Goal: Task Accomplishment & Management: Manage account settings

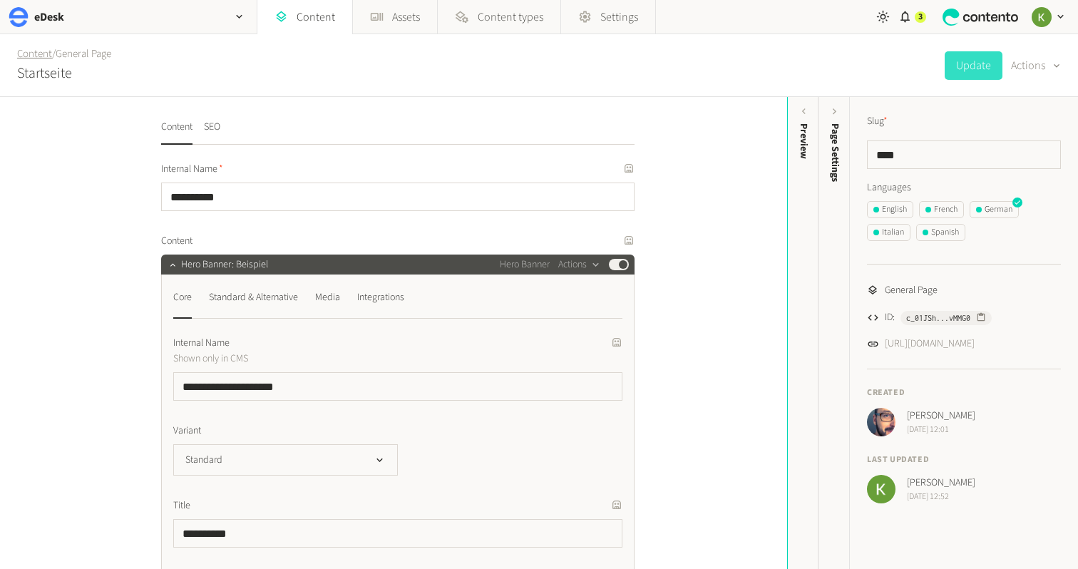
click at [29, 55] on link "Content" at bounding box center [34, 53] width 35 height 15
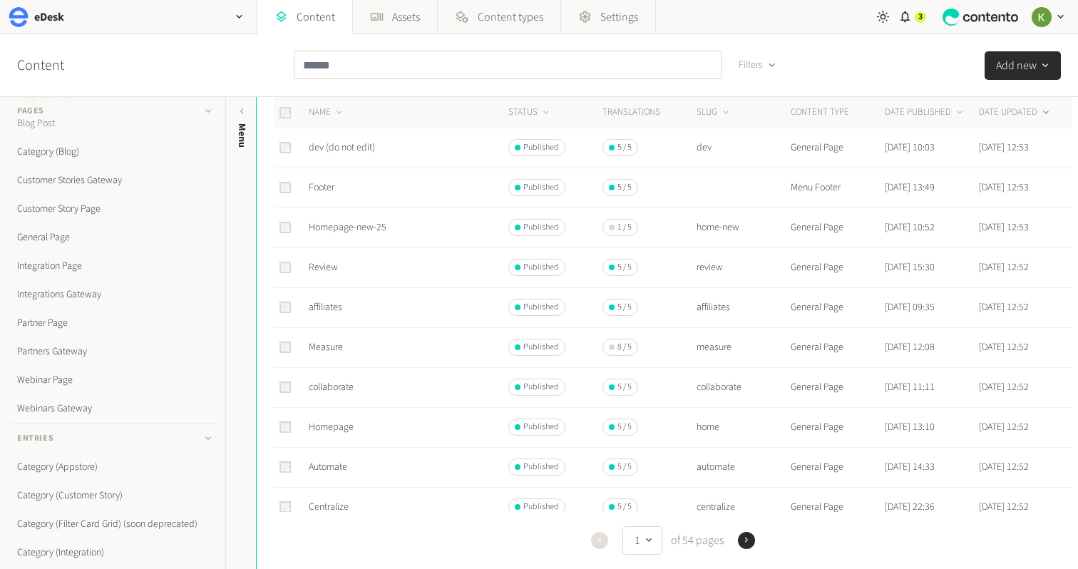
scroll to position [78, 0]
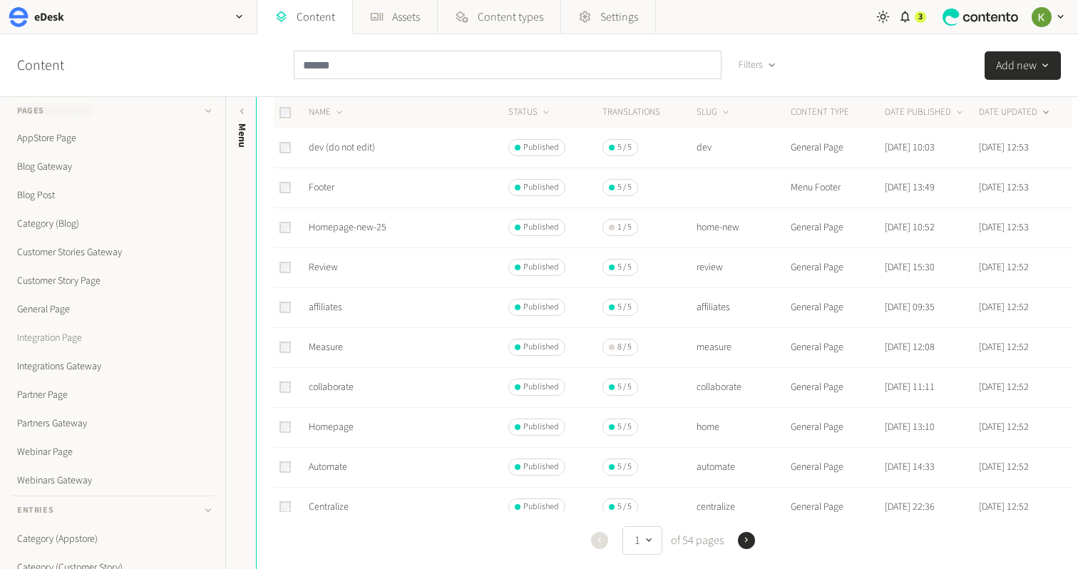
click at [51, 337] on link "Integration Page" at bounding box center [112, 338] width 203 height 29
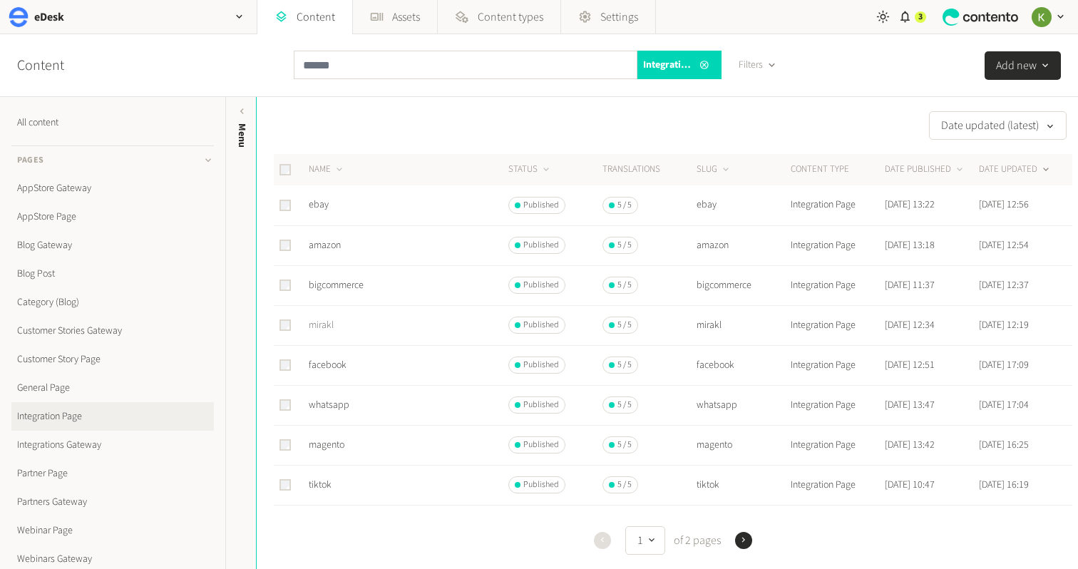
click at [323, 324] on link "mirakl" at bounding box center [321, 325] width 25 height 14
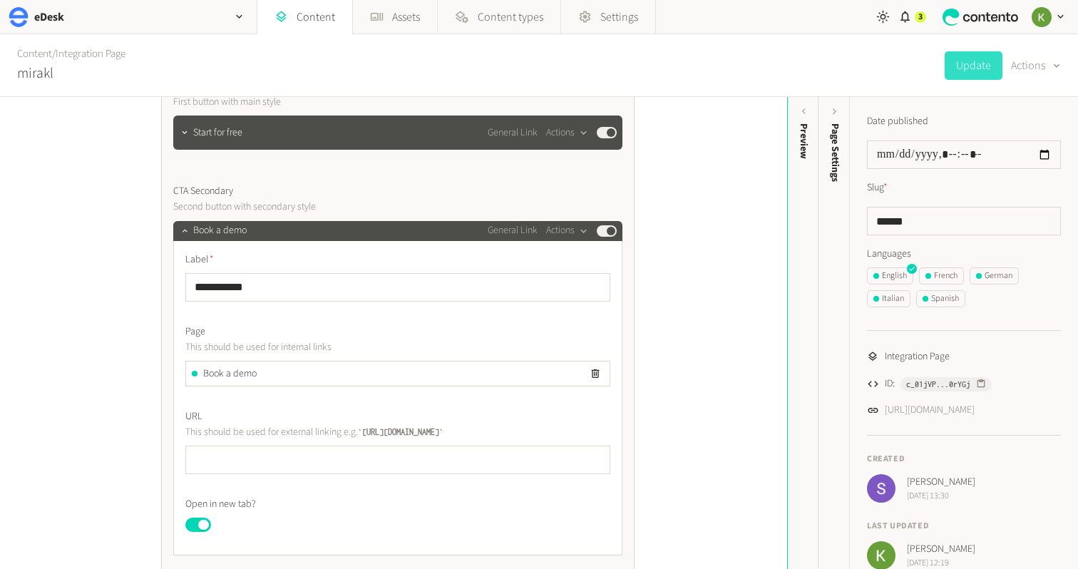
scroll to position [882, 0]
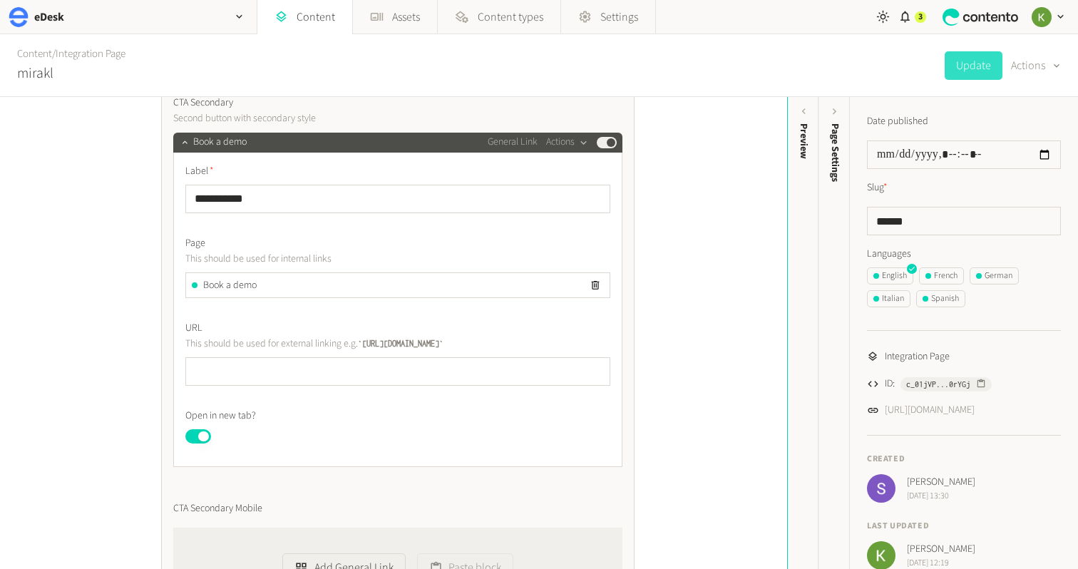
click at [193, 434] on button "Published" at bounding box center [198, 436] width 26 height 14
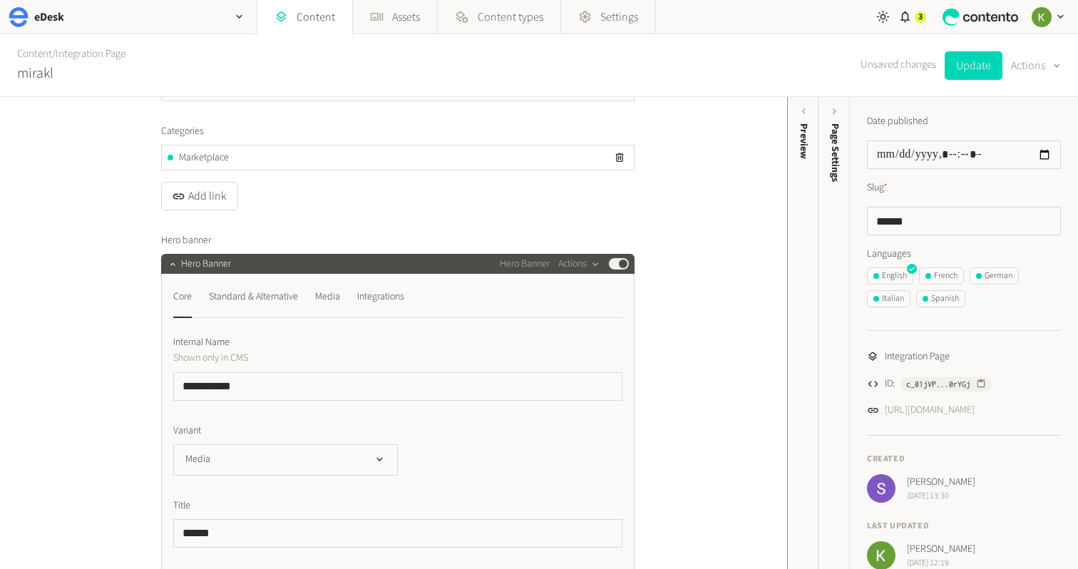
scroll to position [0, 0]
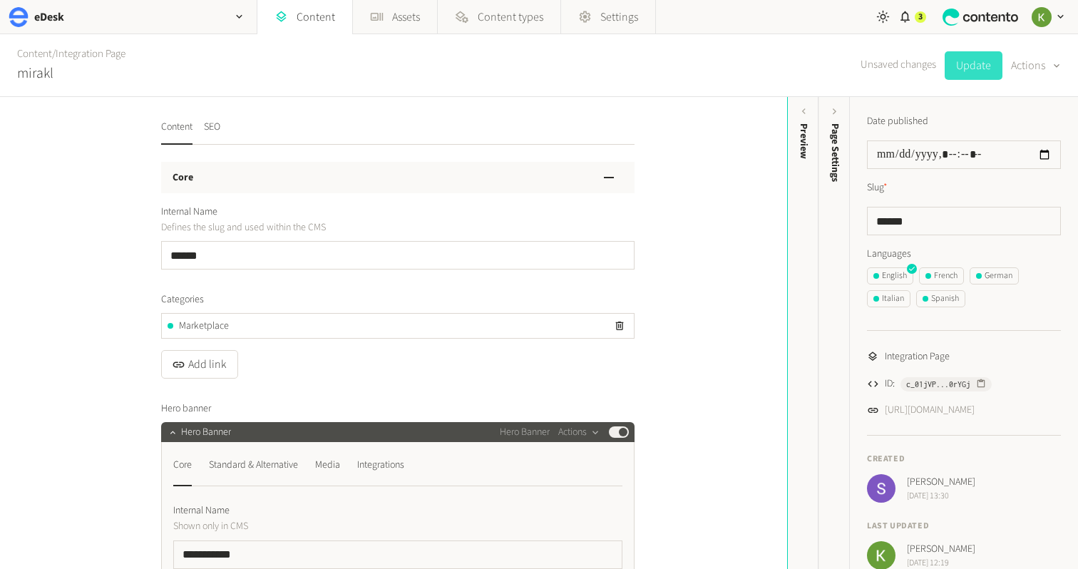
click at [972, 68] on button "Update" at bounding box center [974, 65] width 58 height 29
click at [80, 26] on div "eDesk" at bounding box center [128, 17] width 257 height 34
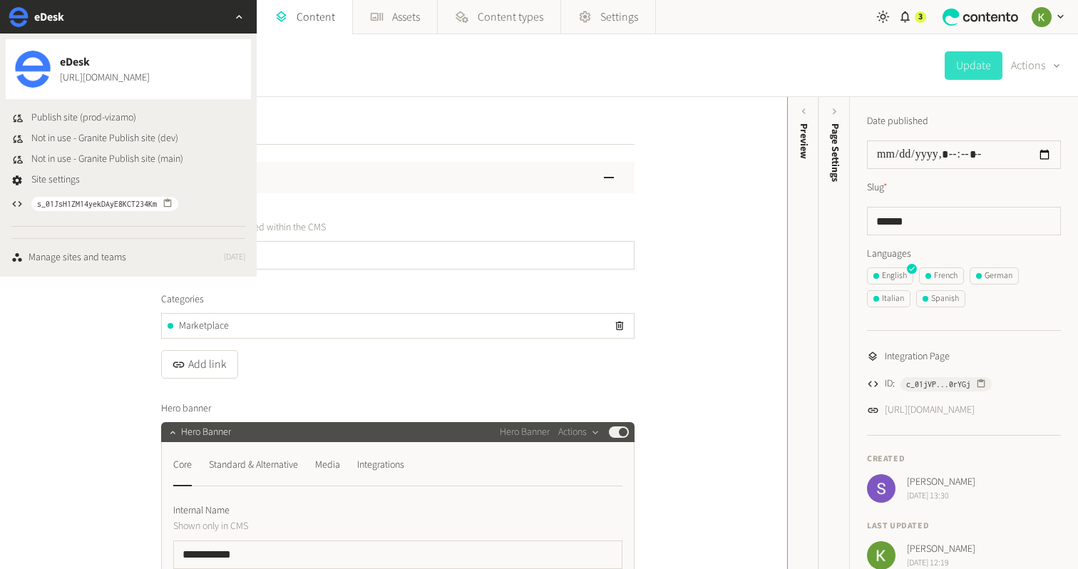
click at [86, 66] on span "eDesk" at bounding box center [105, 61] width 90 height 17
click at [71, 121] on span "Publish site (prod-vizamo)" at bounding box center [83, 118] width 105 height 15
click at [633, 71] on div "Content / Integration Page mirakl Update Actions" at bounding box center [539, 65] width 1078 height 63
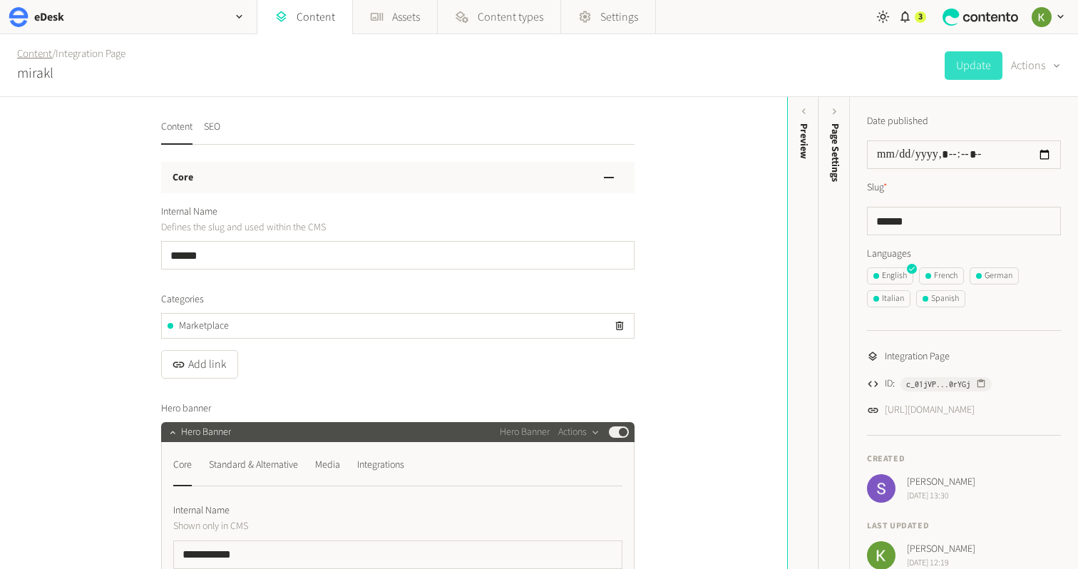
click at [34, 57] on link "Content" at bounding box center [34, 53] width 35 height 15
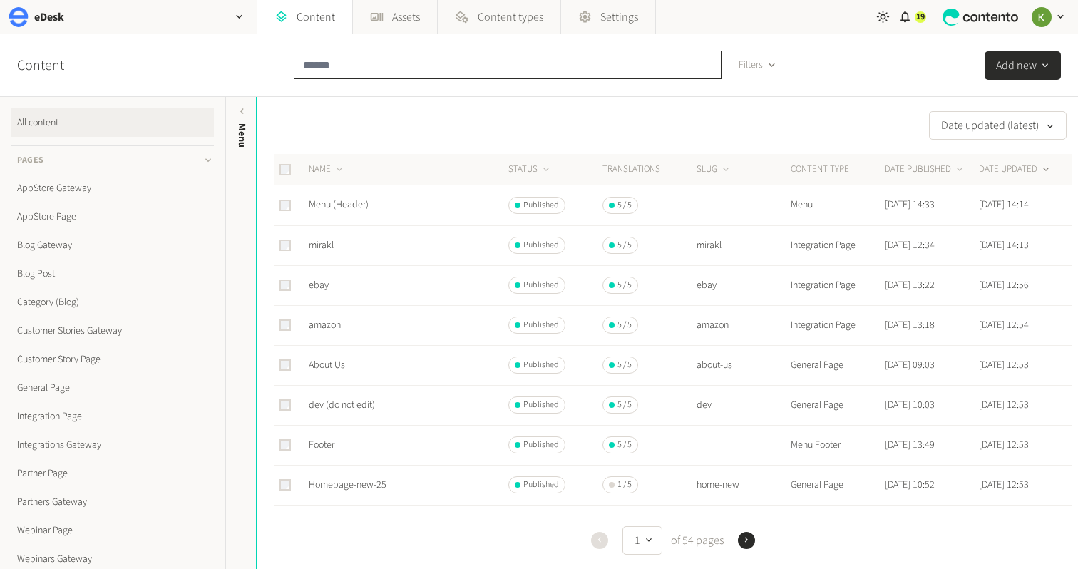
click at [444, 60] on input "text" at bounding box center [508, 65] width 428 height 29
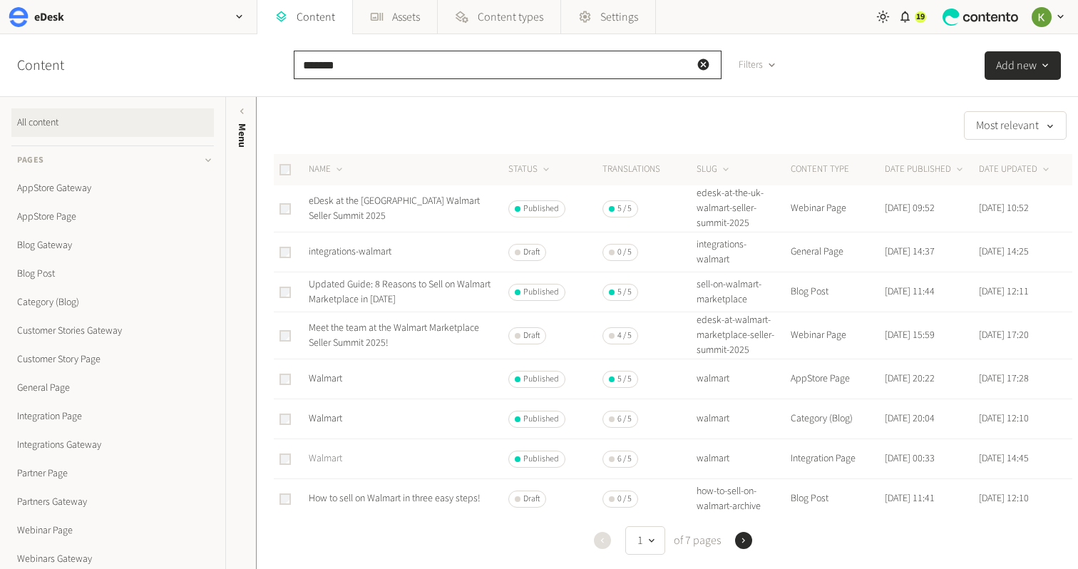
type input "*******"
click at [322, 458] on link "Walmart" at bounding box center [326, 458] width 34 height 14
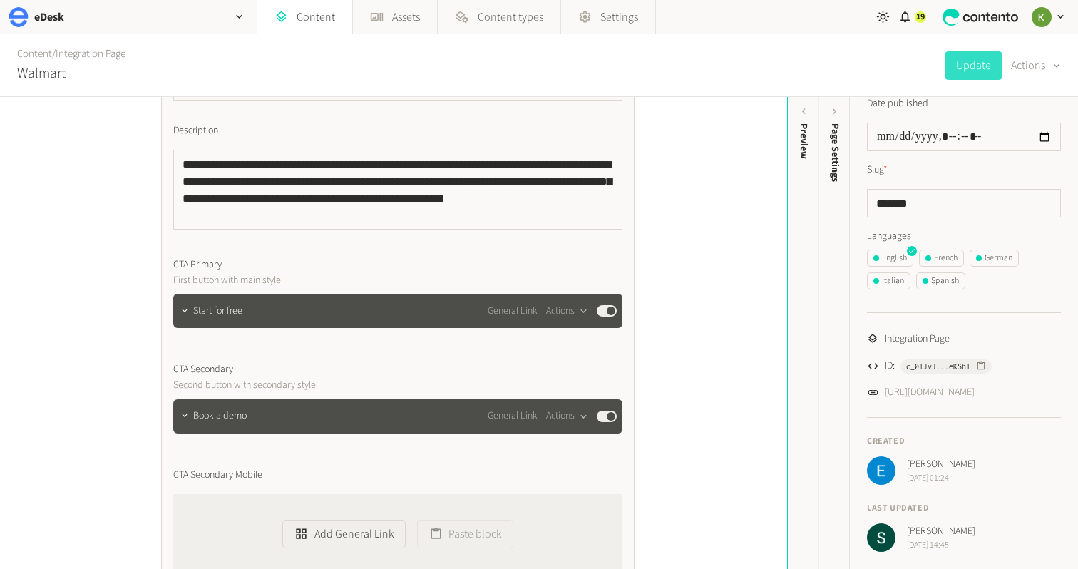
scroll to position [724, 0]
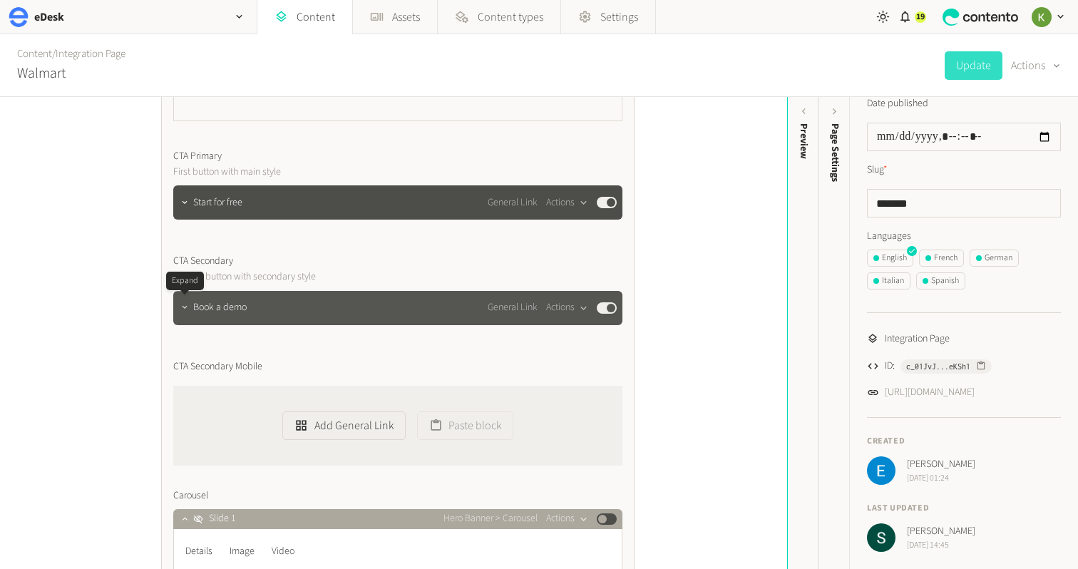
click at [186, 306] on icon "button" at bounding box center [184, 307] width 5 height 3
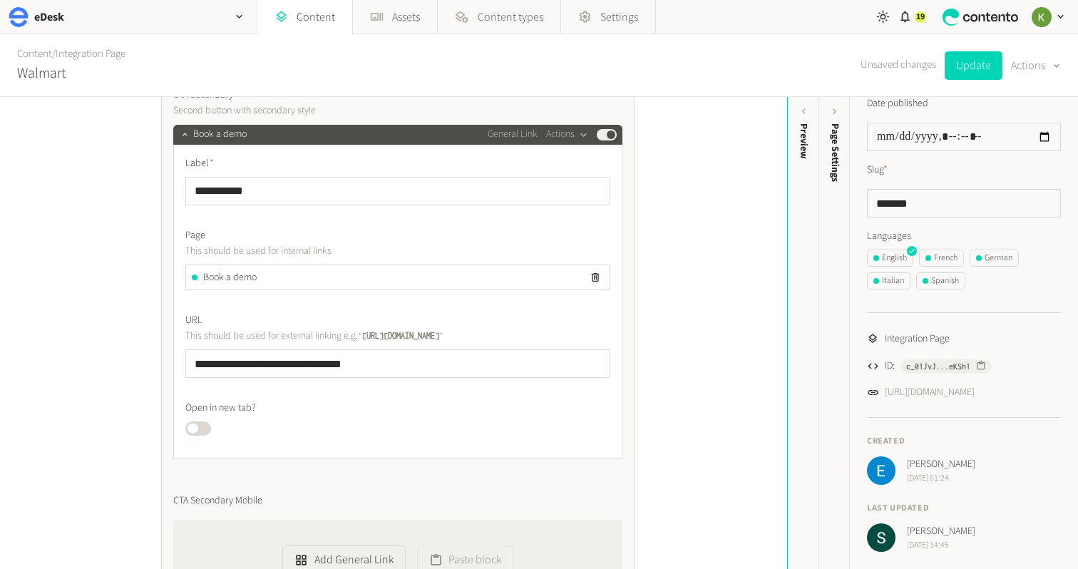
scroll to position [899, 0]
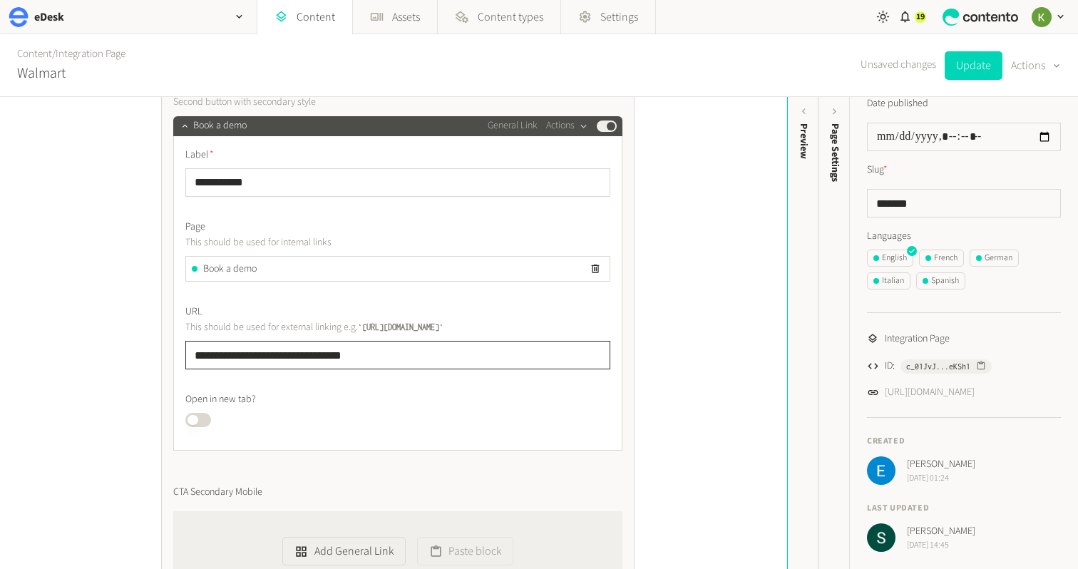
drag, startPoint x: 332, startPoint y: 349, endPoint x: 331, endPoint y: 312, distance: 37.1
click at [117, 345] on div "**********" at bounding box center [393, 333] width 787 height 472
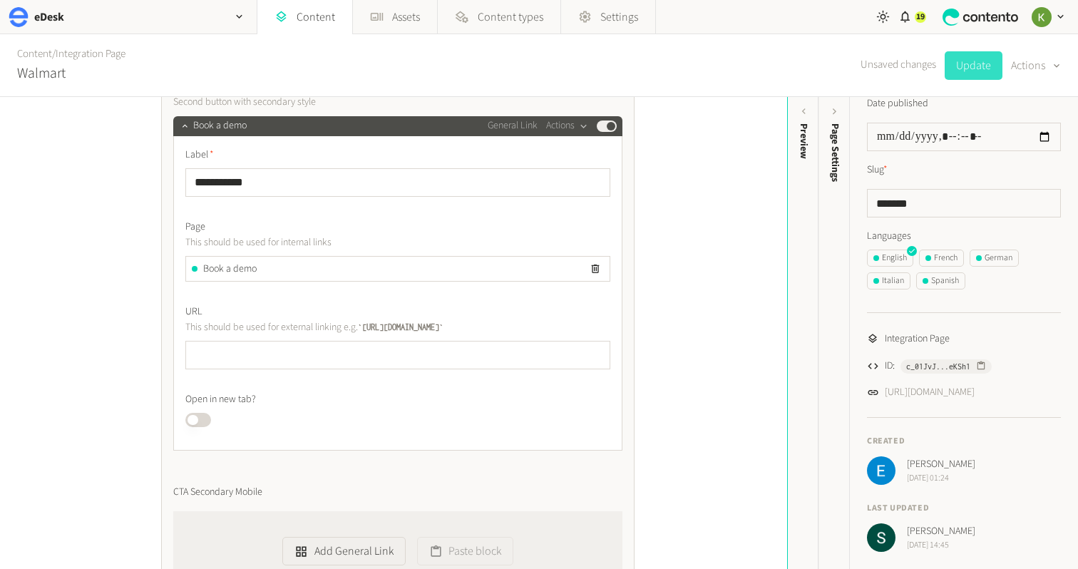
click at [964, 71] on button "Update" at bounding box center [974, 65] width 58 height 29
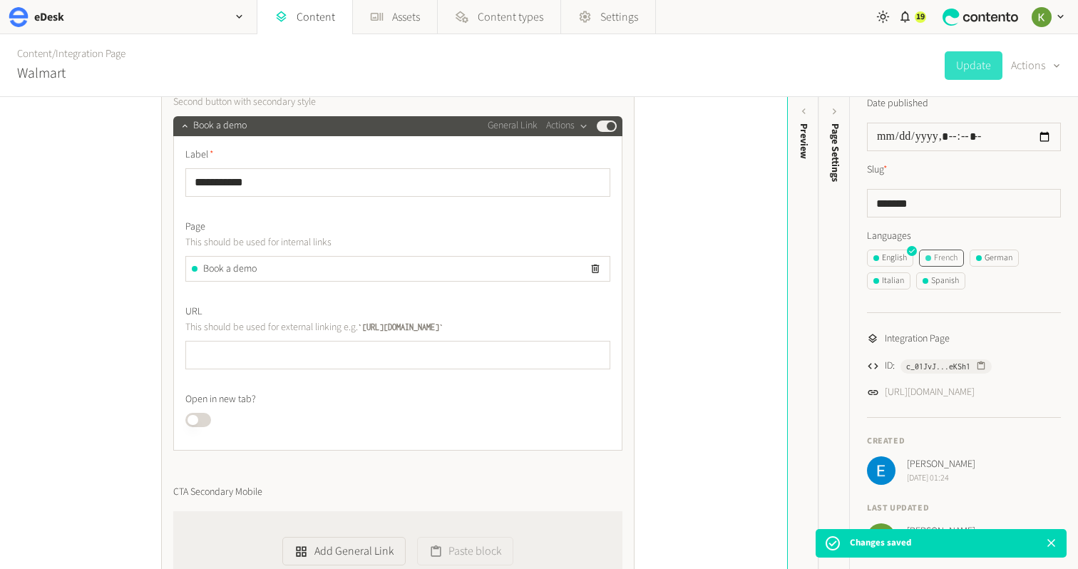
click at [954, 262] on div "French" at bounding box center [942, 258] width 32 height 13
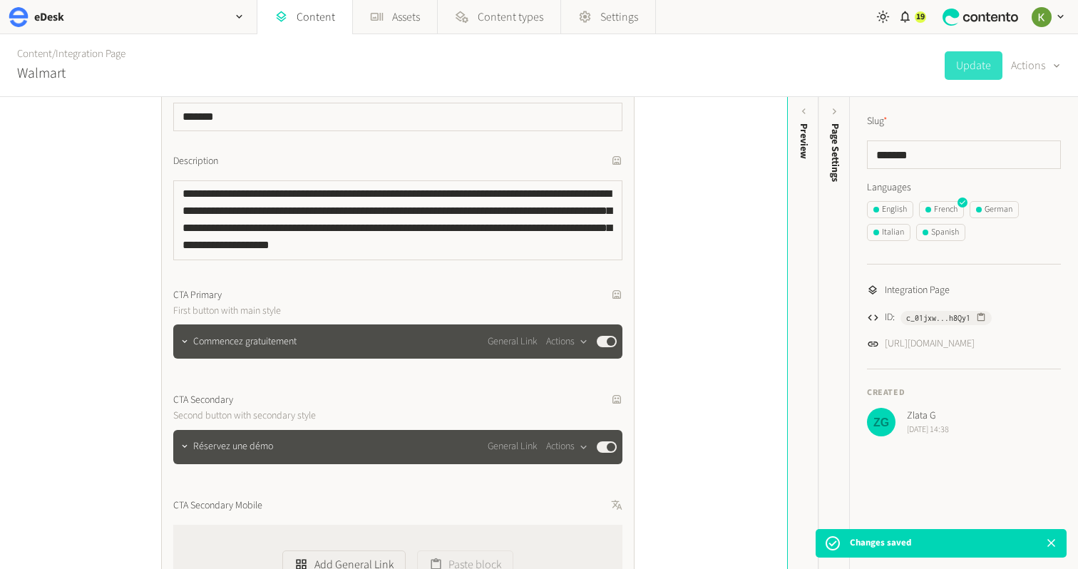
scroll to position [645, 0]
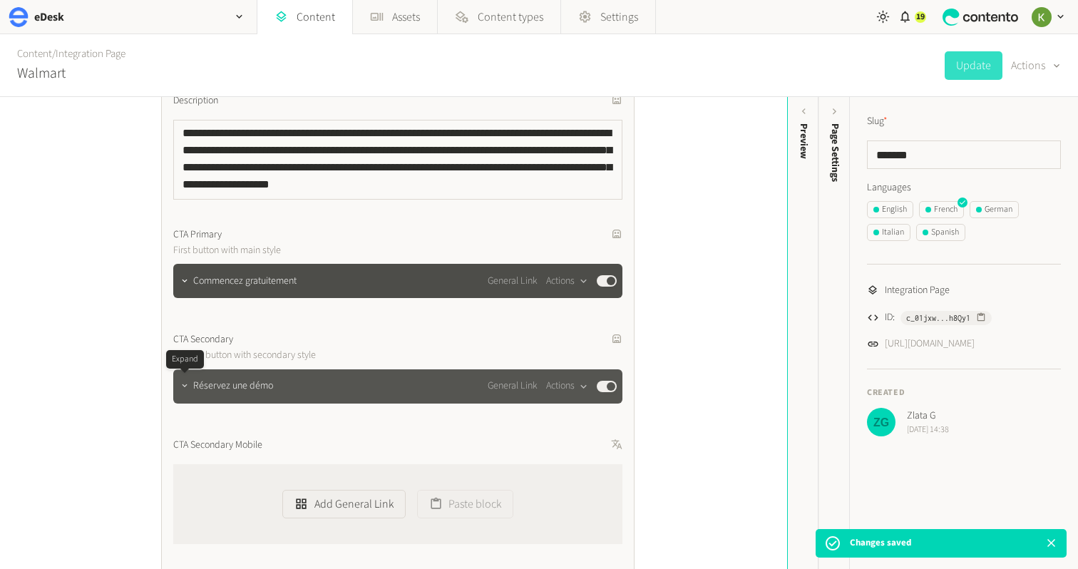
click at [184, 387] on icon "button" at bounding box center [185, 386] width 10 height 10
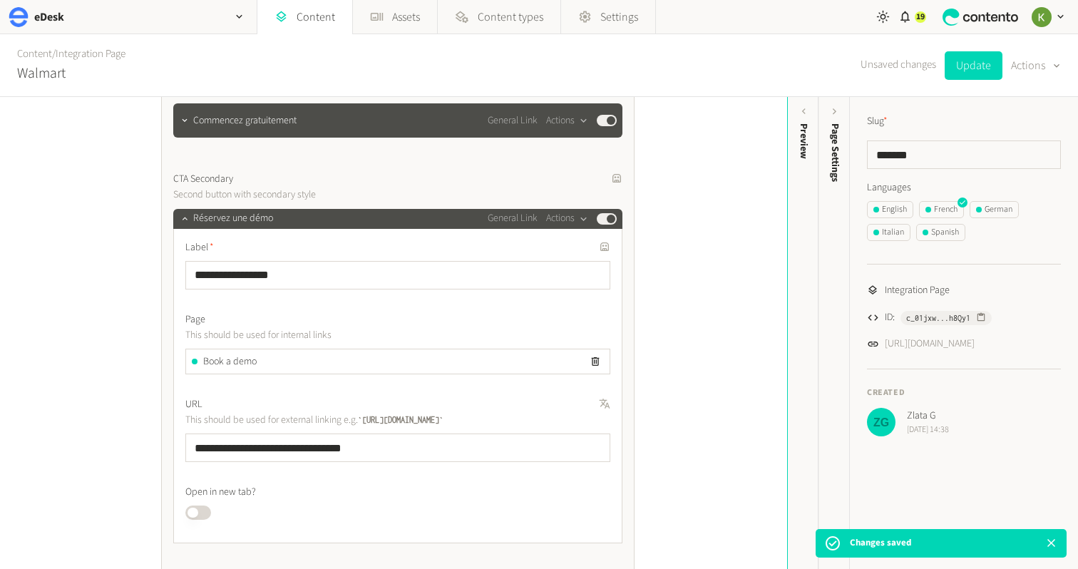
scroll to position [811, 0]
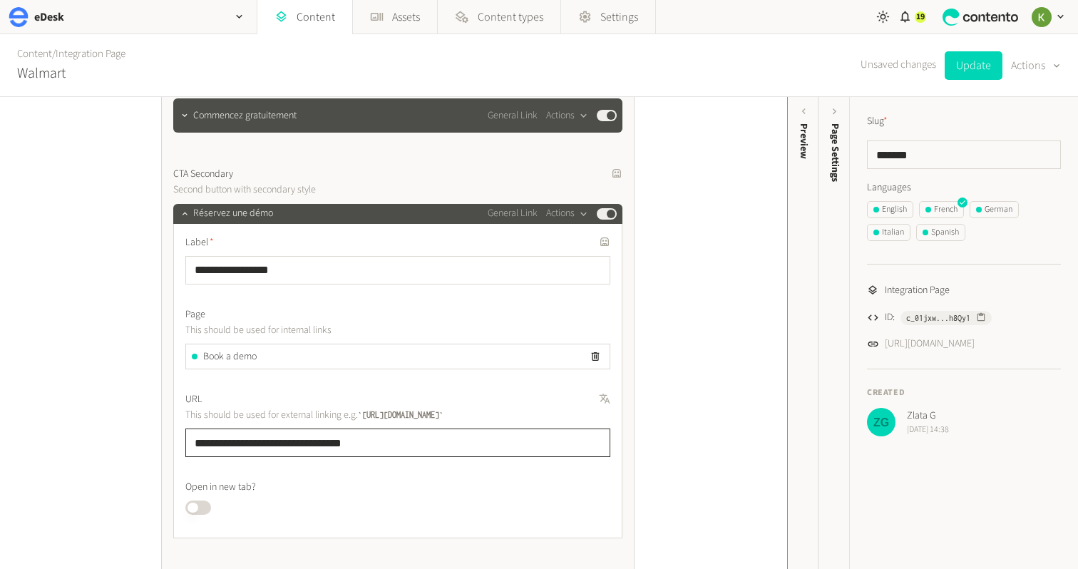
drag, startPoint x: 380, startPoint y: 449, endPoint x: 111, endPoint y: 434, distance: 270.0
click at [109, 437] on div "**********" at bounding box center [393, 333] width 787 height 472
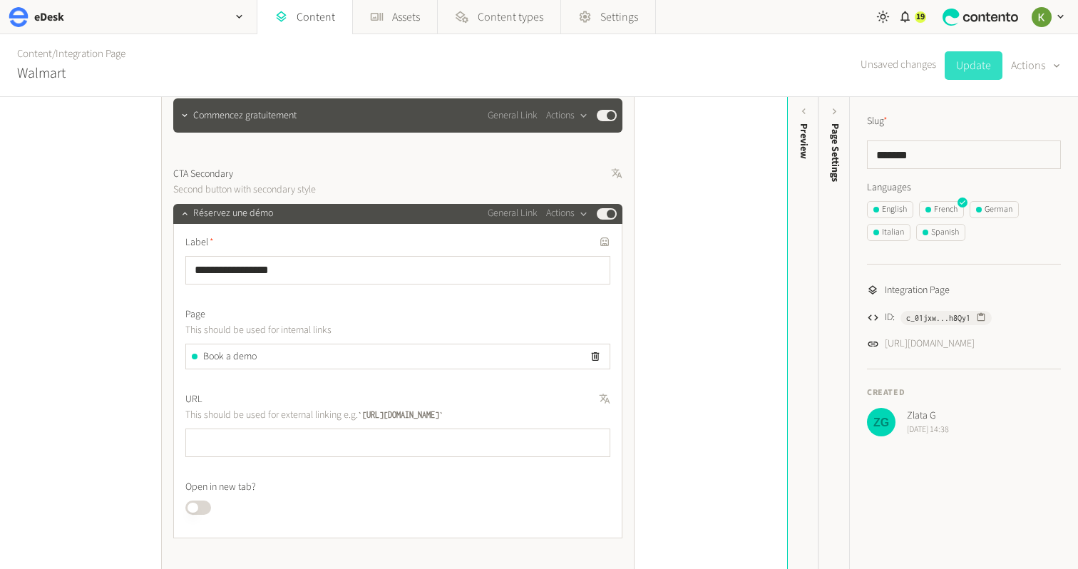
click at [964, 70] on button "Update" at bounding box center [974, 65] width 58 height 29
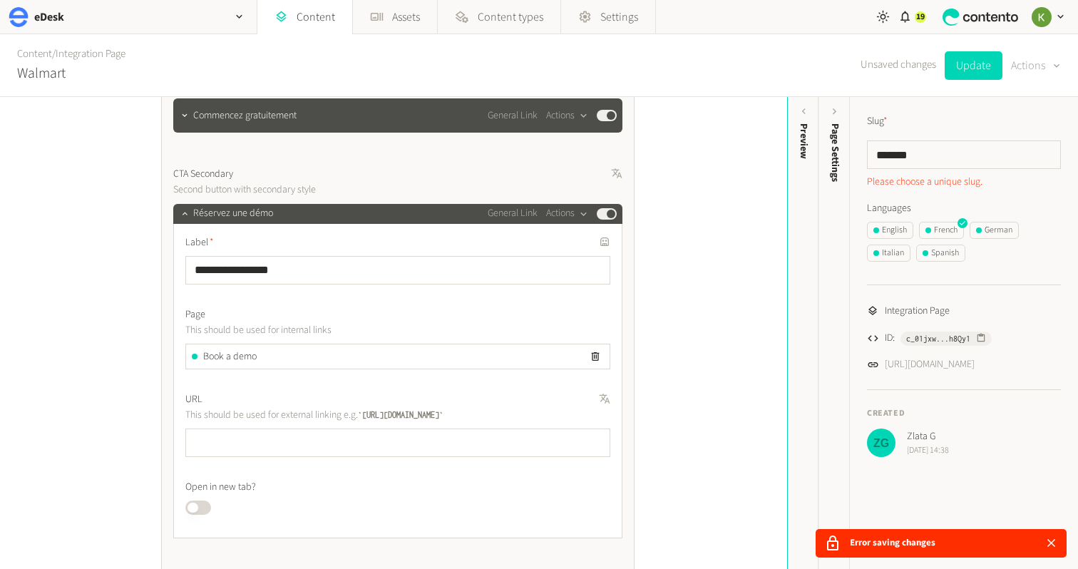
click at [1050, 66] on div "button" at bounding box center [1055, 66] width 14 height 14
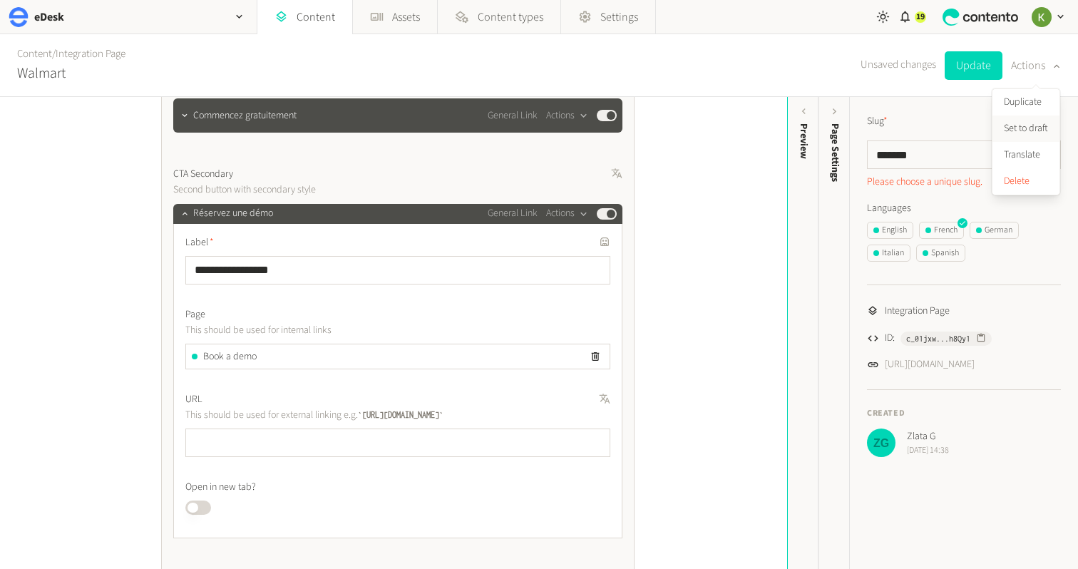
click at [1023, 130] on button "Set to draft" at bounding box center [1026, 129] width 67 height 26
click at [892, 230] on div "English" at bounding box center [891, 230] width 34 height 13
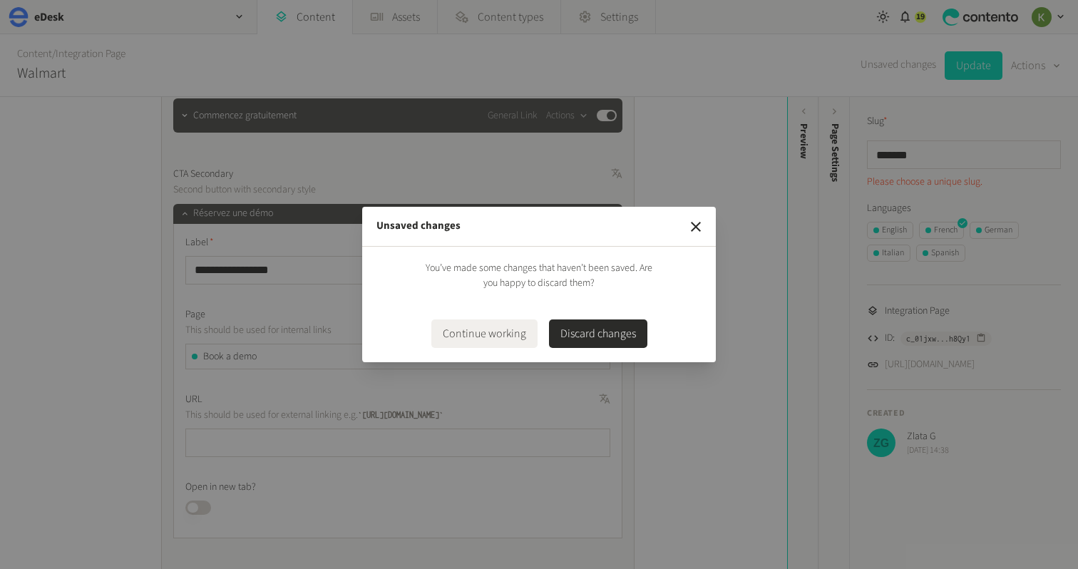
click at [589, 332] on button "Discard changes" at bounding box center [598, 334] width 98 height 29
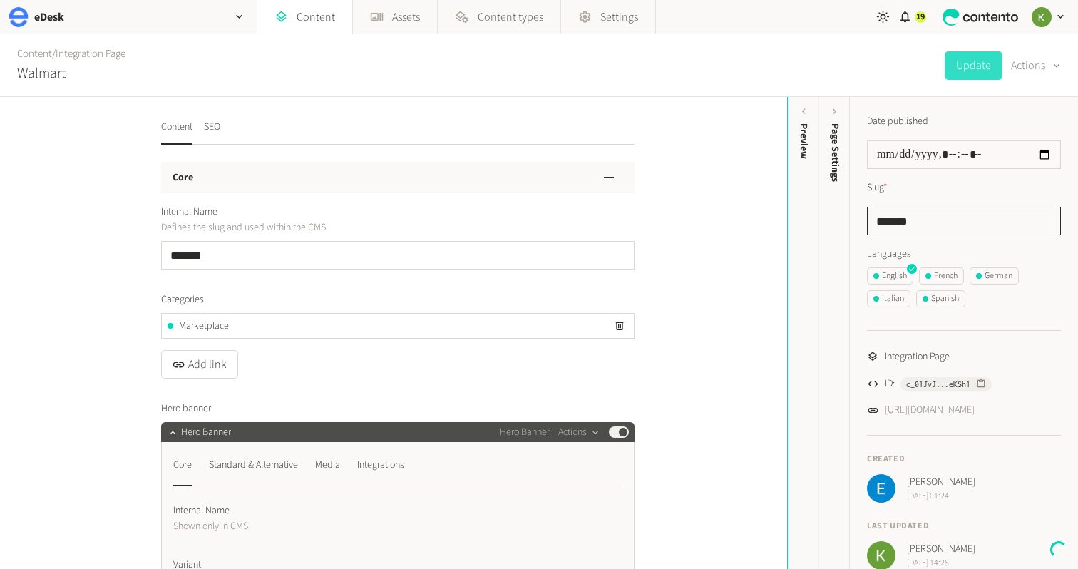
click at [903, 229] on input "*******" at bounding box center [964, 221] width 194 height 29
click at [896, 270] on div "English" at bounding box center [891, 276] width 34 height 13
click at [954, 275] on div "French" at bounding box center [942, 276] width 32 height 13
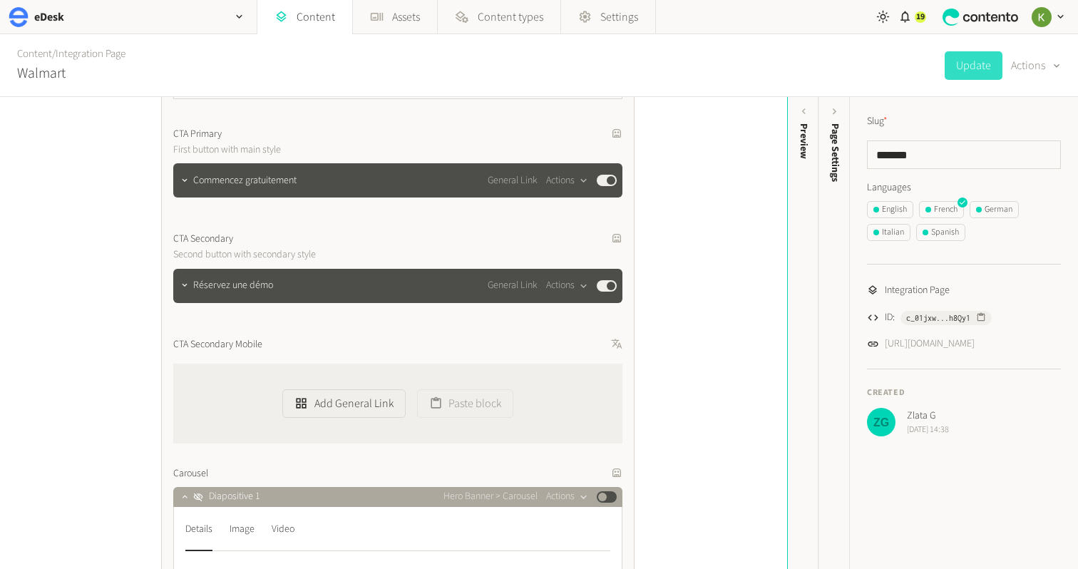
scroll to position [809, 0]
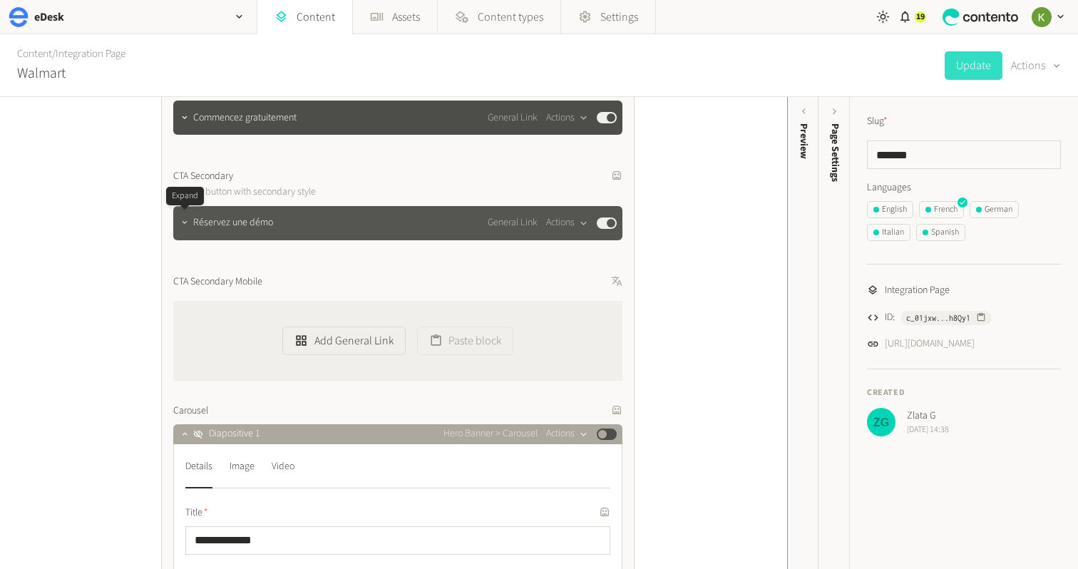
click at [186, 226] on icon "button" at bounding box center [185, 223] width 10 height 10
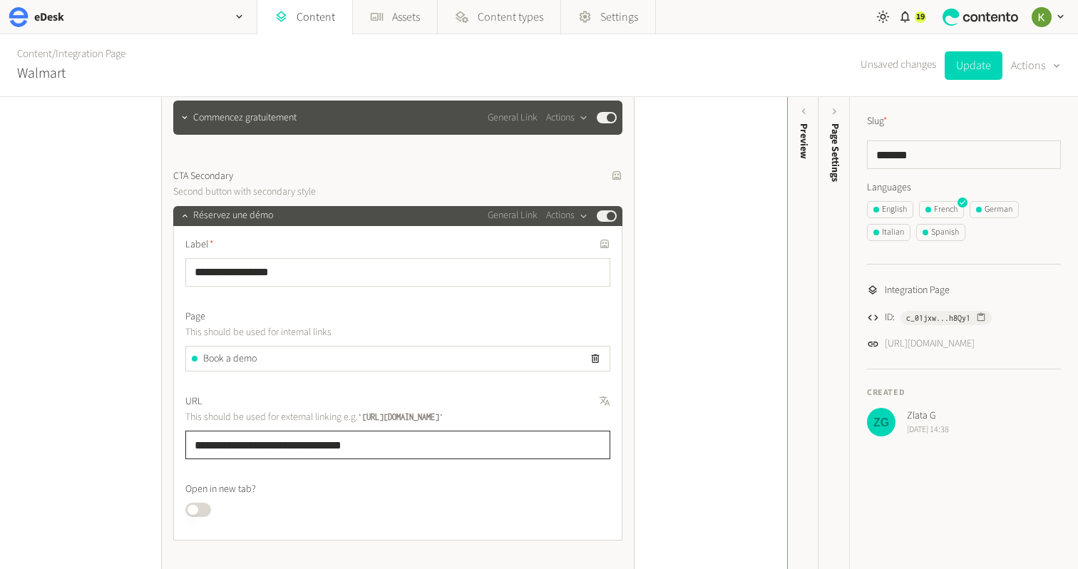
drag, startPoint x: 375, startPoint y: 449, endPoint x: 278, endPoint y: 394, distance: 111.5
click at [112, 433] on div "**********" at bounding box center [393, 333] width 787 height 472
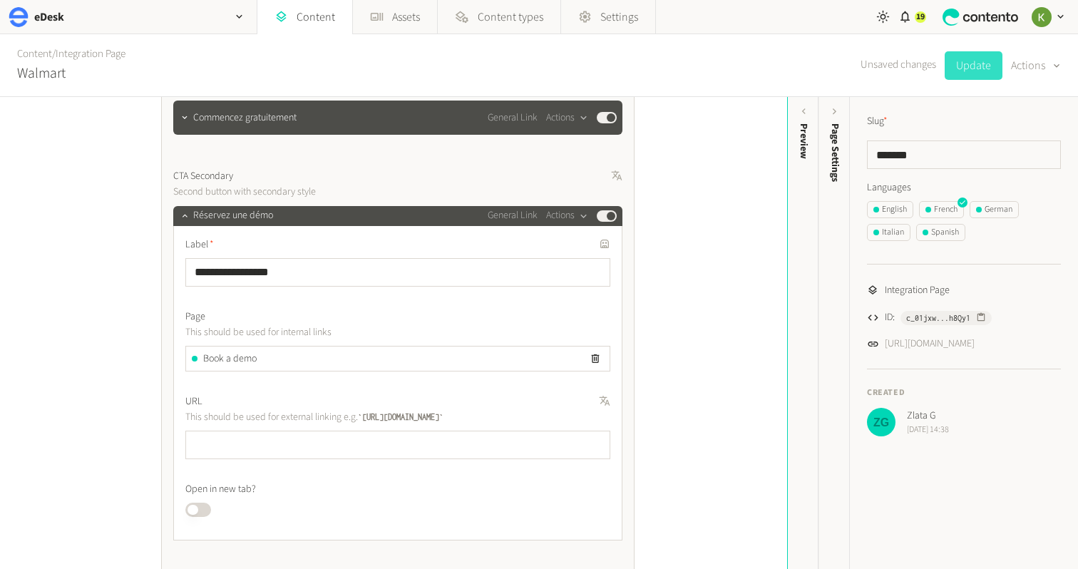
click at [976, 69] on button "Update" at bounding box center [974, 65] width 58 height 29
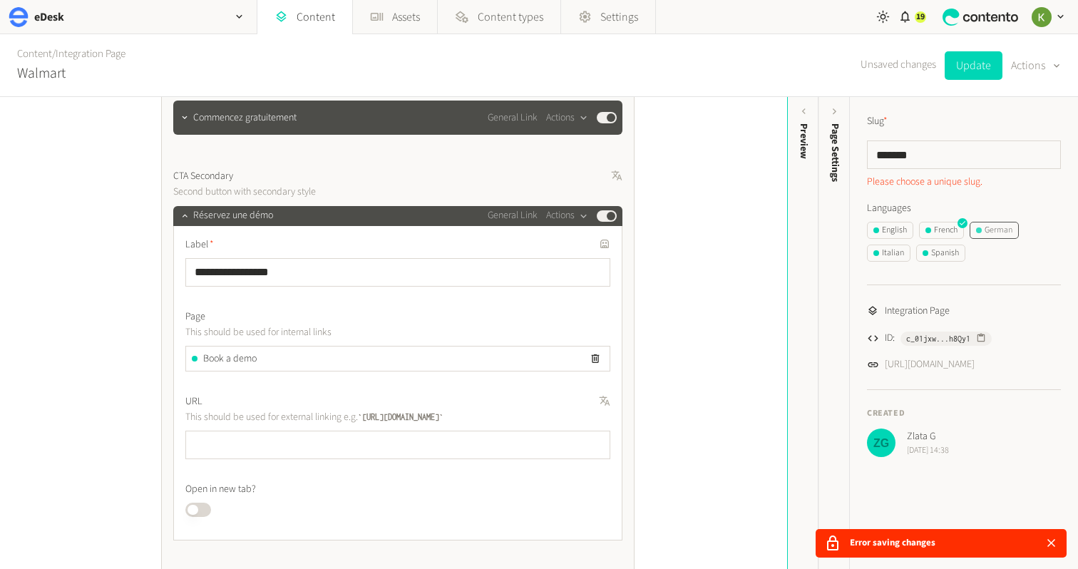
click at [1003, 233] on div "German" at bounding box center [994, 230] width 36 height 13
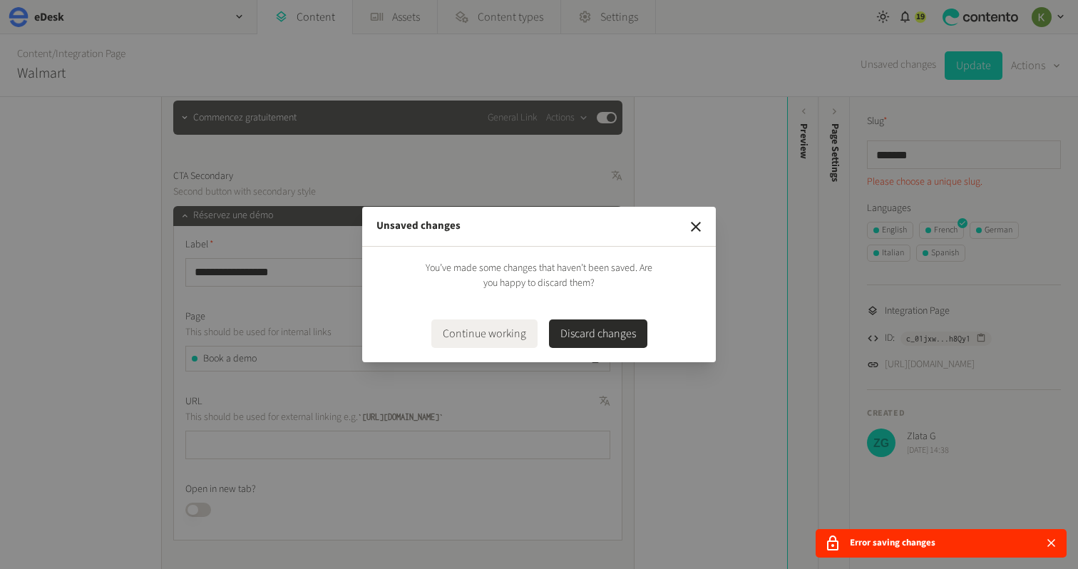
click at [618, 335] on button "Discard changes" at bounding box center [598, 334] width 98 height 29
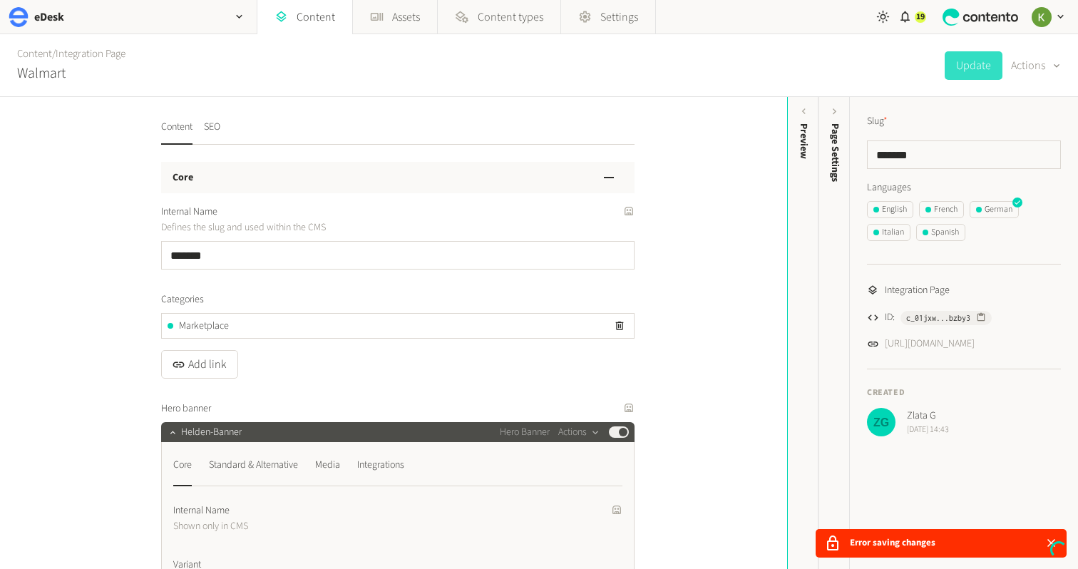
click at [1005, 223] on ul "English French German Italian Spanish" at bounding box center [964, 224] width 194 height 46
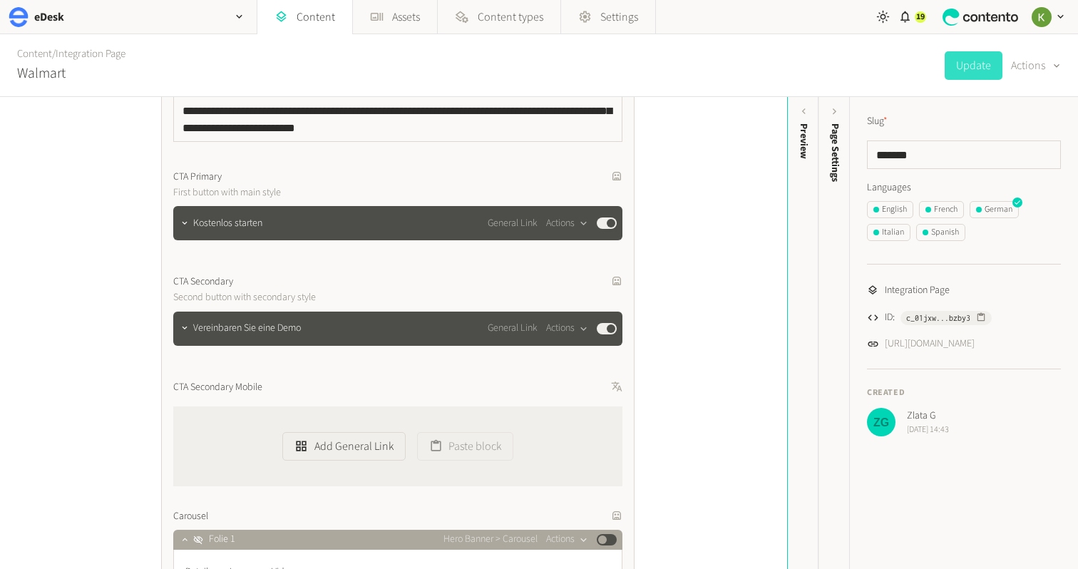
scroll to position [720, 0]
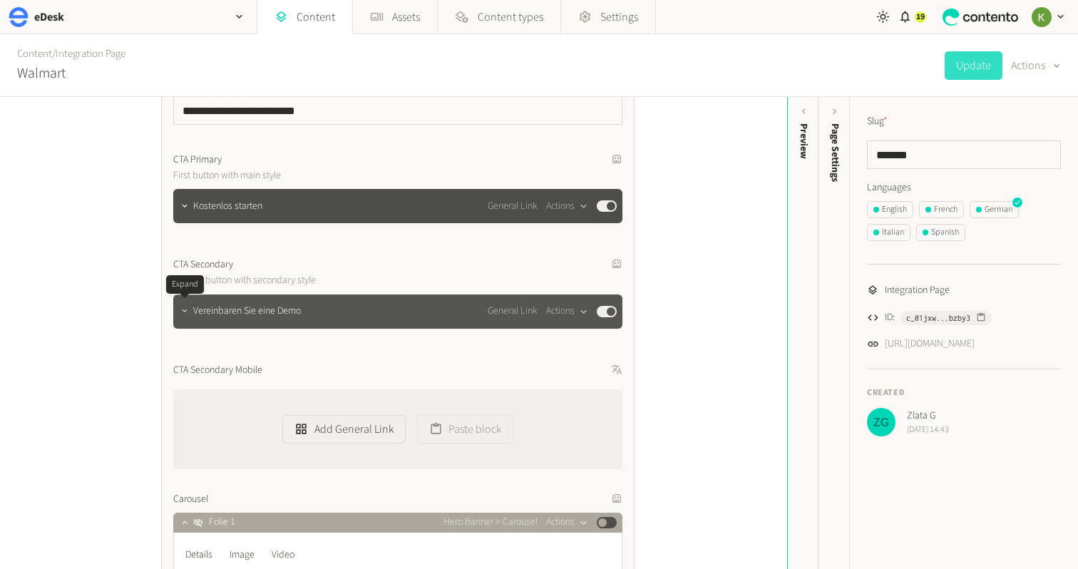
click at [185, 312] on icon "button" at bounding box center [185, 311] width 10 height 10
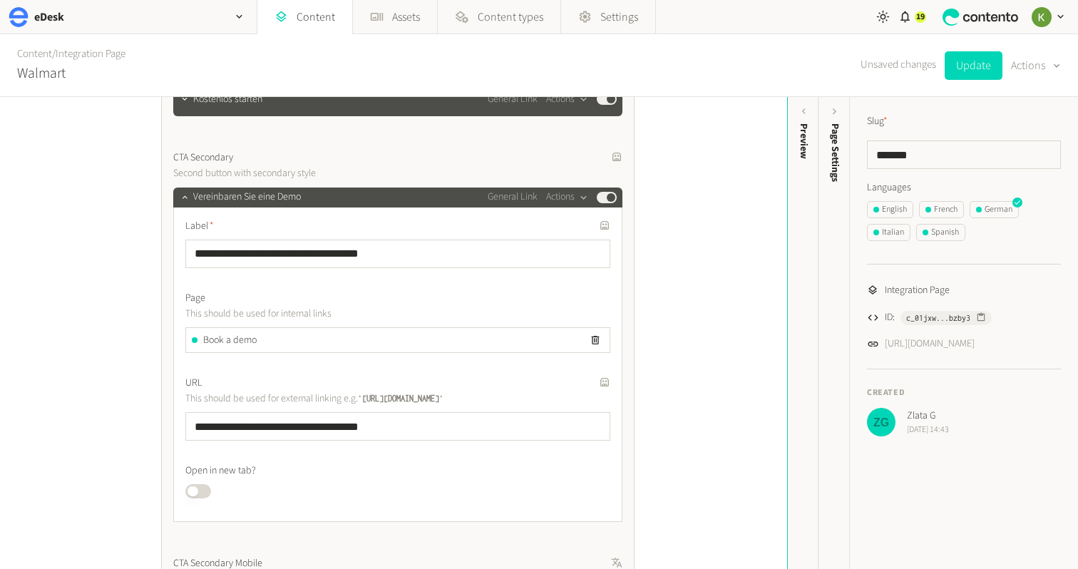
scroll to position [869, 0]
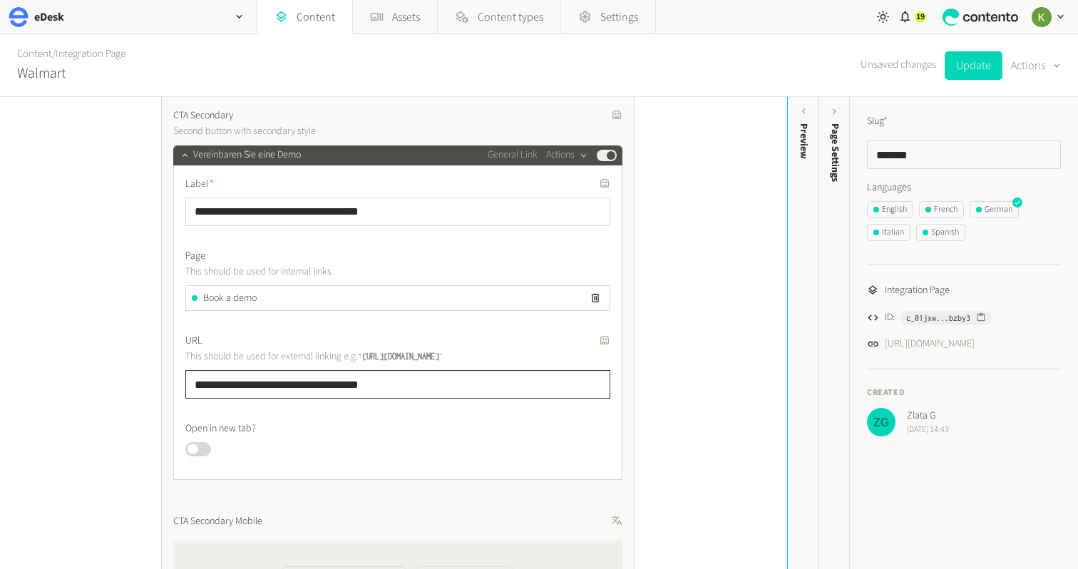
drag, startPoint x: 412, startPoint y: 382, endPoint x: 165, endPoint y: 370, distance: 247.8
click at [127, 375] on div "**********" at bounding box center [393, 333] width 787 height 472
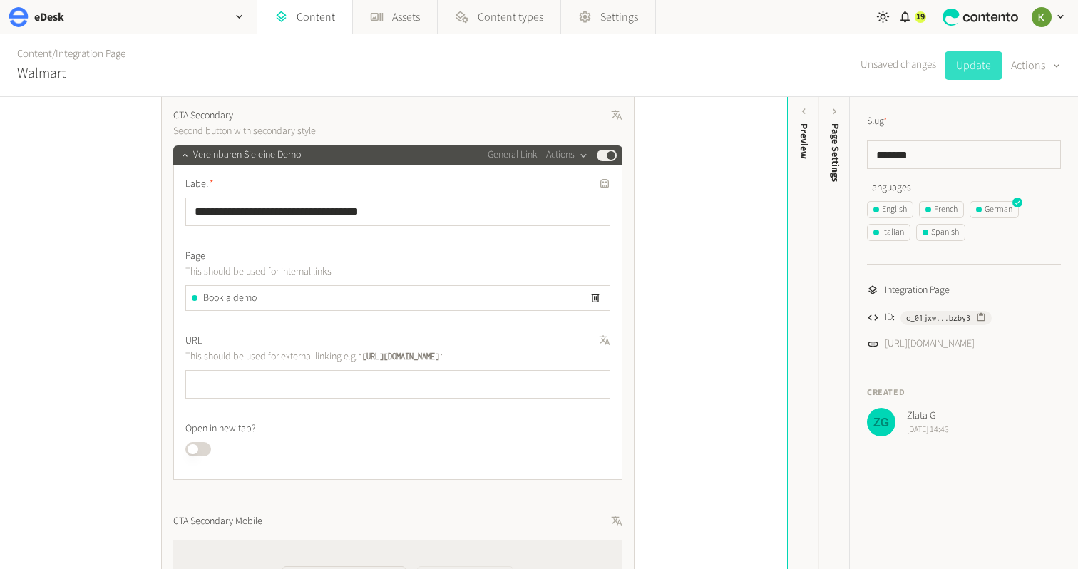
click at [965, 59] on button "Update" at bounding box center [974, 65] width 58 height 29
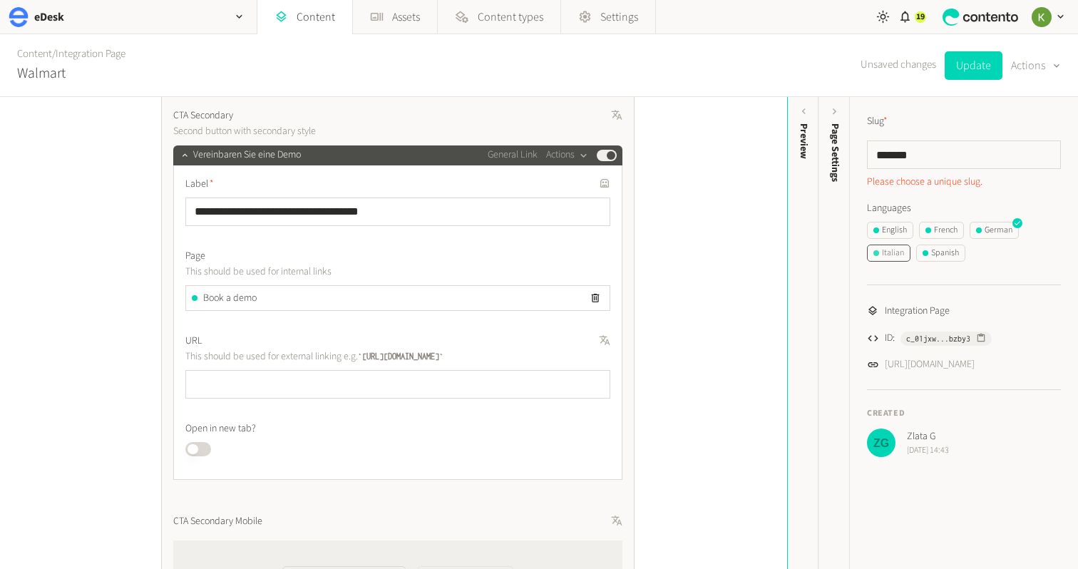
click at [888, 254] on div "Italian" at bounding box center [889, 253] width 31 height 13
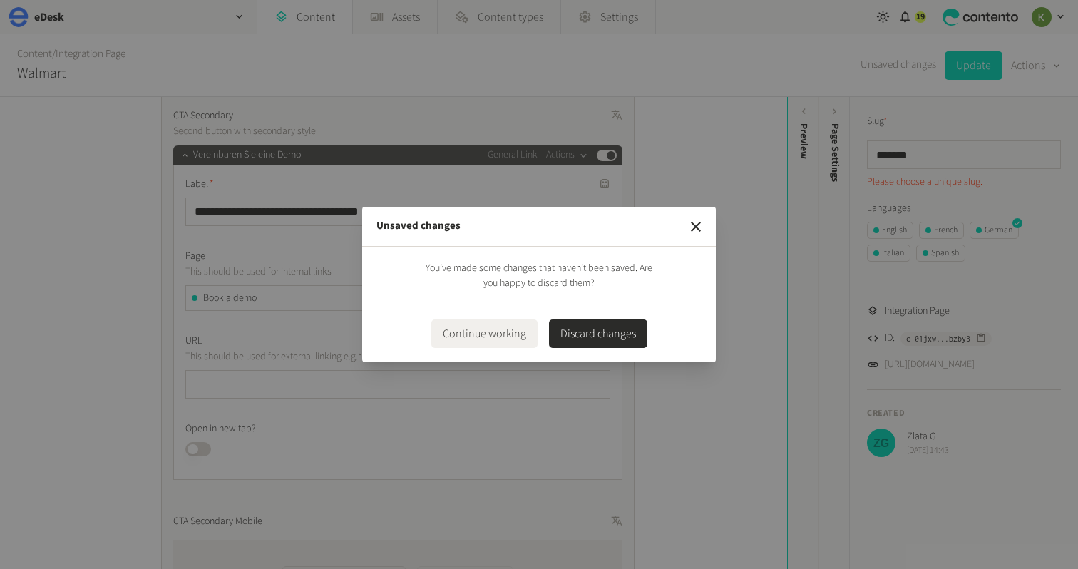
click at [598, 331] on button "Discard changes" at bounding box center [598, 334] width 98 height 29
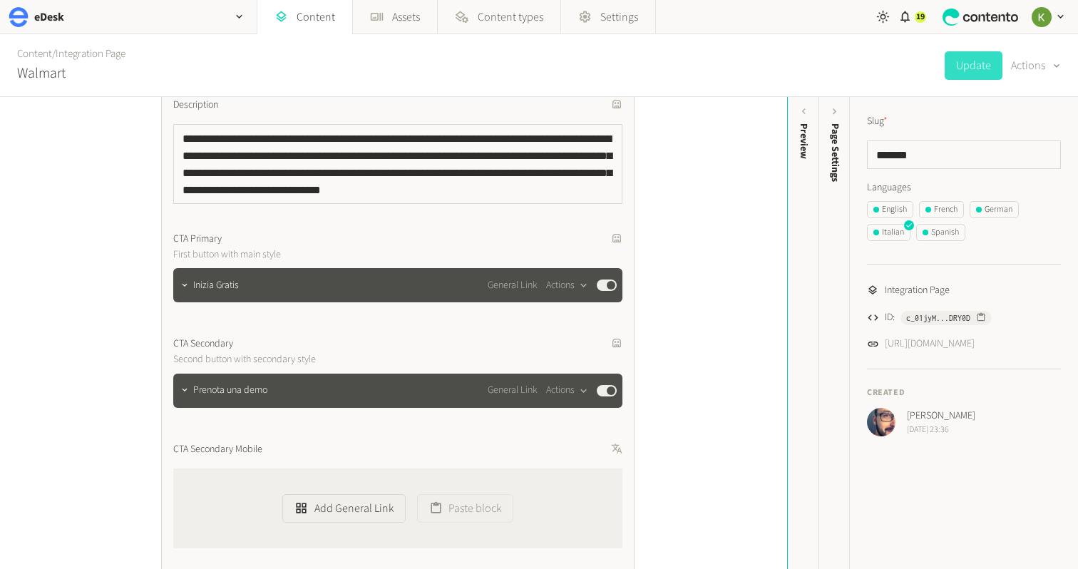
scroll to position [679, 0]
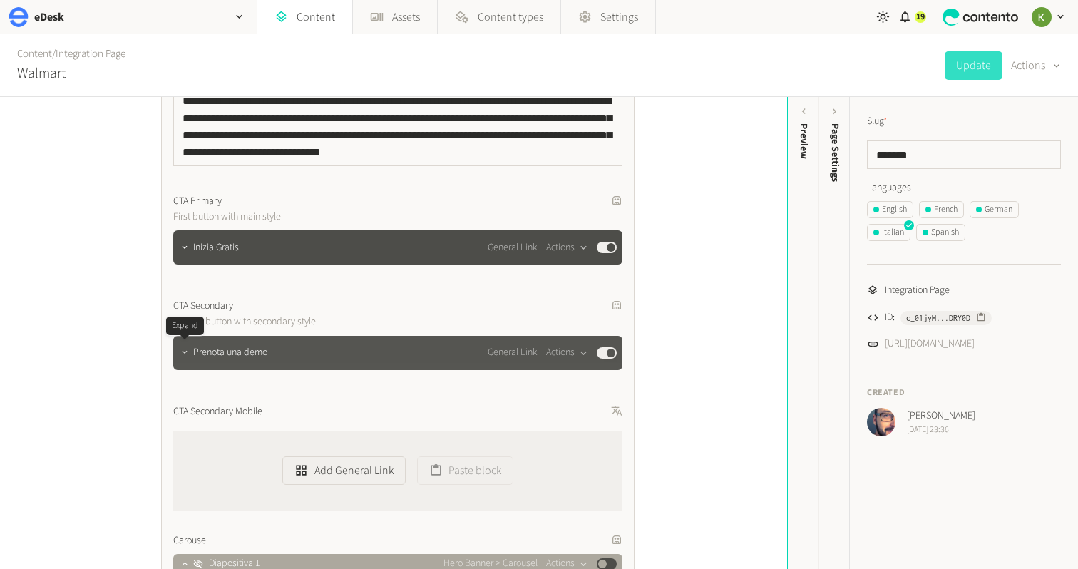
click at [188, 355] on icon "button" at bounding box center [185, 352] width 10 height 10
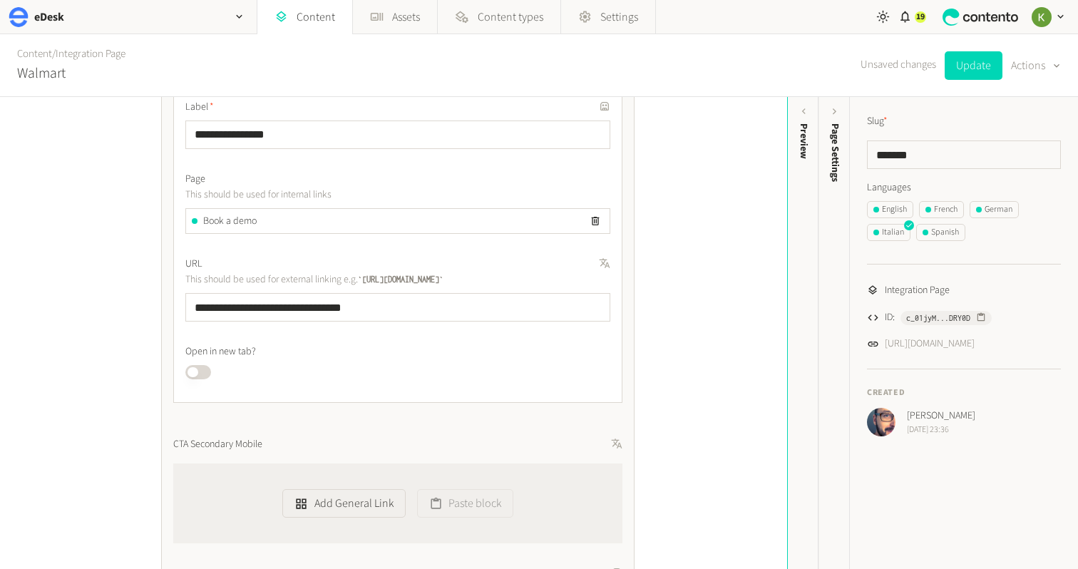
scroll to position [936, 0]
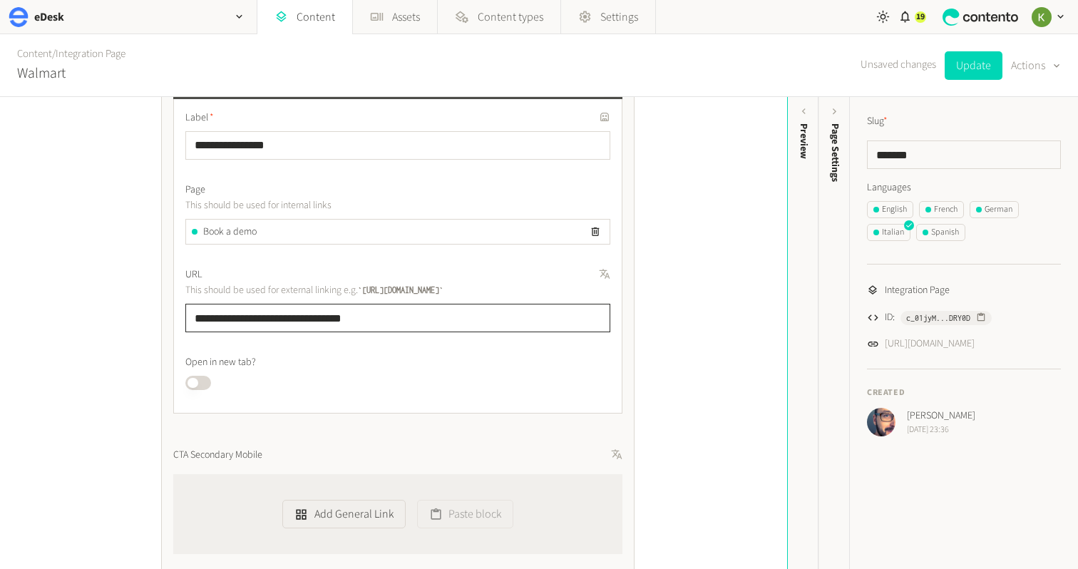
drag, startPoint x: 402, startPoint y: 320, endPoint x: -9, endPoint y: 317, distance: 410.8
click at [0, 317] on html "**********" at bounding box center [539, 284] width 1078 height 569
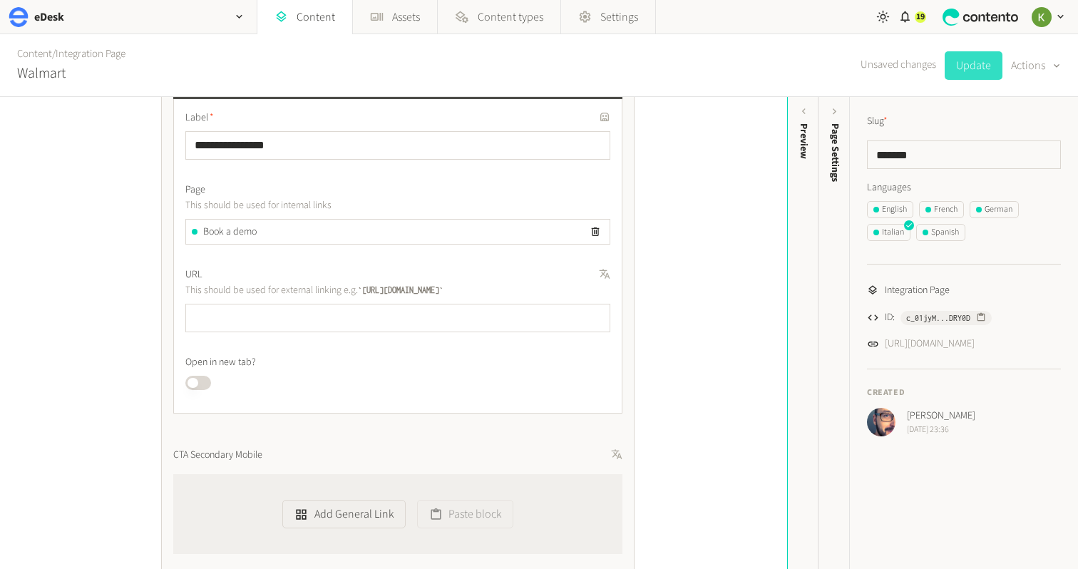
click at [976, 71] on button "Update" at bounding box center [974, 65] width 58 height 29
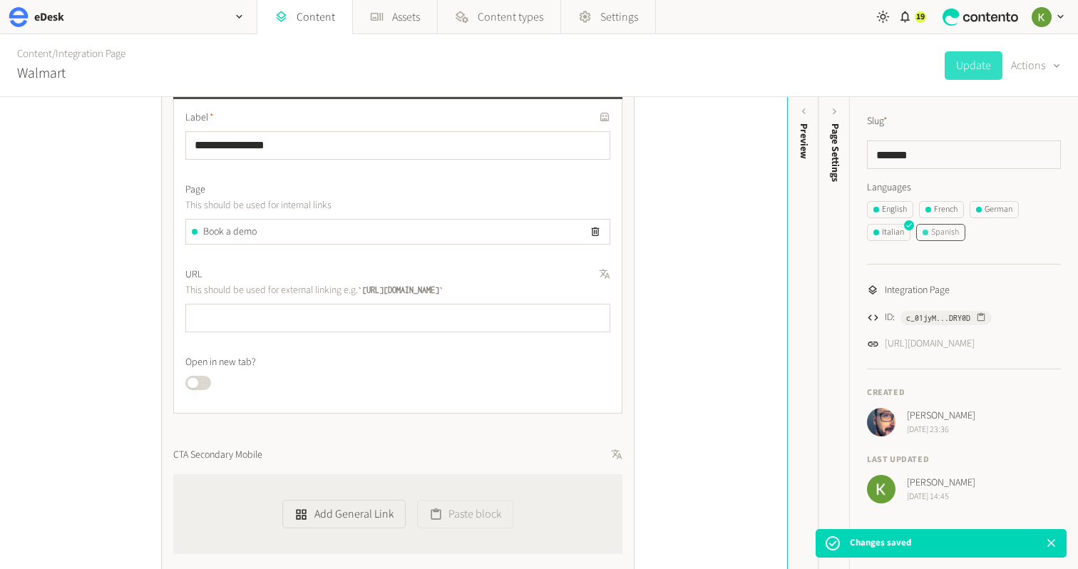
click at [953, 228] on div "Spanish" at bounding box center [941, 232] width 36 height 13
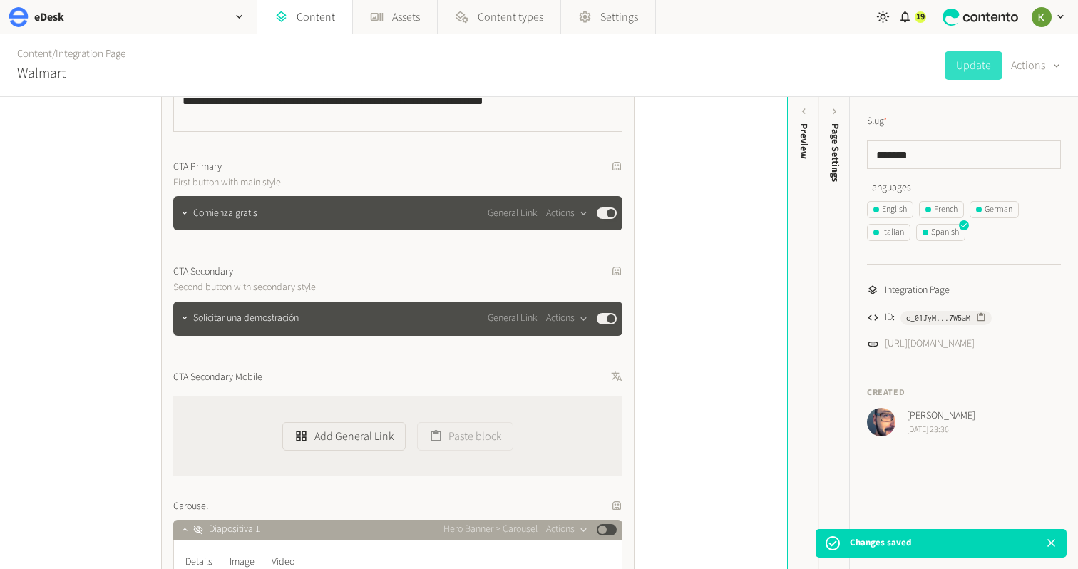
scroll to position [772, 0]
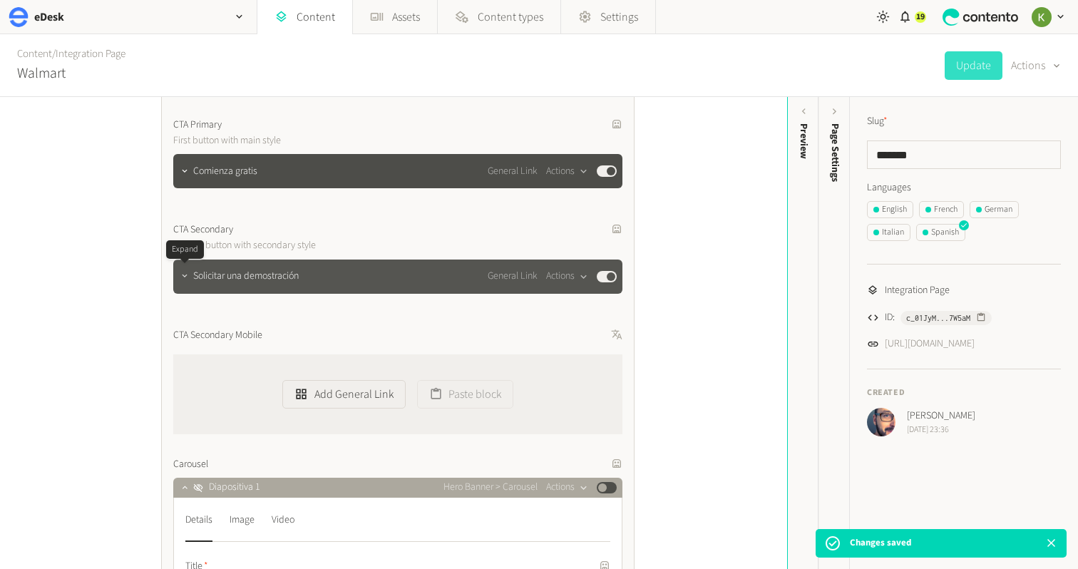
click at [188, 278] on icon "button" at bounding box center [185, 276] width 10 height 10
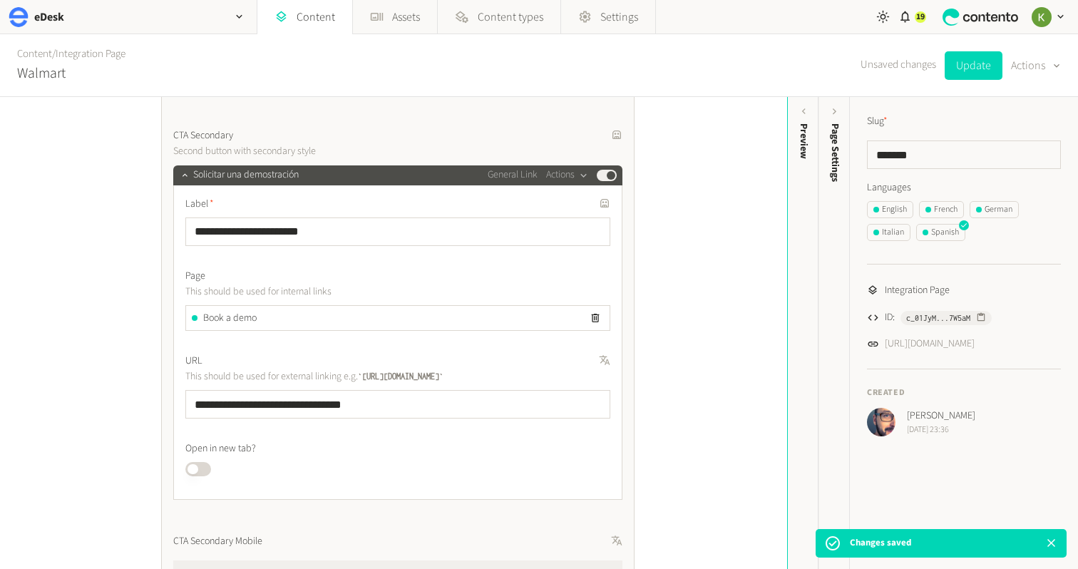
scroll to position [871, 0]
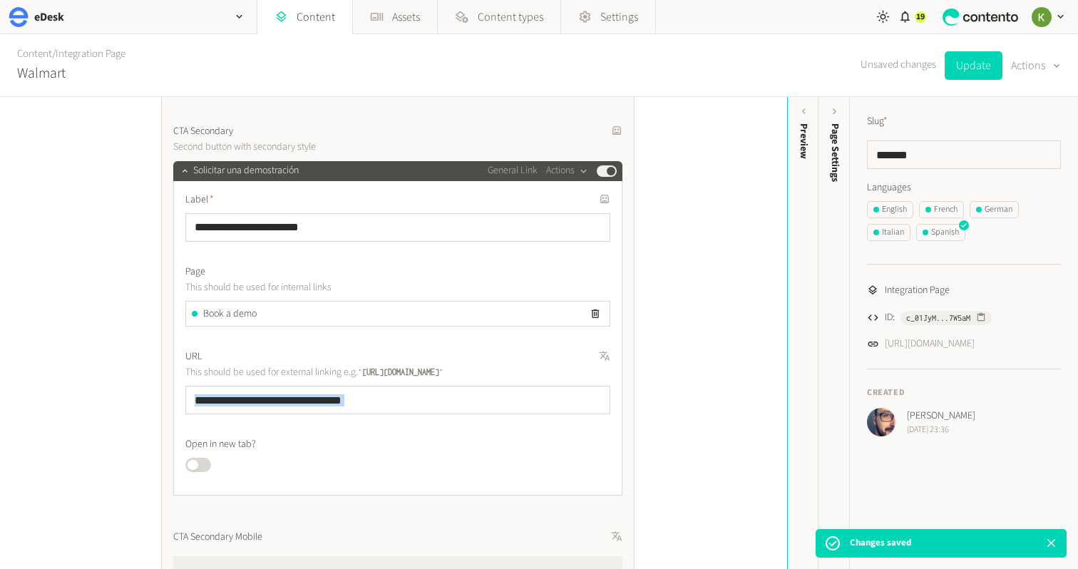
click at [398, 412] on div "**********" at bounding box center [397, 333] width 425 height 280
drag, startPoint x: 397, startPoint y: 406, endPoint x: 159, endPoint y: 394, distance: 237.8
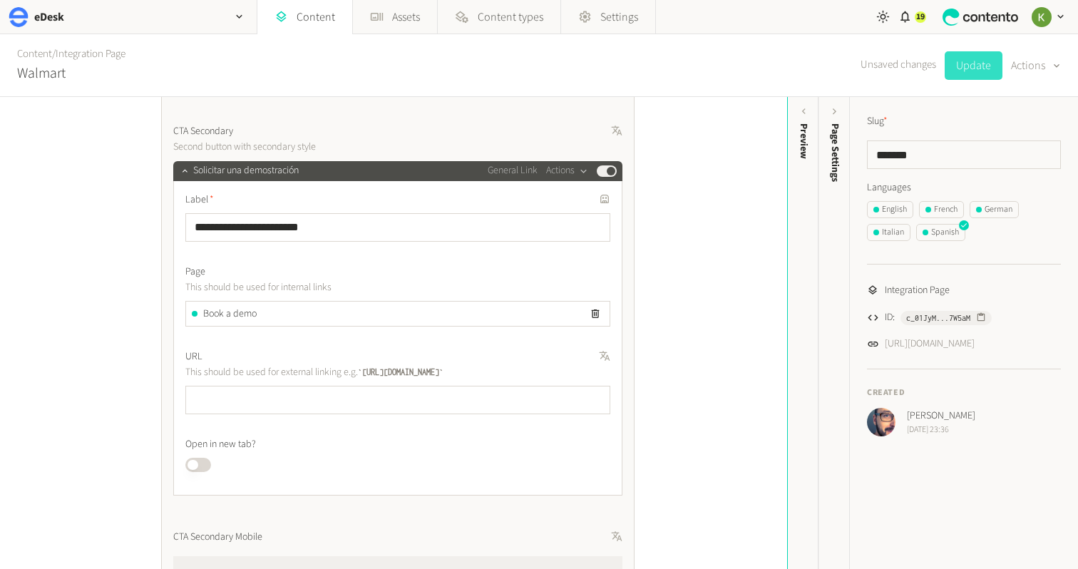
click at [976, 76] on button "Update" at bounding box center [974, 65] width 58 height 29
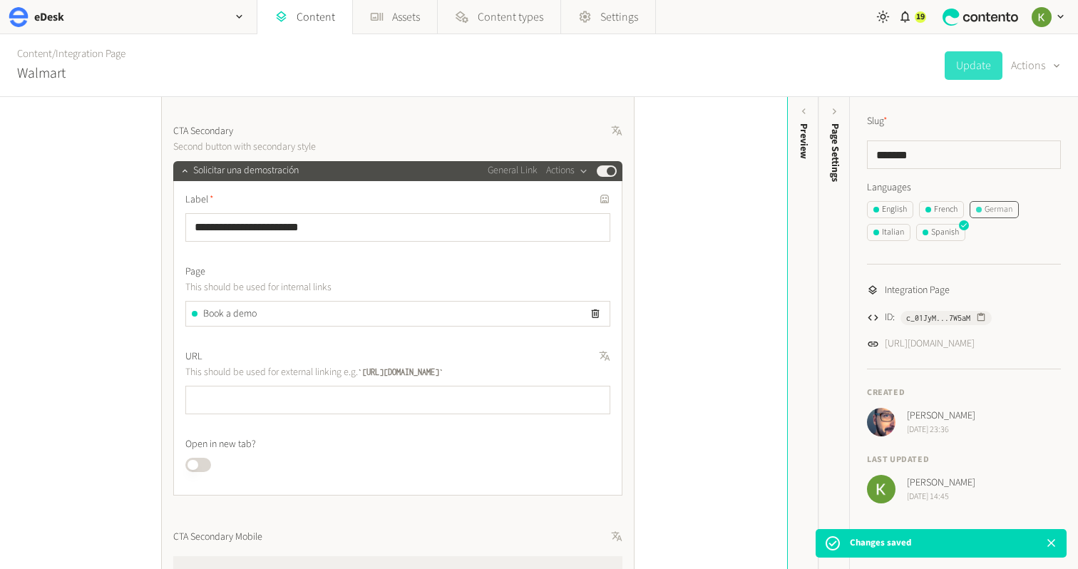
click at [998, 205] on div "German" at bounding box center [994, 209] width 36 height 13
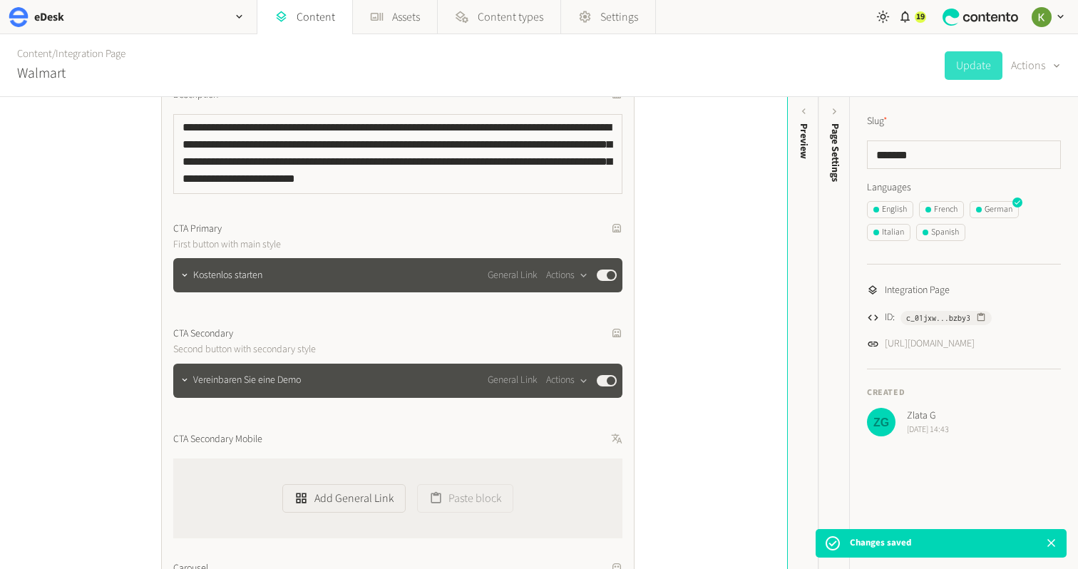
scroll to position [704, 0]
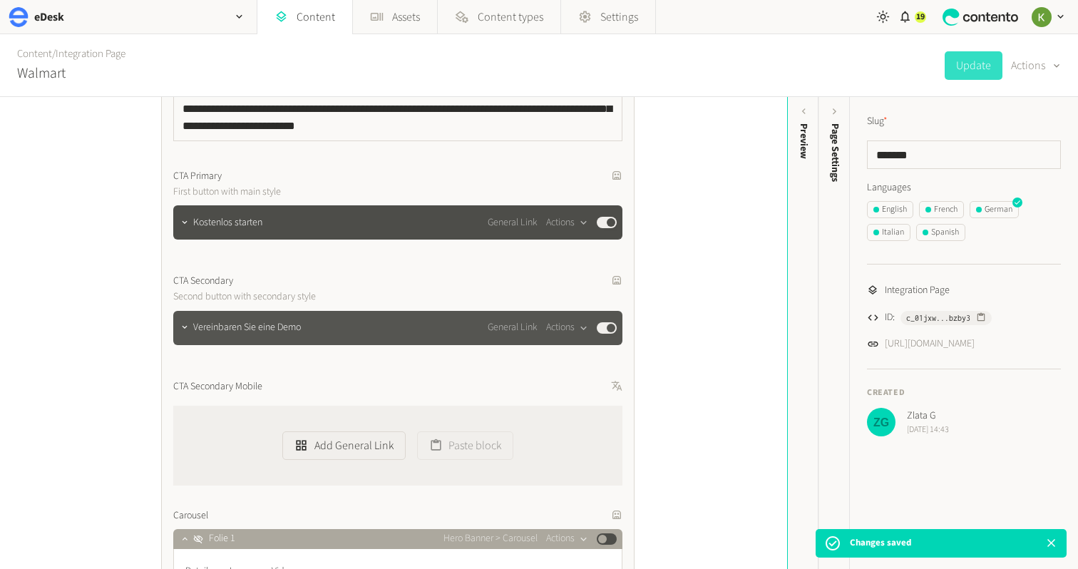
click at [189, 338] on div at bounding box center [184, 328] width 17 height 34
click at [182, 331] on icon "button" at bounding box center [185, 327] width 10 height 10
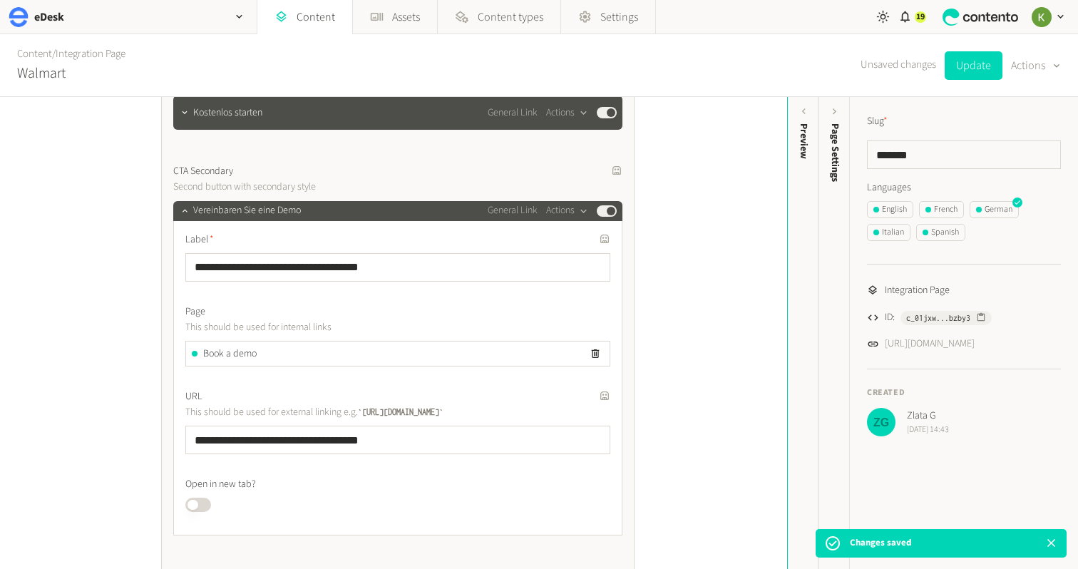
scroll to position [860, 0]
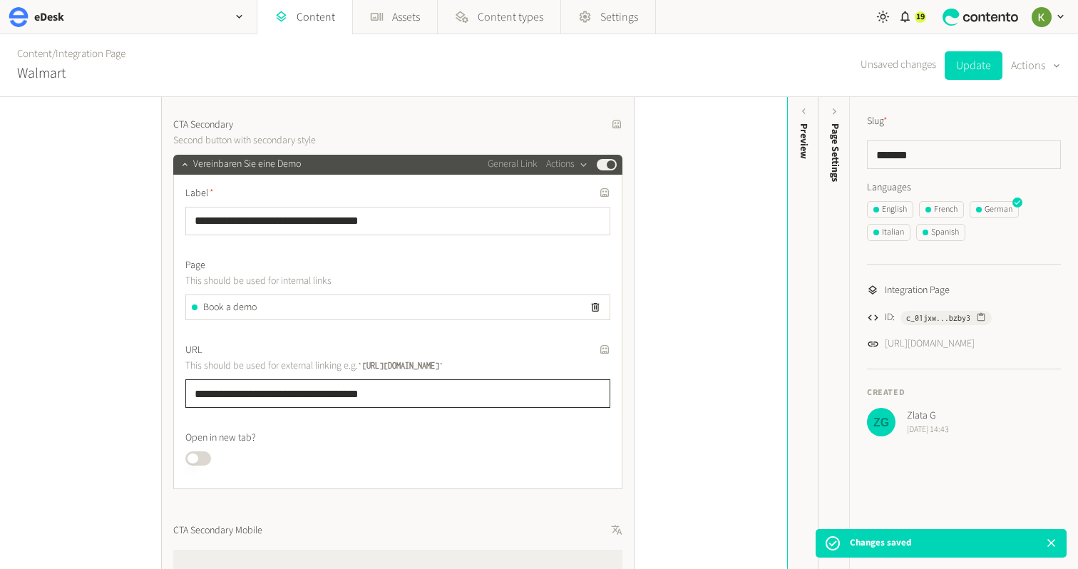
drag, startPoint x: 428, startPoint y: 391, endPoint x: 118, endPoint y: 392, distance: 310.3
click at [118, 392] on div "**********" at bounding box center [393, 333] width 787 height 472
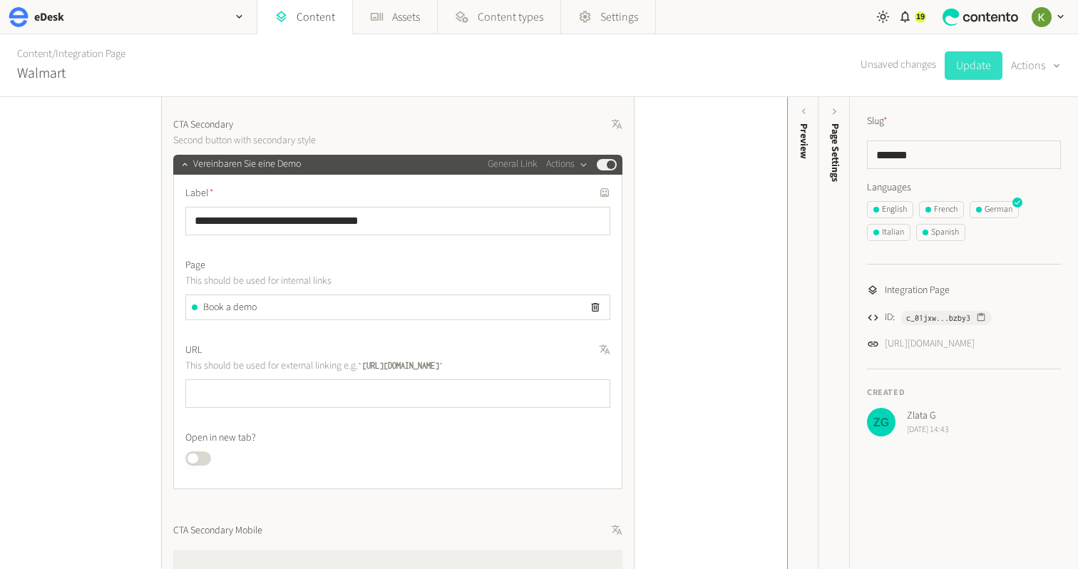
click at [976, 58] on button "Update" at bounding box center [974, 65] width 58 height 29
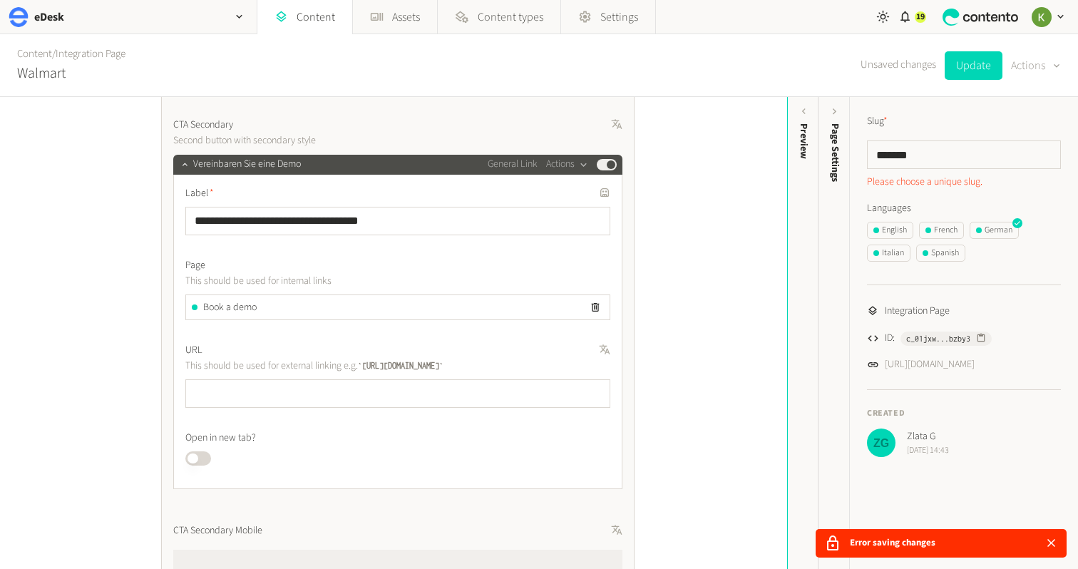
click at [1024, 59] on button "Actions" at bounding box center [1036, 65] width 50 height 29
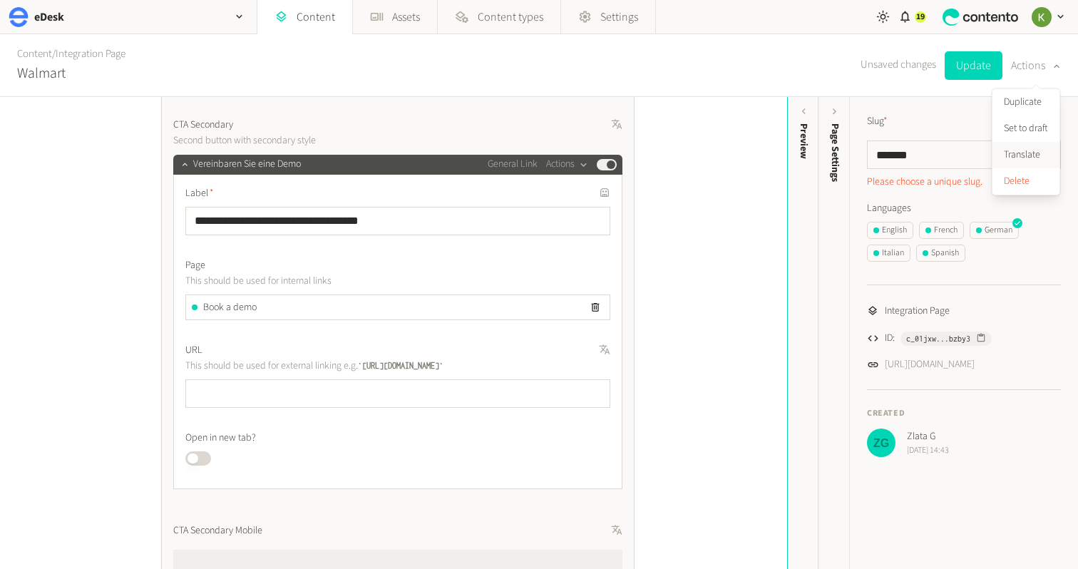
click at [1016, 150] on button "Translate" at bounding box center [1026, 155] width 67 height 26
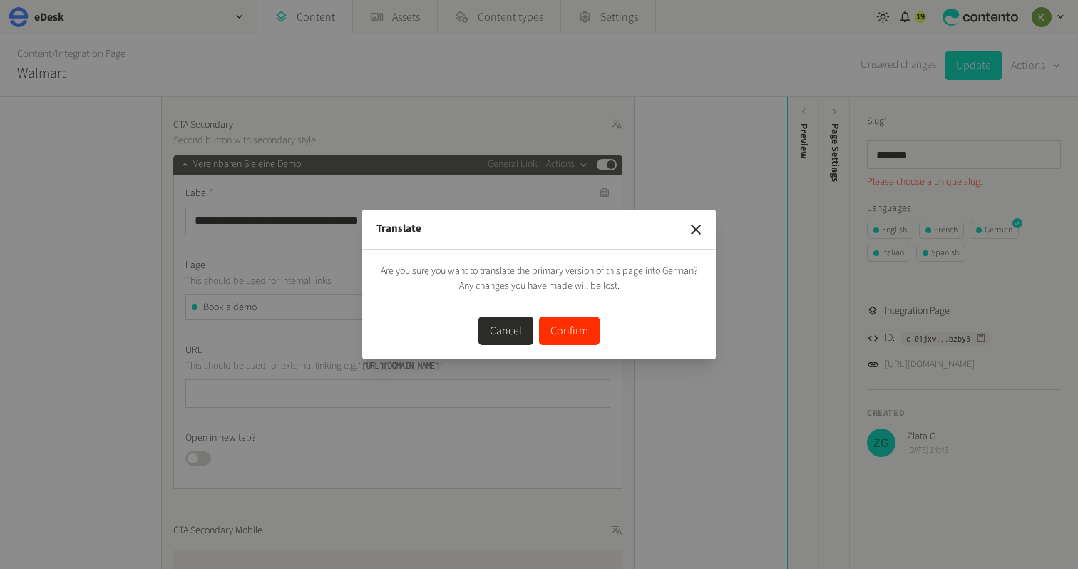
click at [568, 335] on button "Confirm" at bounding box center [569, 331] width 61 height 29
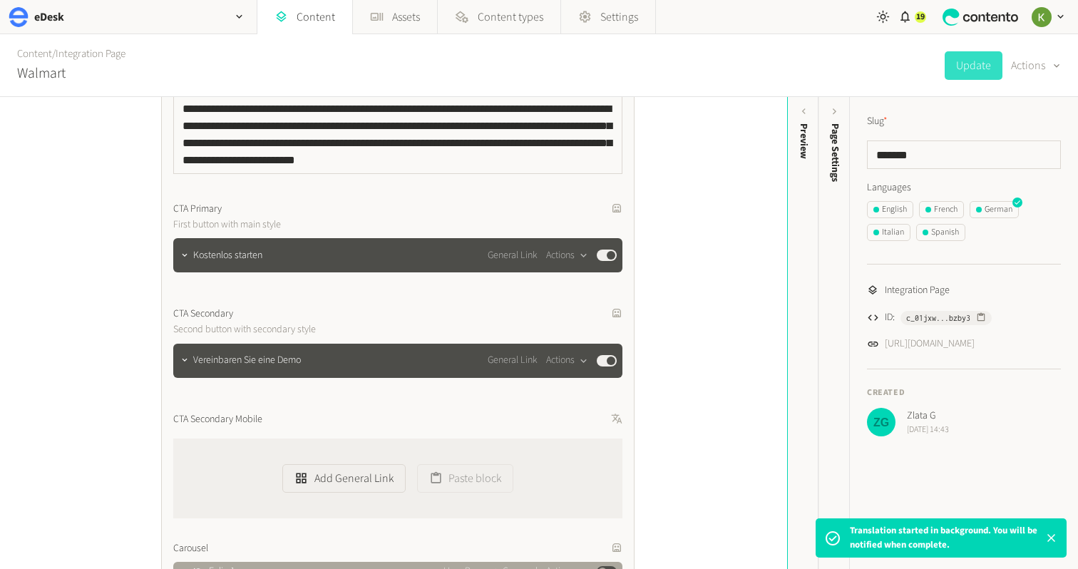
scroll to position [711, 0]
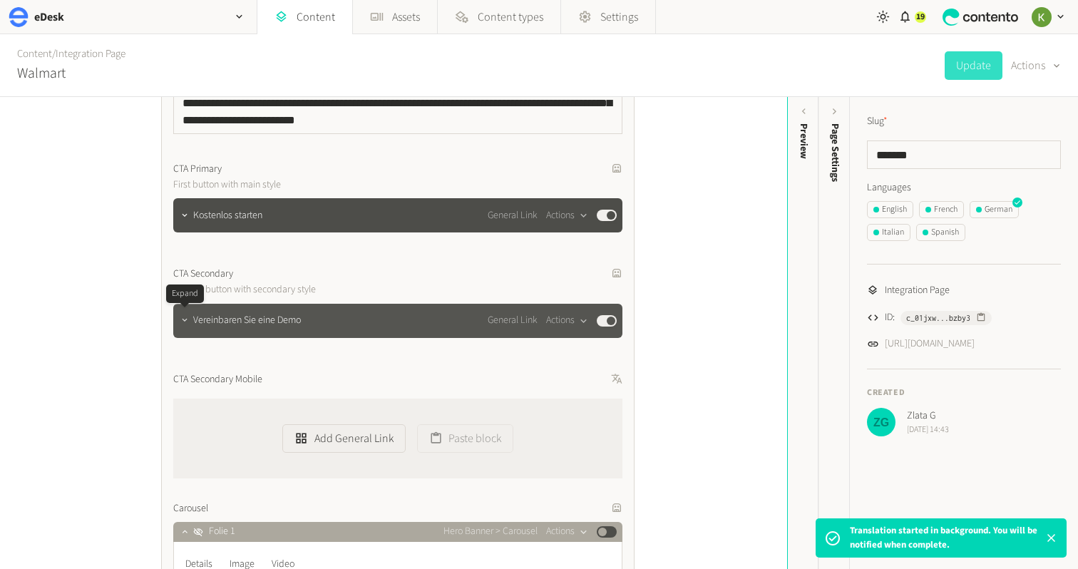
click at [188, 321] on icon "button" at bounding box center [185, 320] width 10 height 10
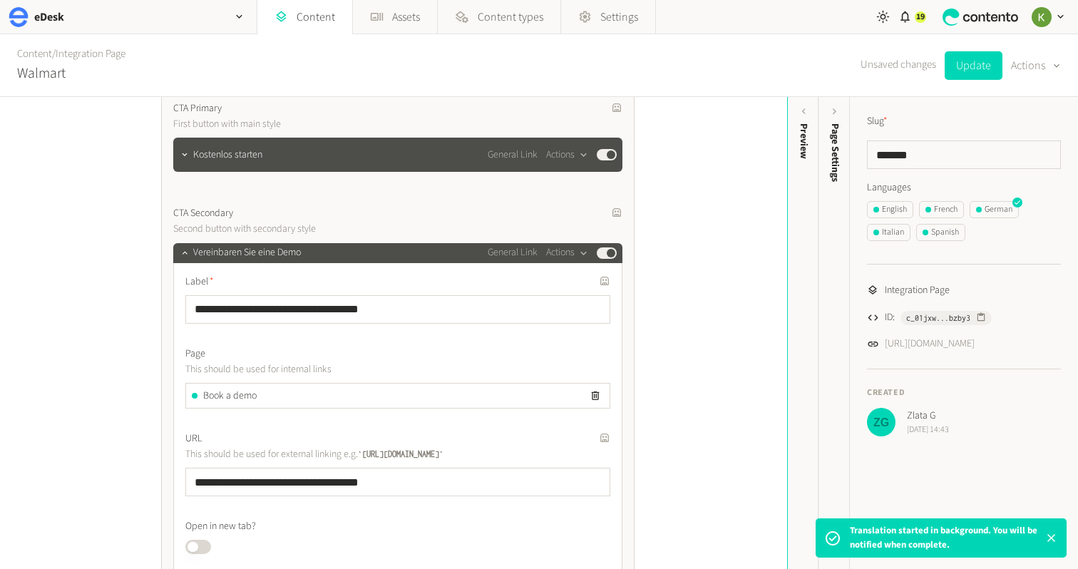
scroll to position [844, 0]
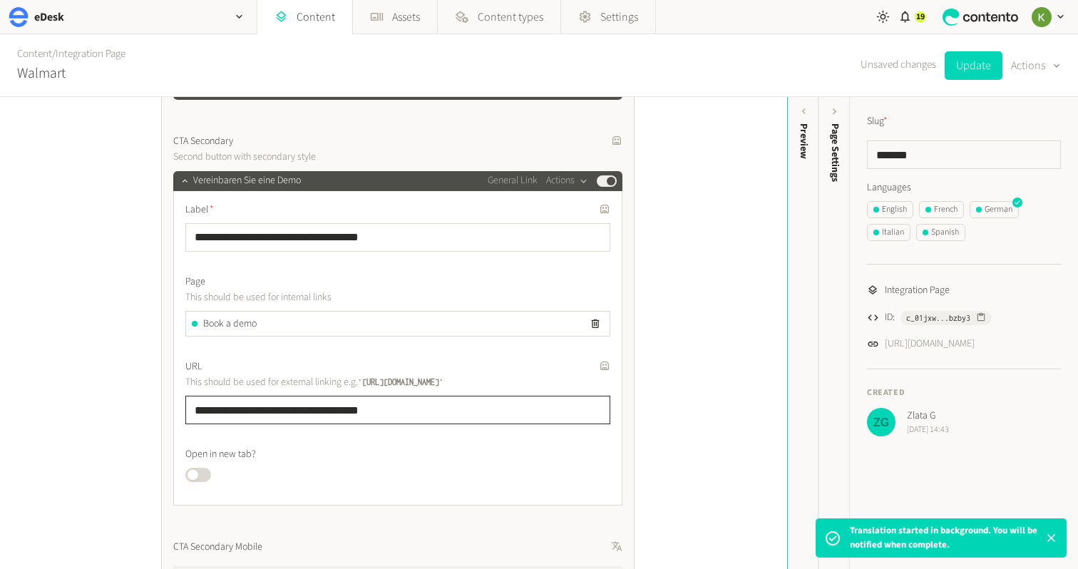
drag, startPoint x: 414, startPoint y: 412, endPoint x: 217, endPoint y: 392, distance: 198.6
click at [120, 407] on div "**********" at bounding box center [393, 333] width 787 height 472
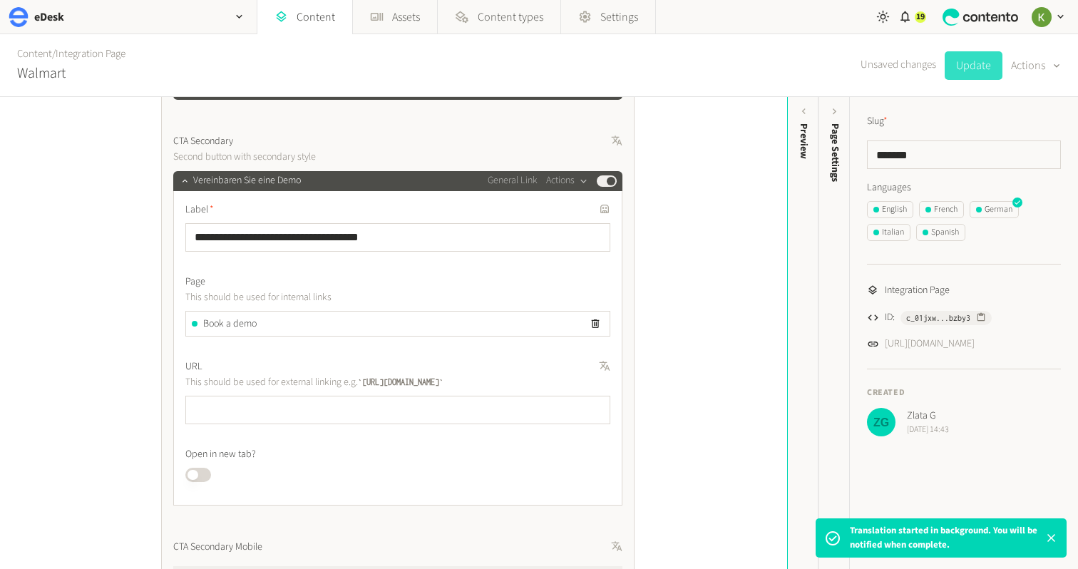
click at [959, 68] on button "Update" at bounding box center [974, 65] width 58 height 29
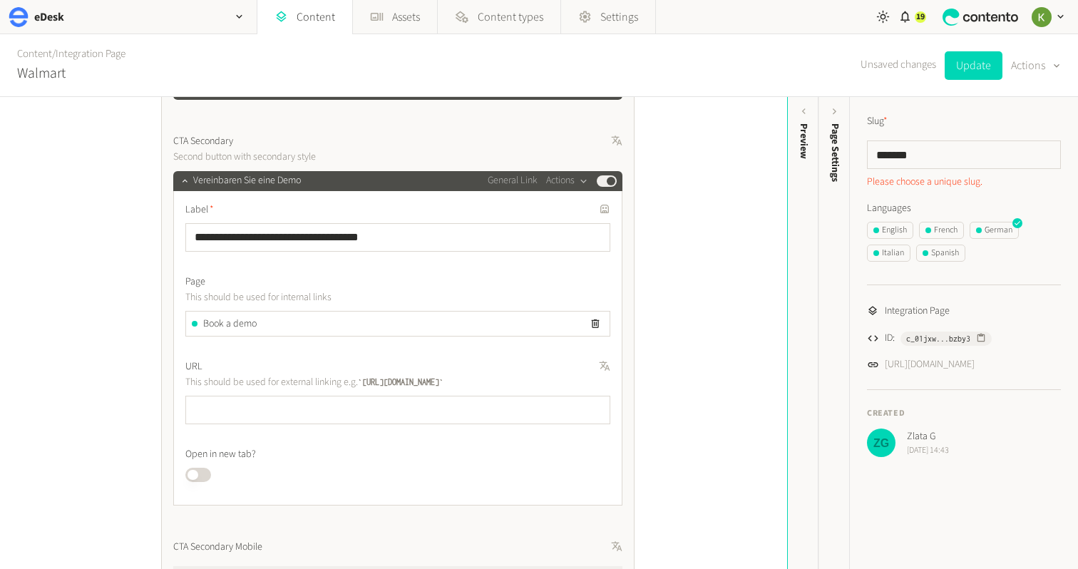
click at [752, 83] on div "Content / Integration Page Walmart Unsaved changes Update Actions" at bounding box center [539, 65] width 1078 height 63
click at [28, 58] on link "Content" at bounding box center [34, 53] width 35 height 15
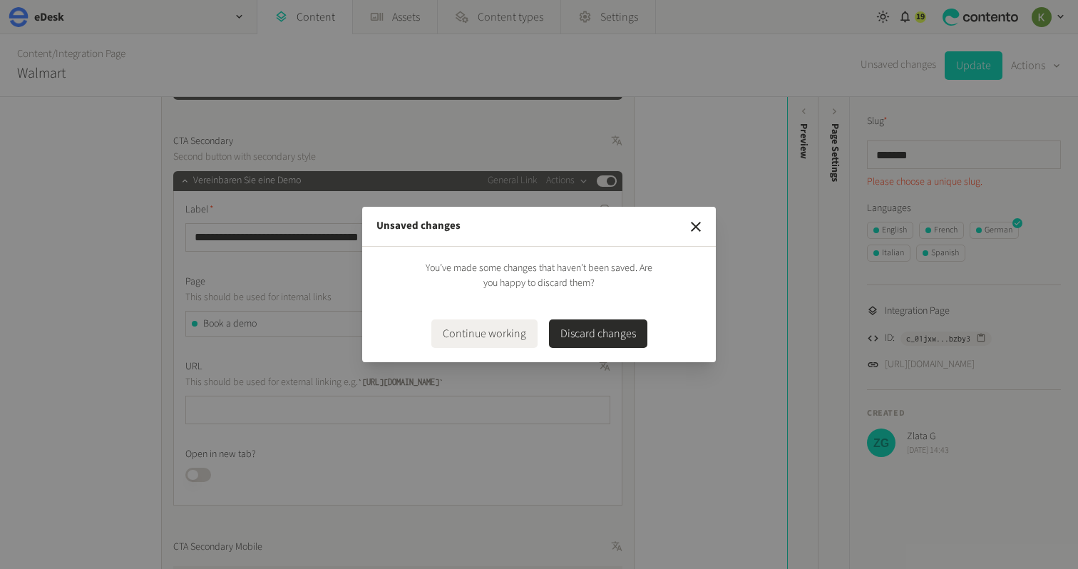
click at [578, 336] on button "Discard changes" at bounding box center [598, 334] width 98 height 29
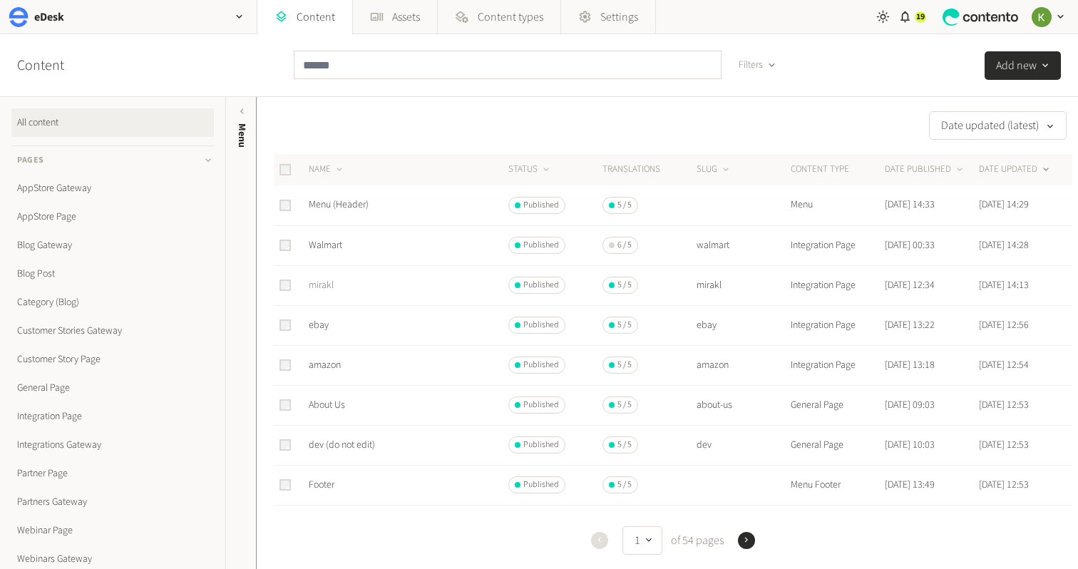
click at [322, 285] on link "mirakl" at bounding box center [321, 285] width 25 height 14
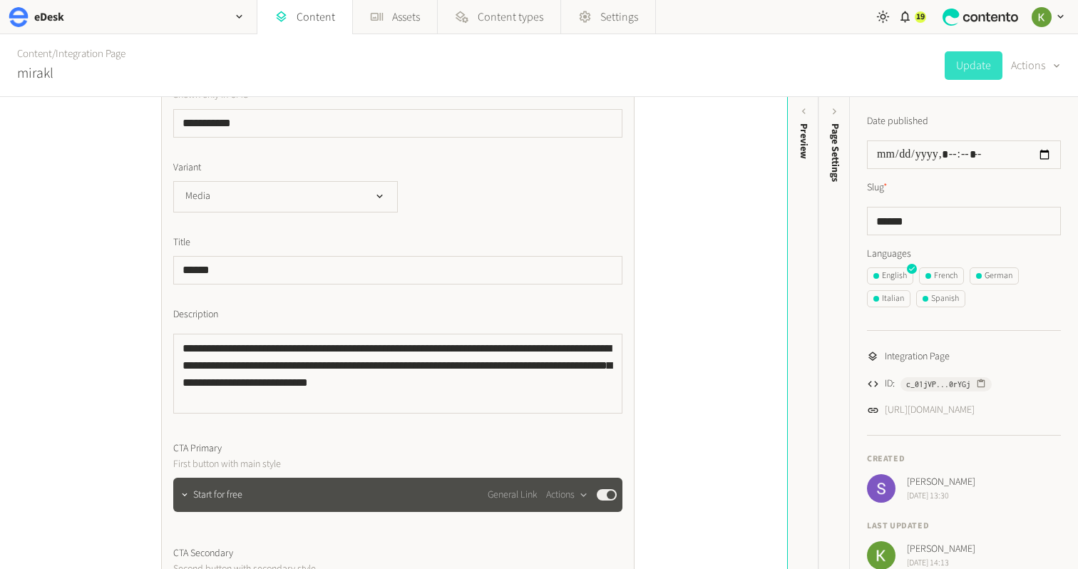
scroll to position [461, 0]
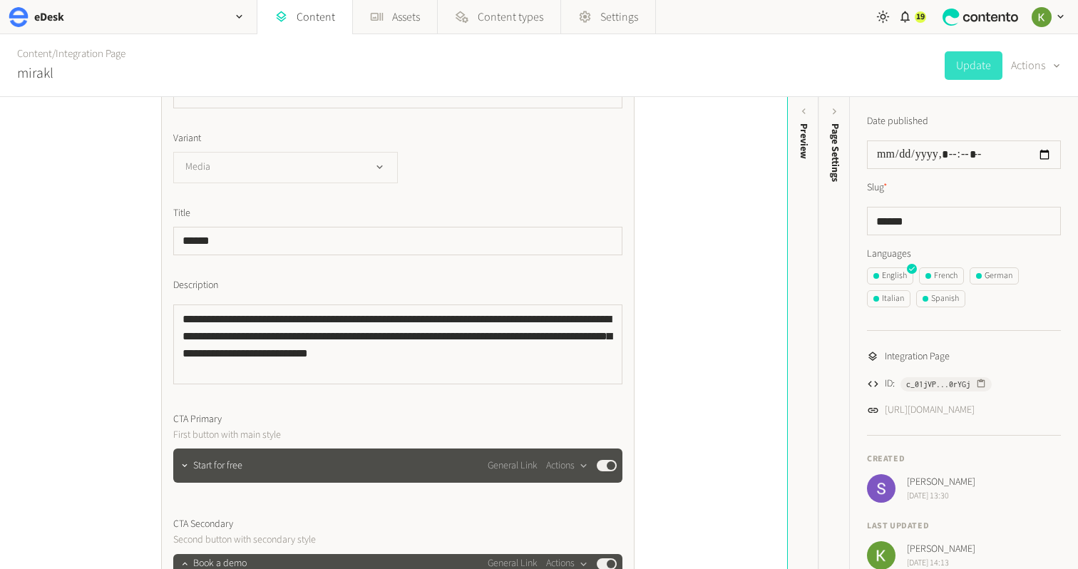
click at [331, 164] on button "Media" at bounding box center [285, 167] width 225 height 31
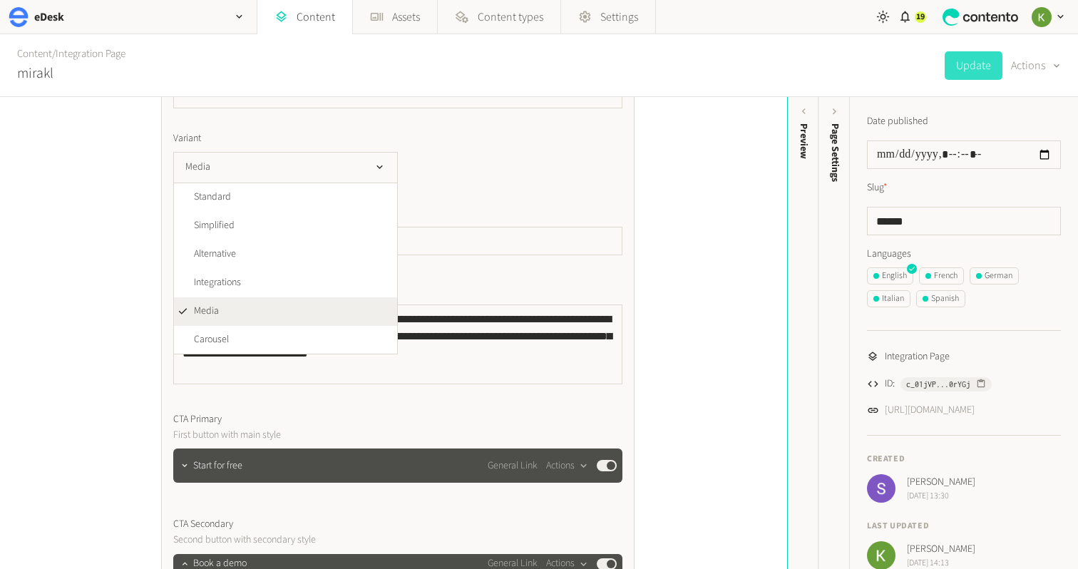
click at [568, 160] on div "Media Standard Simplified Alternative Integrations Media Carousel Appstore" at bounding box center [397, 167] width 449 height 31
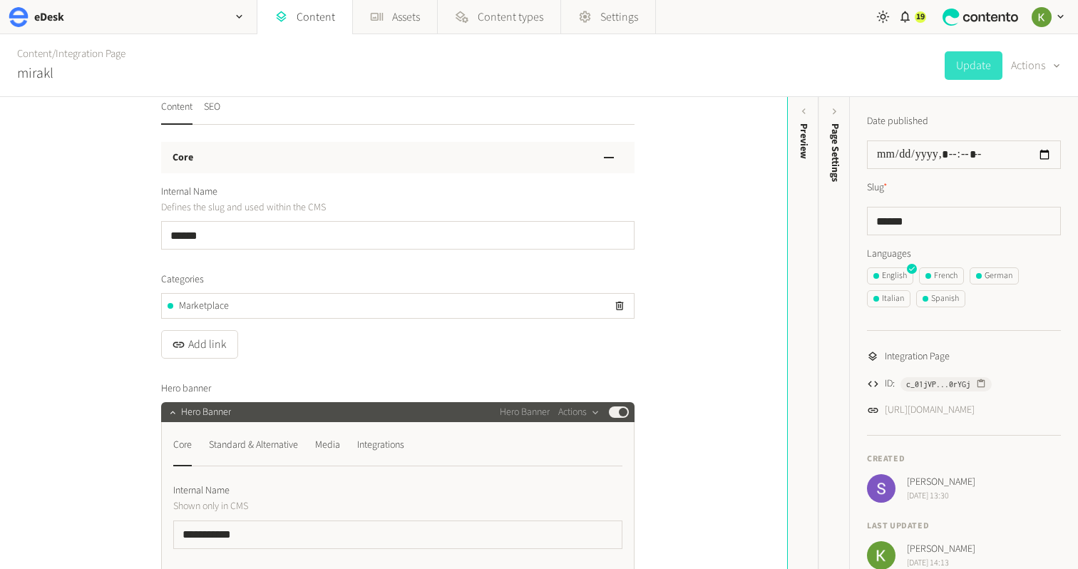
scroll to position [0, 0]
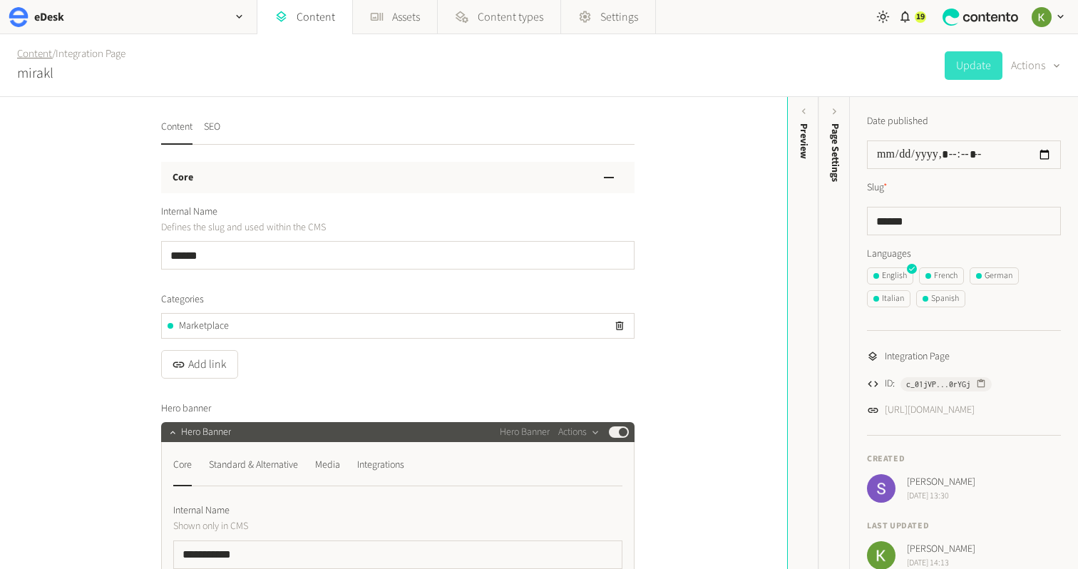
click at [34, 58] on link "Content" at bounding box center [34, 53] width 35 height 15
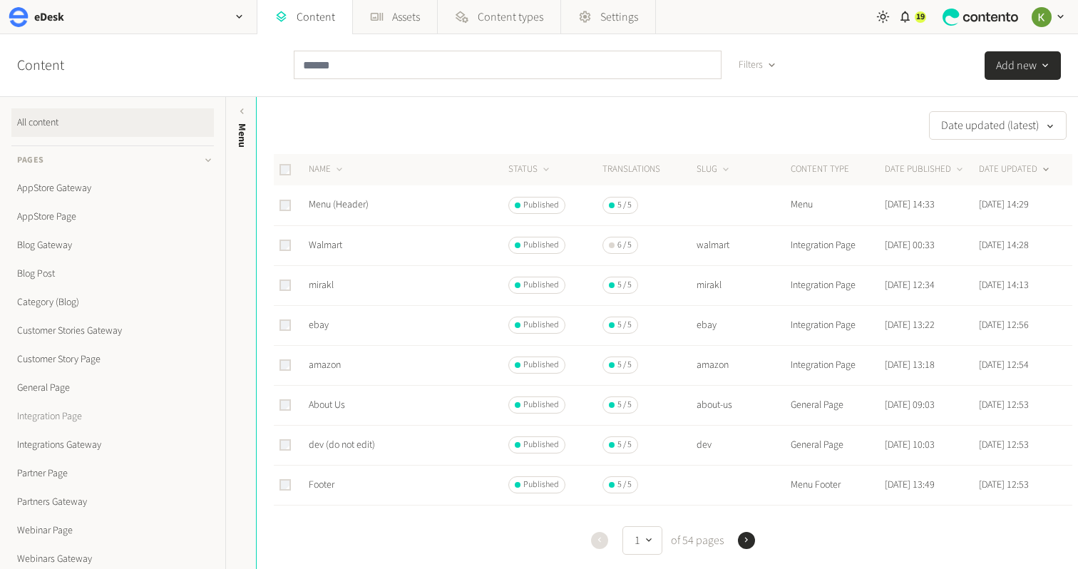
click at [61, 417] on link "Integration Page" at bounding box center [112, 416] width 203 height 29
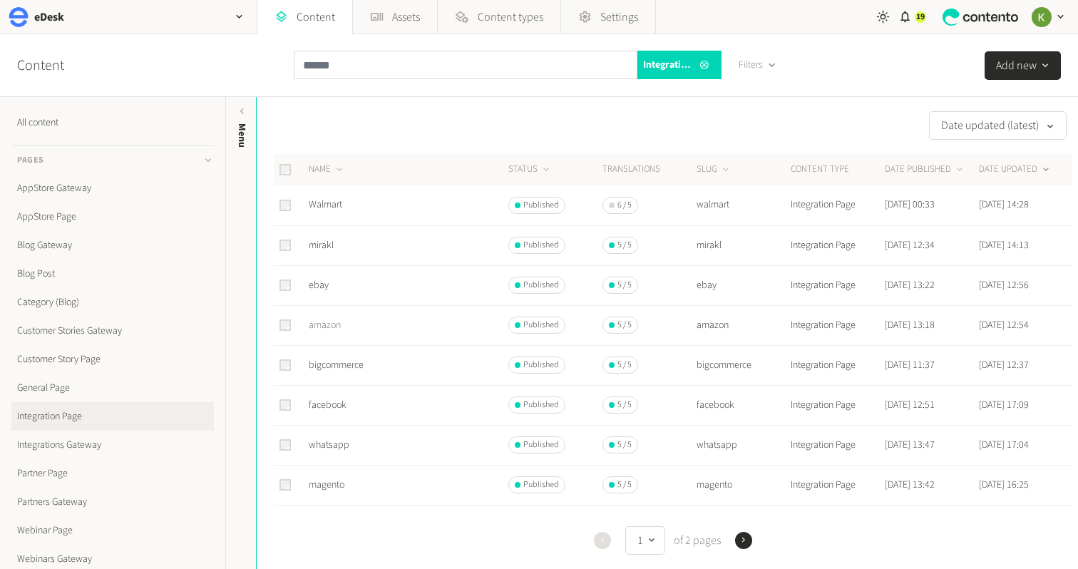
click at [321, 324] on link "amazon" at bounding box center [325, 325] width 32 height 14
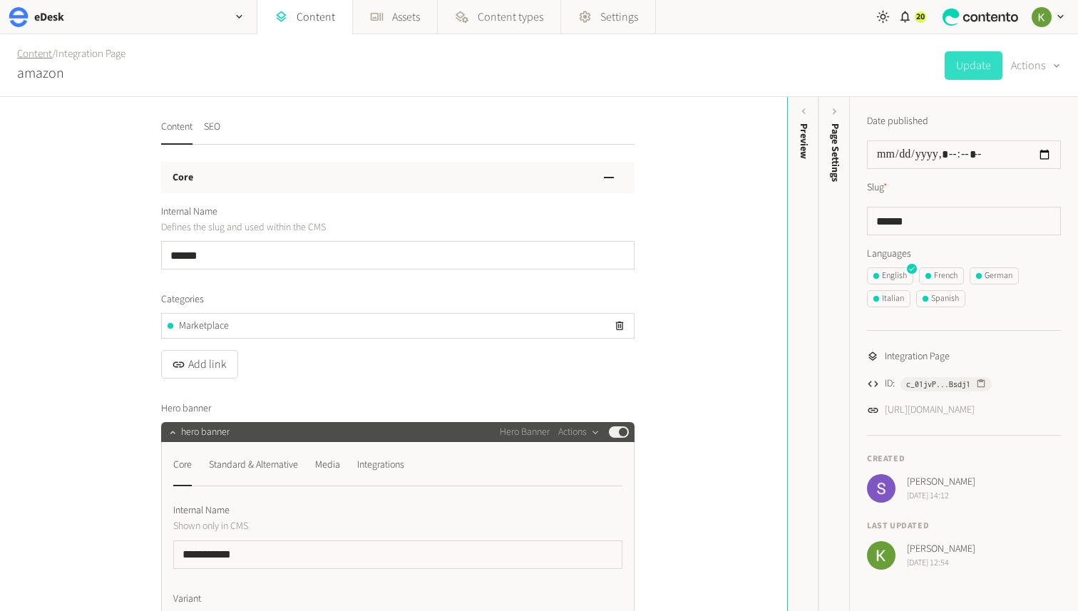
click at [36, 59] on link "Content" at bounding box center [34, 53] width 35 height 15
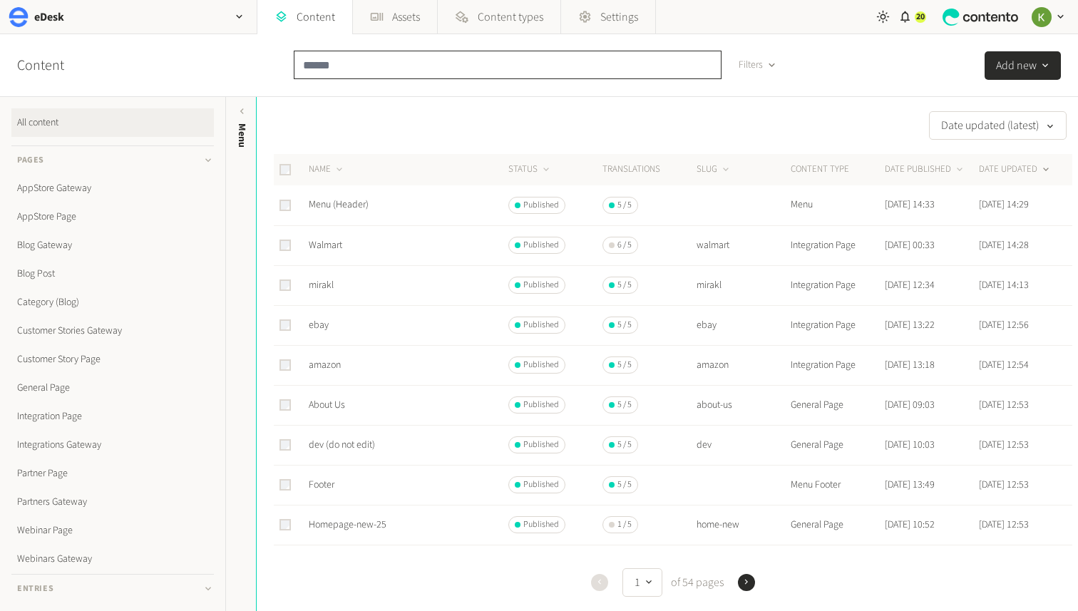
click at [429, 70] on input "text" at bounding box center [508, 65] width 428 height 29
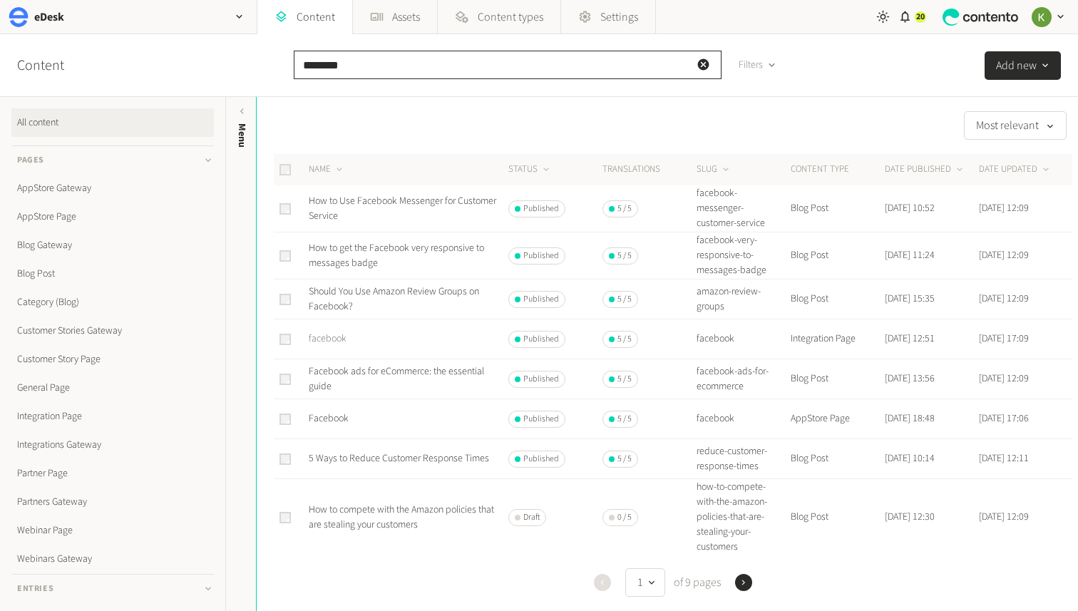
type input "********"
click at [325, 340] on link "facebook" at bounding box center [328, 339] width 38 height 14
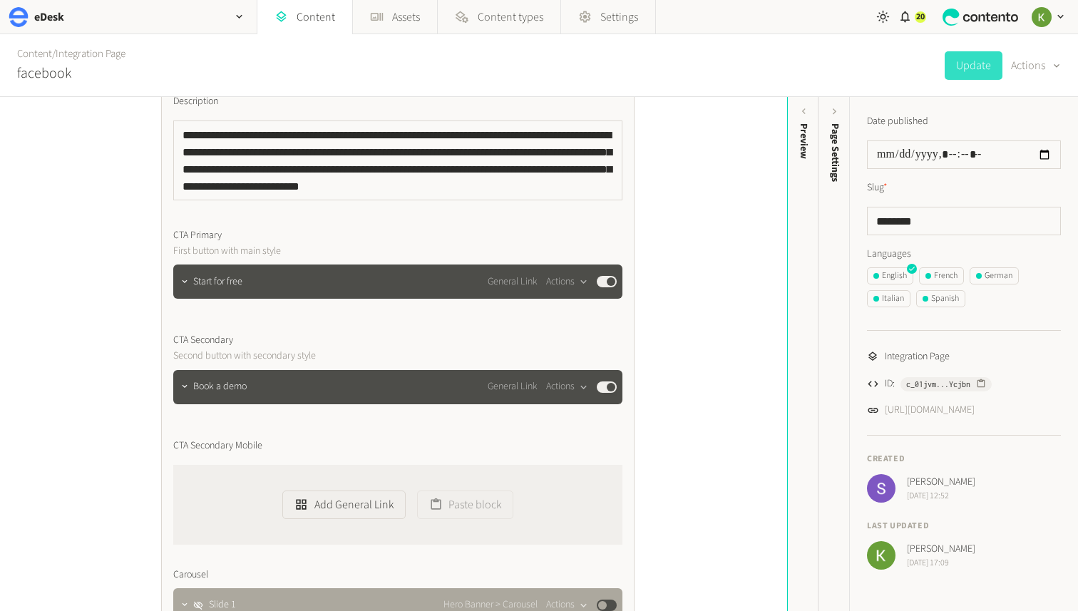
scroll to position [681, 0]
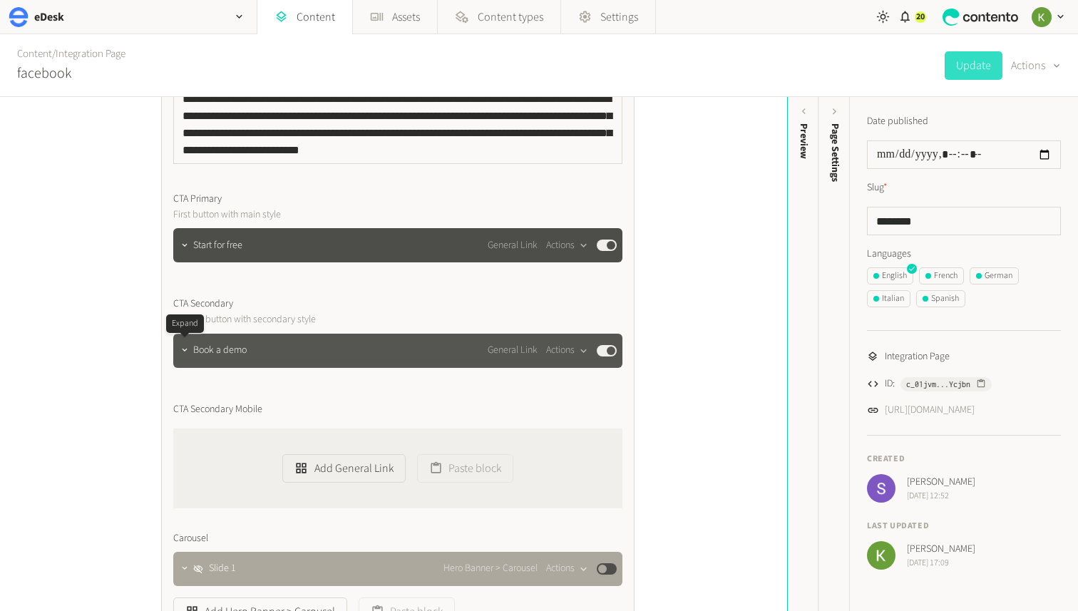
drag, startPoint x: 182, startPoint y: 356, endPoint x: 212, endPoint y: 348, distance: 31.0
click at [182, 356] on button "button" at bounding box center [184, 349] width 17 height 17
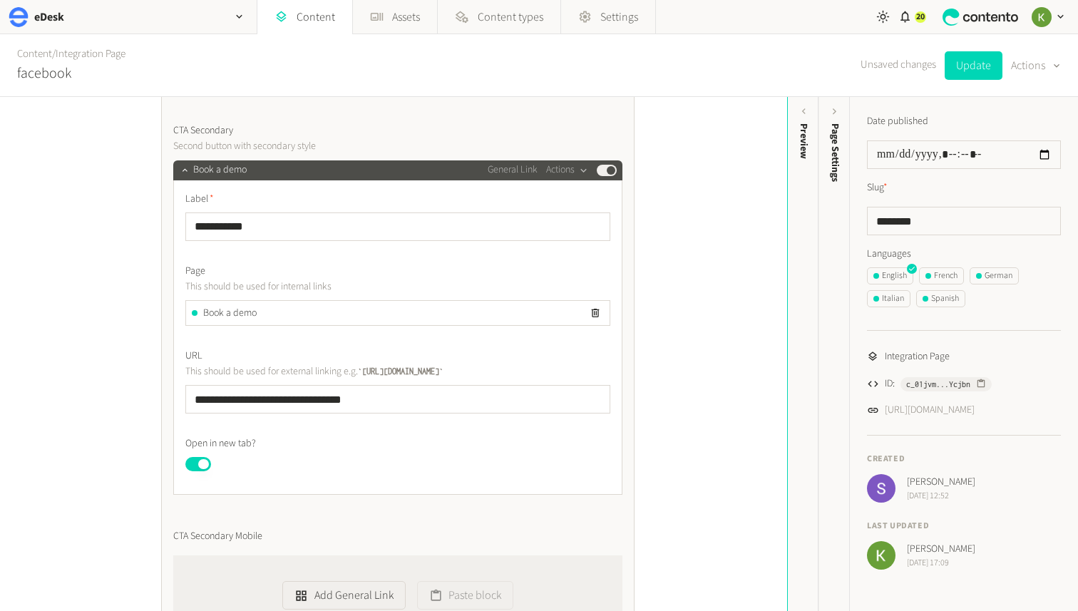
scroll to position [864, 0]
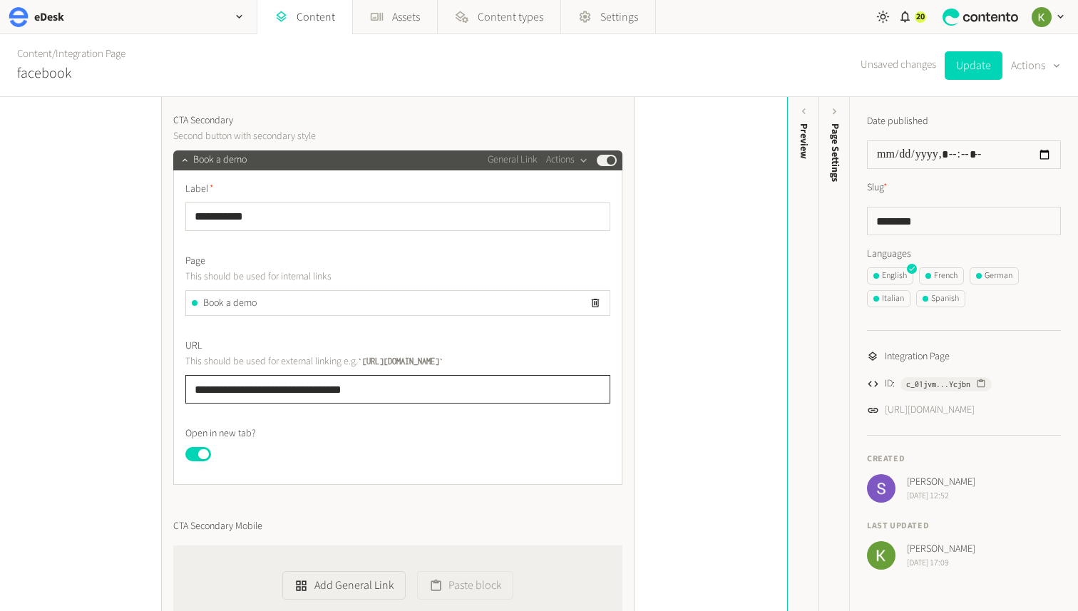
drag, startPoint x: 410, startPoint y: 380, endPoint x: 298, endPoint y: 388, distance: 112.3
click at [163, 392] on div "**********" at bounding box center [398, 172] width 474 height 1189
drag, startPoint x: 410, startPoint y: 388, endPoint x: 76, endPoint y: 387, distance: 333.8
click at [72, 388] on div "**********" at bounding box center [393, 354] width 787 height 514
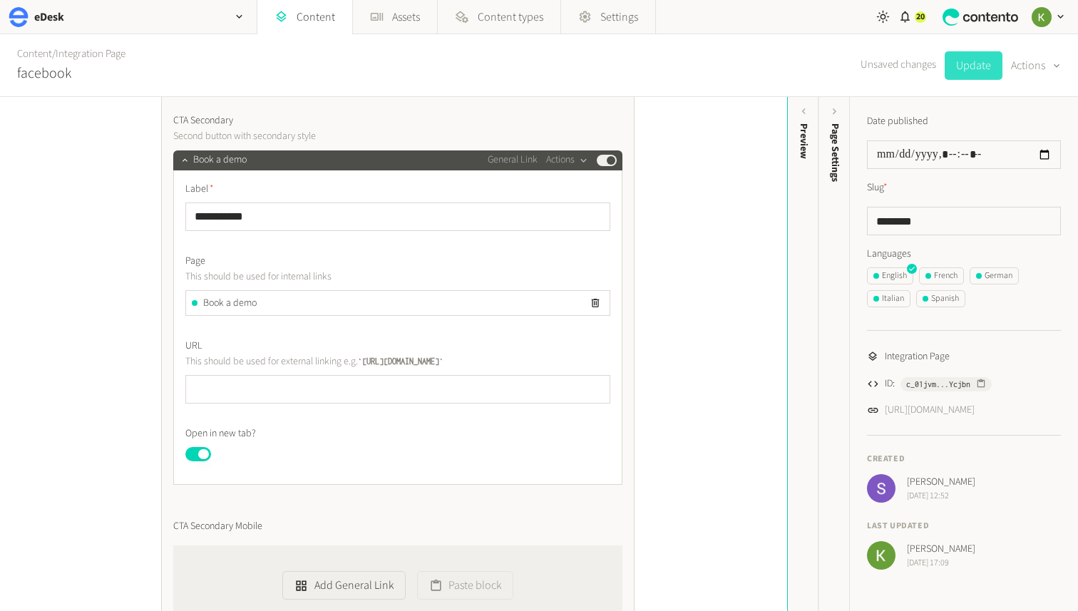
click at [959, 73] on button "Update" at bounding box center [974, 65] width 58 height 29
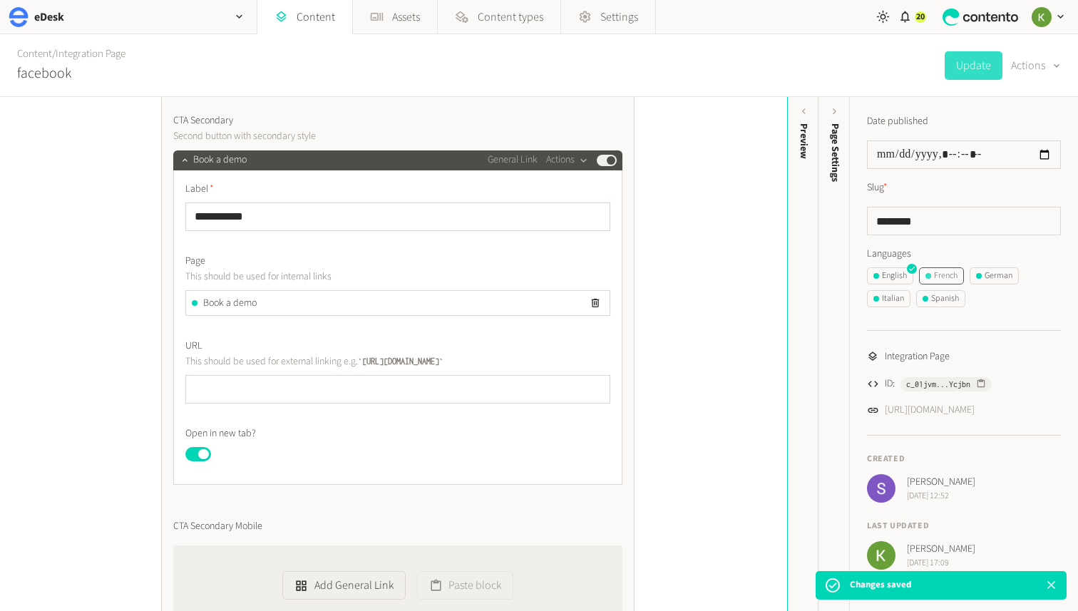
click at [944, 275] on div "French" at bounding box center [942, 276] width 32 height 13
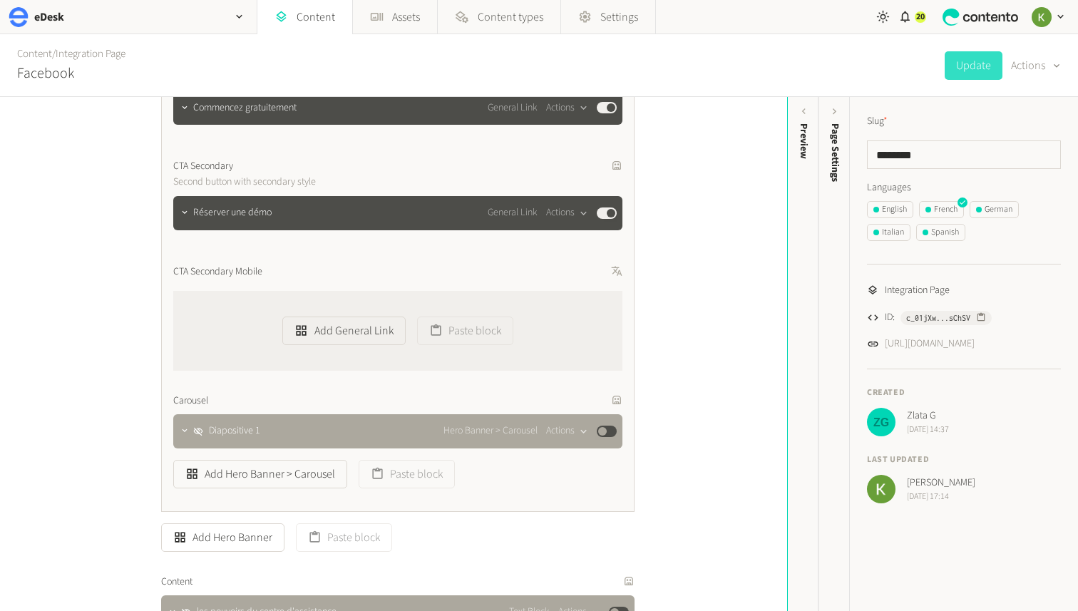
scroll to position [851, 0]
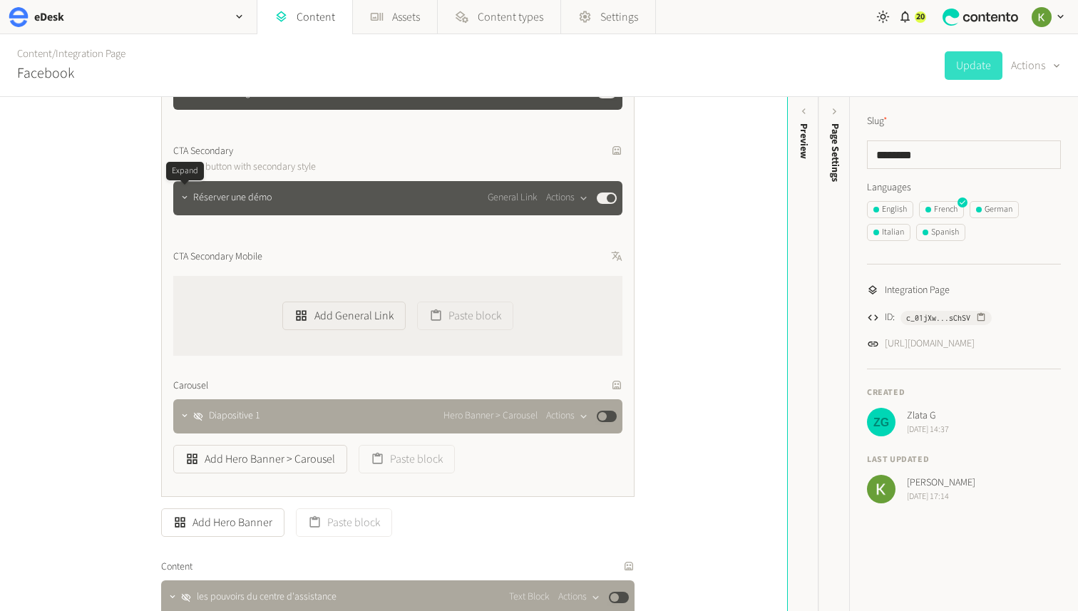
click at [188, 199] on icon "button" at bounding box center [185, 198] width 10 height 10
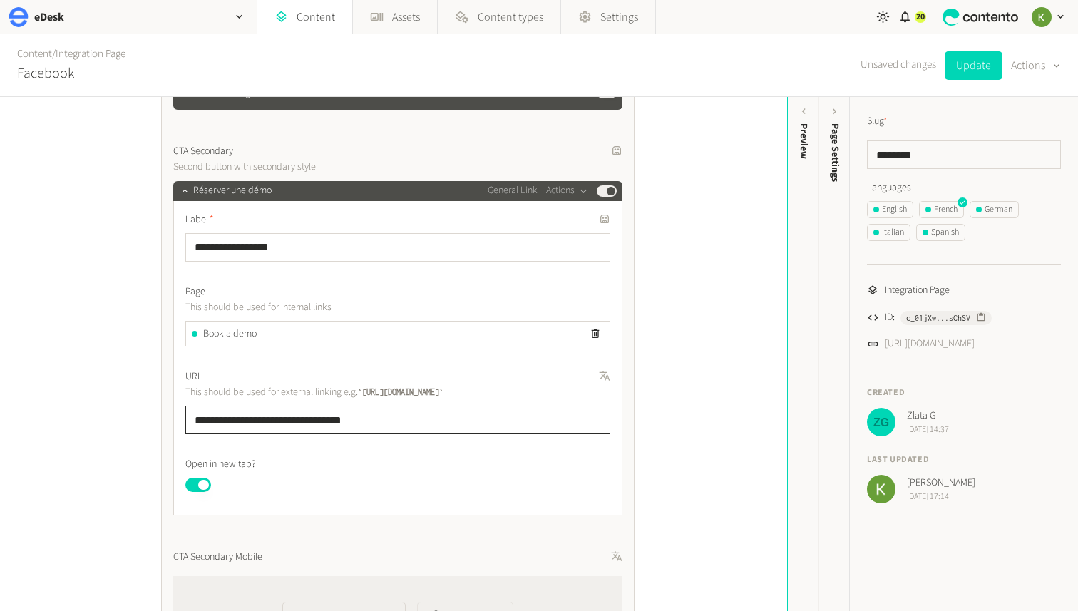
drag, startPoint x: 404, startPoint y: 422, endPoint x: 129, endPoint y: 417, distance: 274.7
click at [123, 419] on div "**********" at bounding box center [393, 354] width 787 height 514
click at [966, 76] on button "Update" at bounding box center [974, 65] width 58 height 29
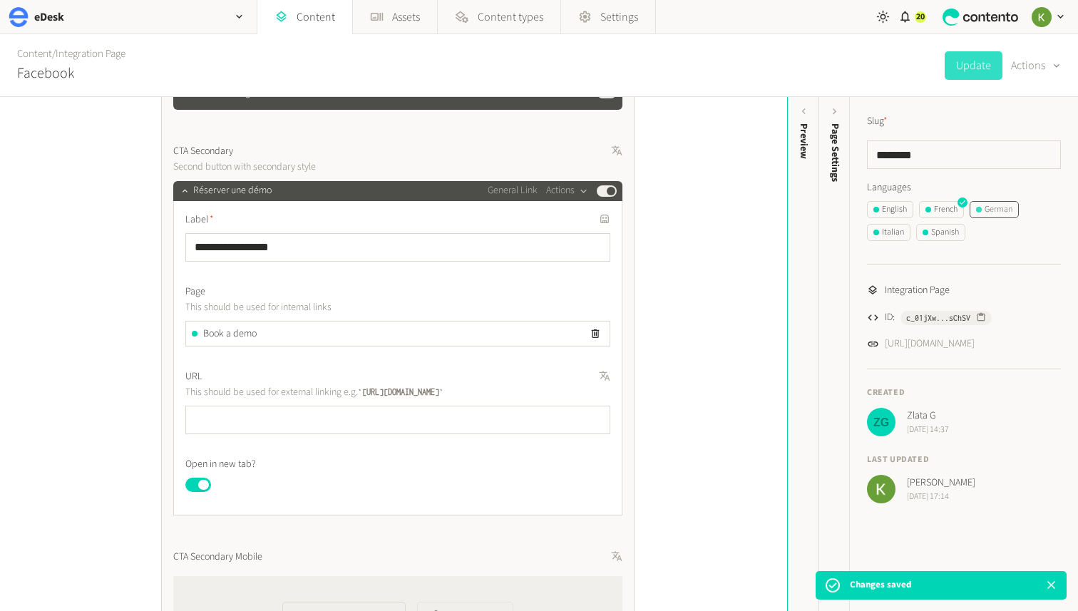
click at [1002, 207] on div "German" at bounding box center [994, 209] width 36 height 13
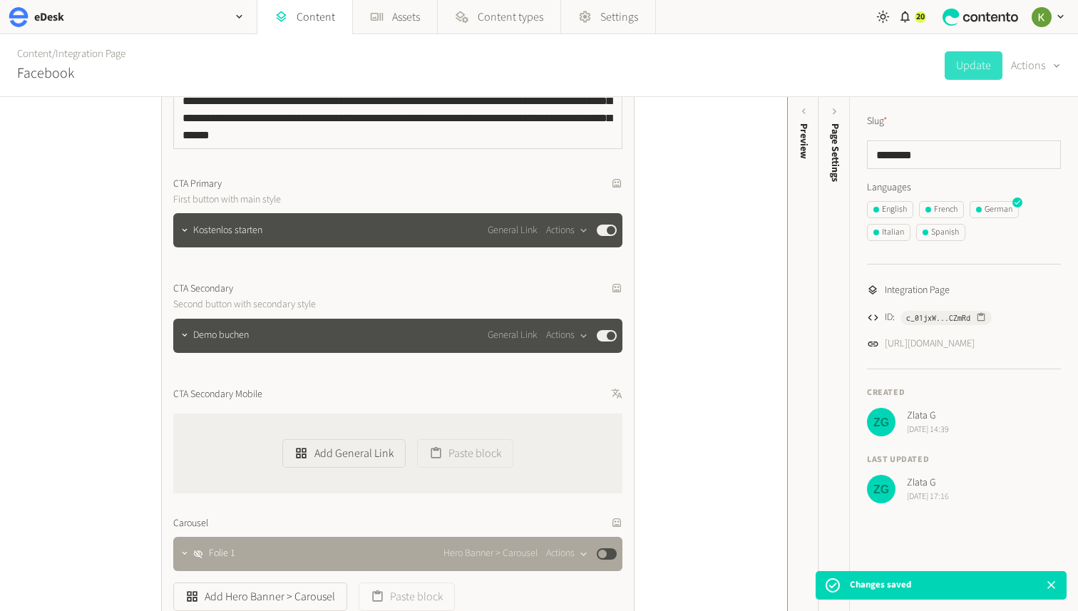
scroll to position [762, 0]
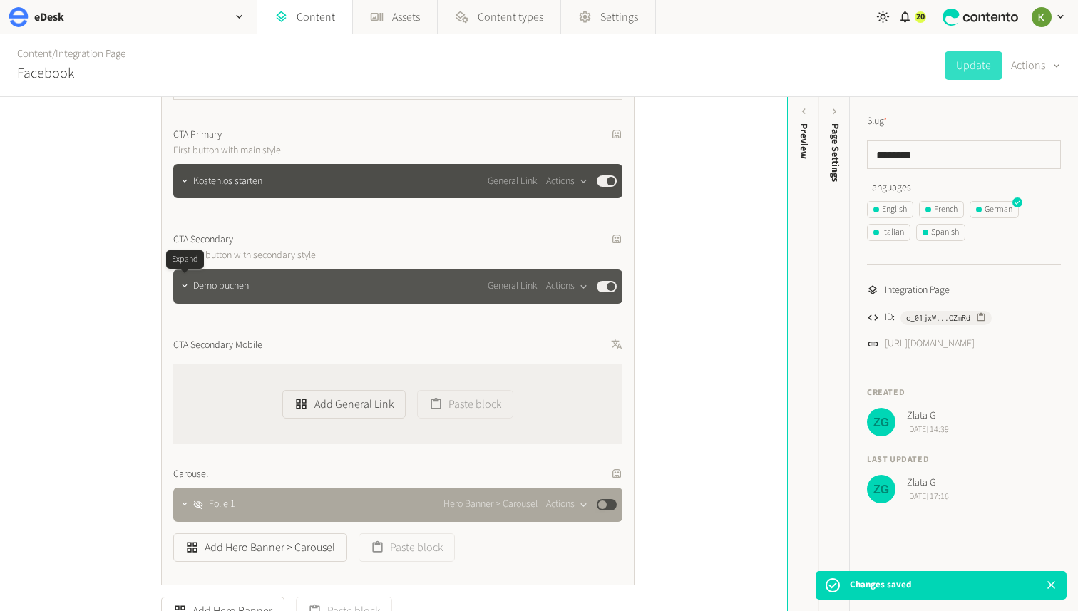
drag, startPoint x: 183, startPoint y: 290, endPoint x: 205, endPoint y: 287, distance: 21.5
click at [183, 290] on icon "button" at bounding box center [185, 286] width 10 height 10
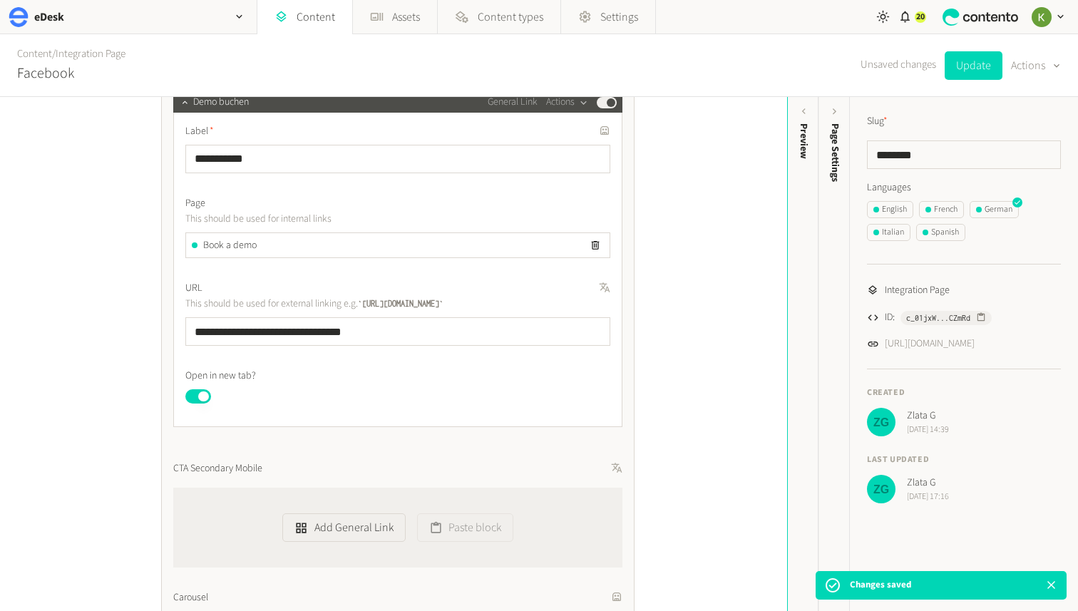
scroll to position [1019, 0]
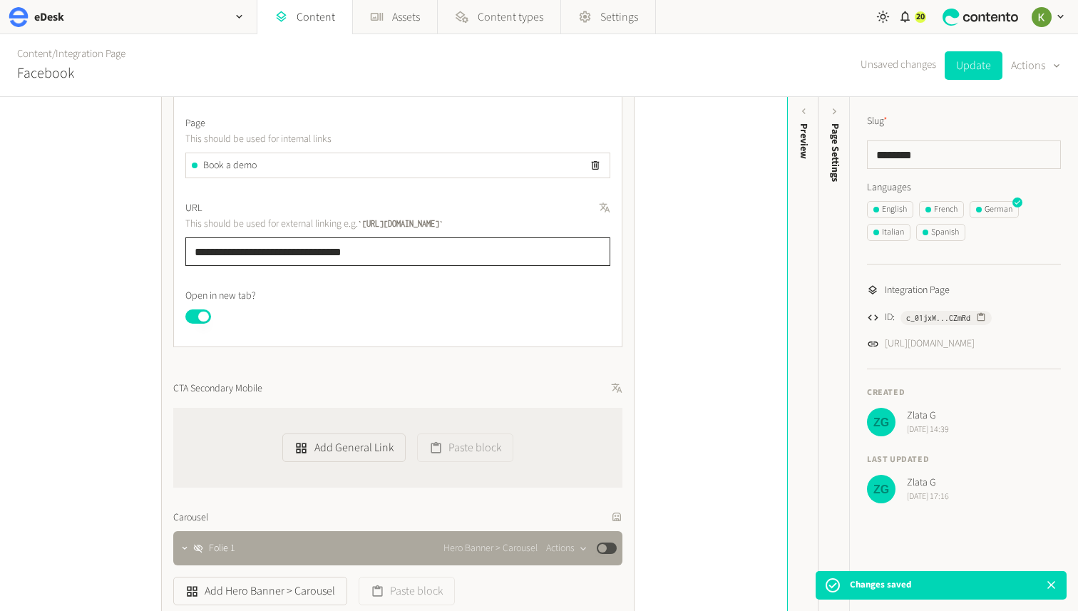
drag, startPoint x: 419, startPoint y: 264, endPoint x: 112, endPoint y: 246, distance: 307.2
click at [112, 246] on div "**********" at bounding box center [393, 354] width 787 height 514
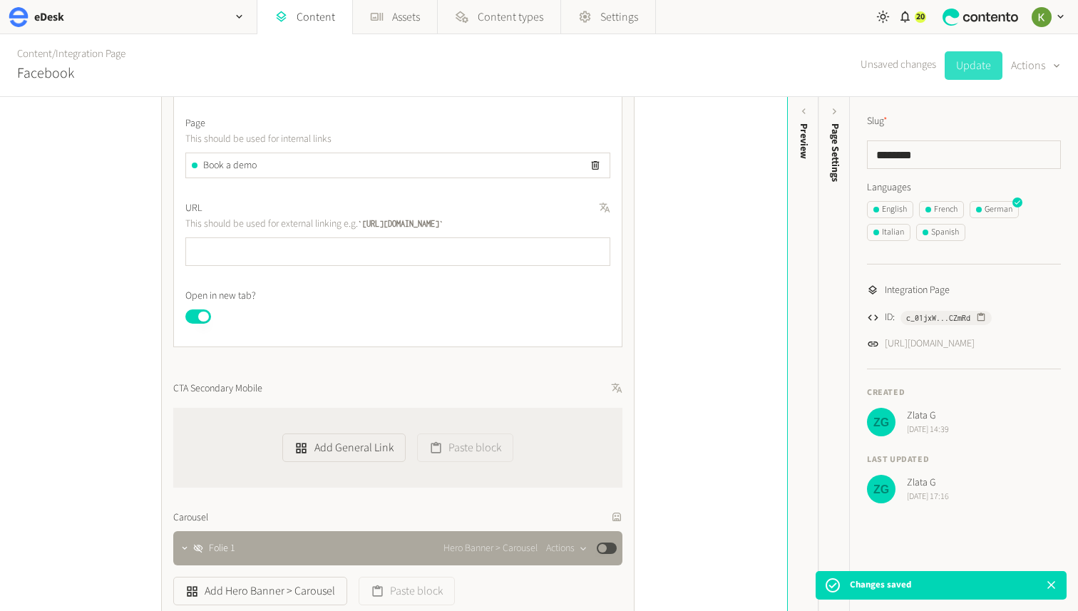
click at [984, 66] on button "Update" at bounding box center [974, 65] width 58 height 29
click at [892, 234] on div "Italian" at bounding box center [889, 232] width 31 height 13
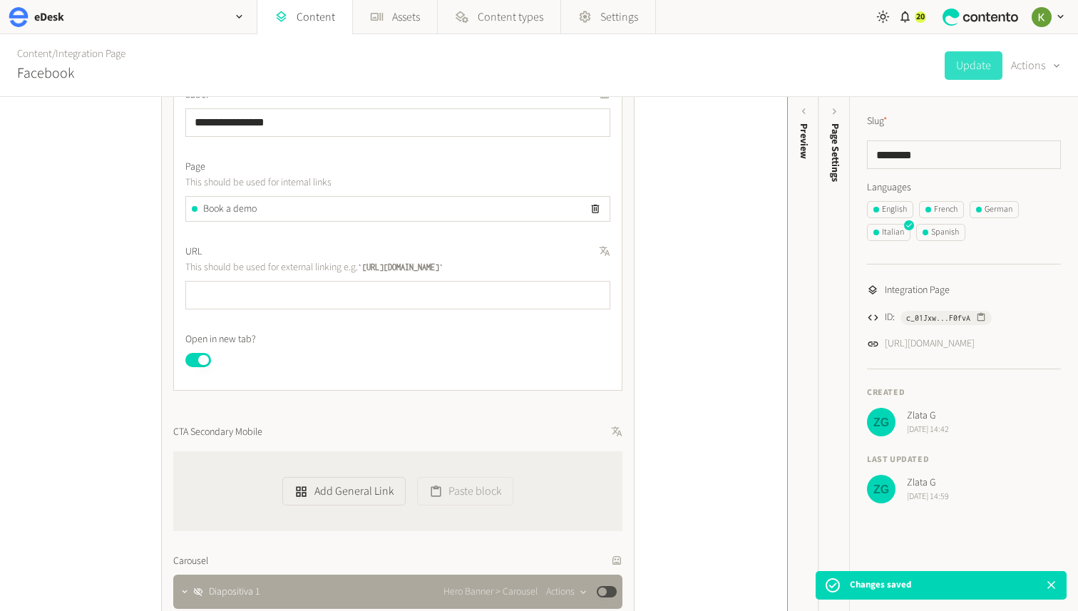
scroll to position [981, 0]
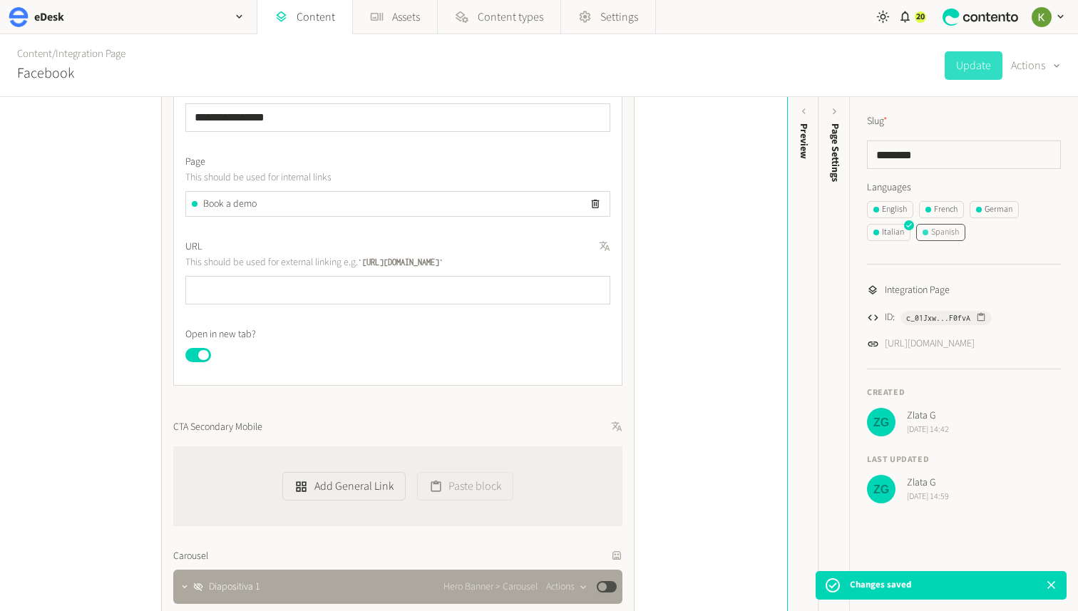
click at [958, 228] on div "Spanish" at bounding box center [941, 232] width 36 height 13
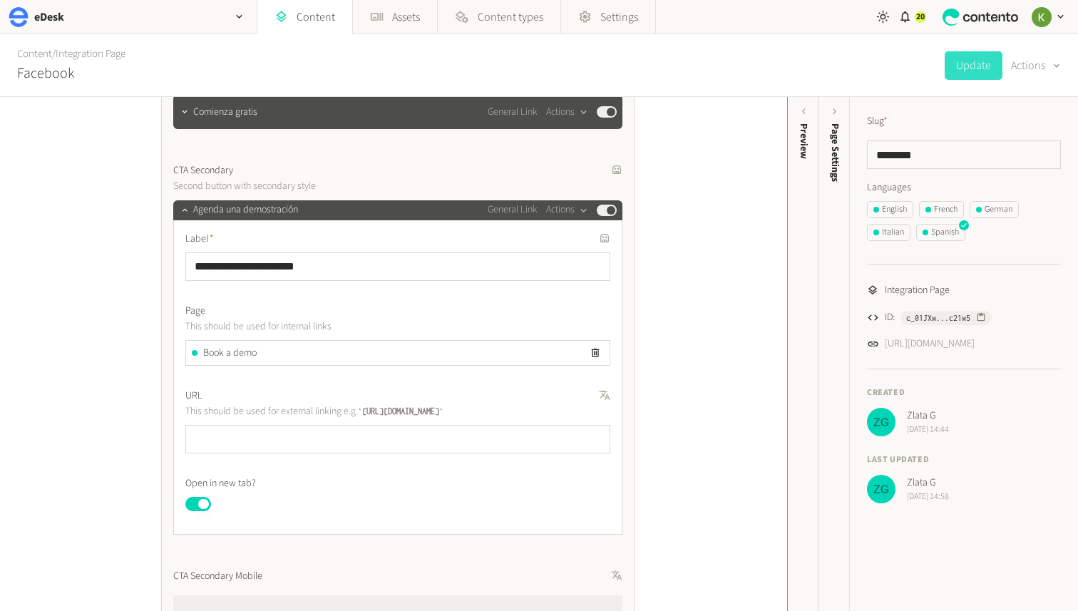
scroll to position [865, 0]
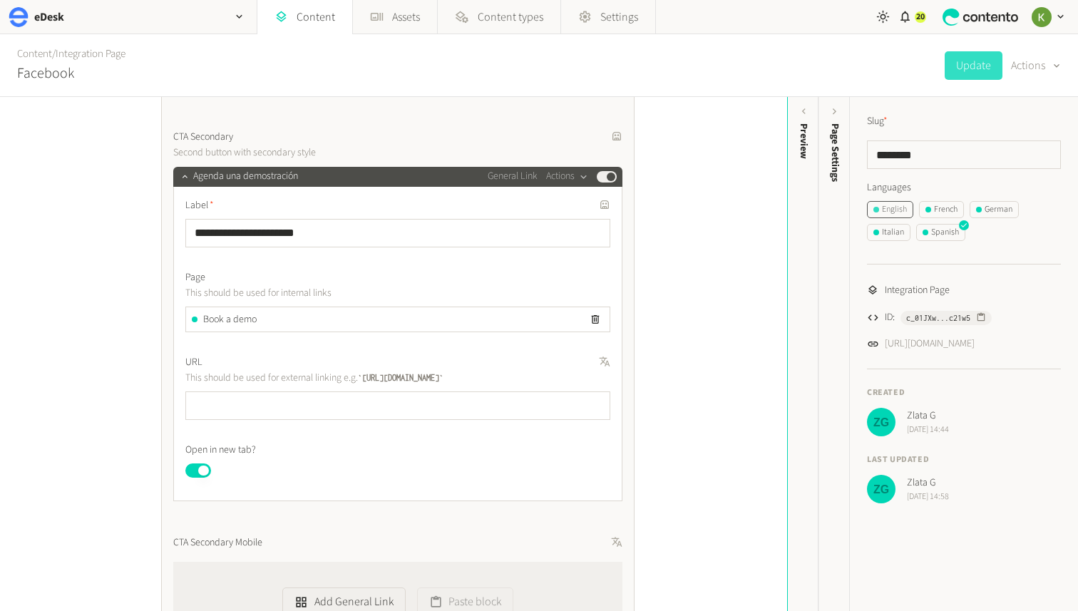
click at [901, 209] on div "English" at bounding box center [891, 209] width 34 height 13
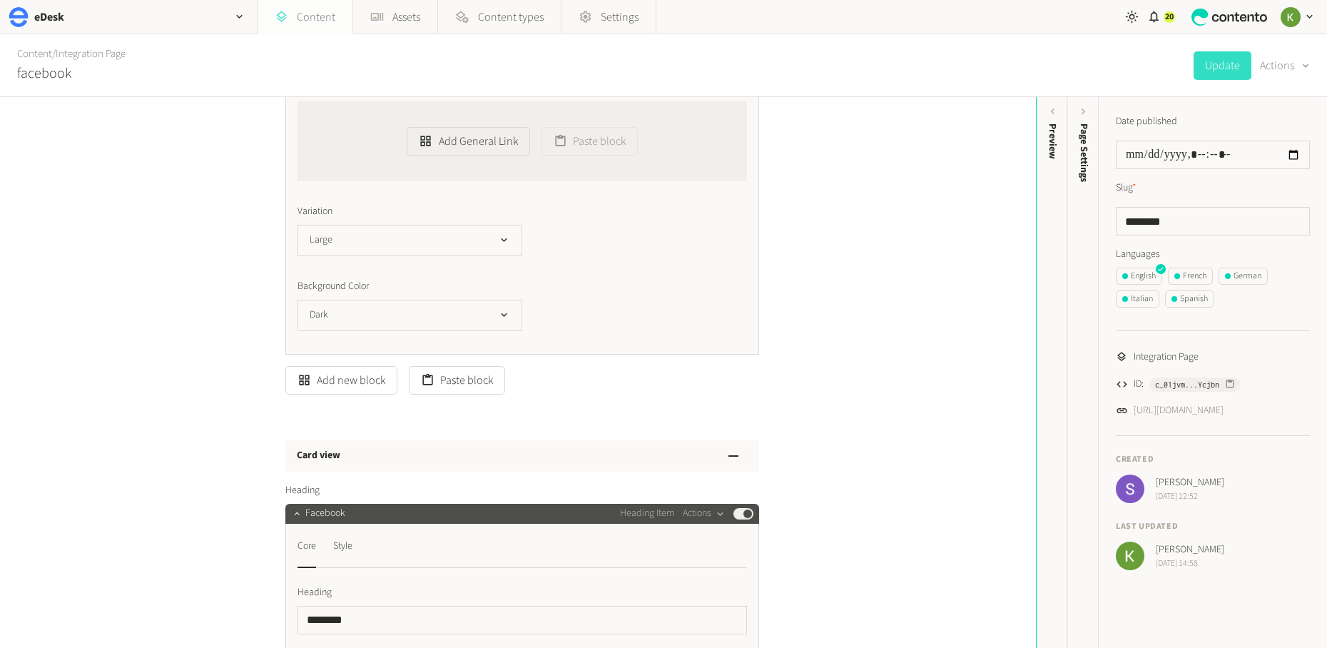
scroll to position [8272, 0]
click at [34, 53] on link "Content" at bounding box center [34, 53] width 35 height 15
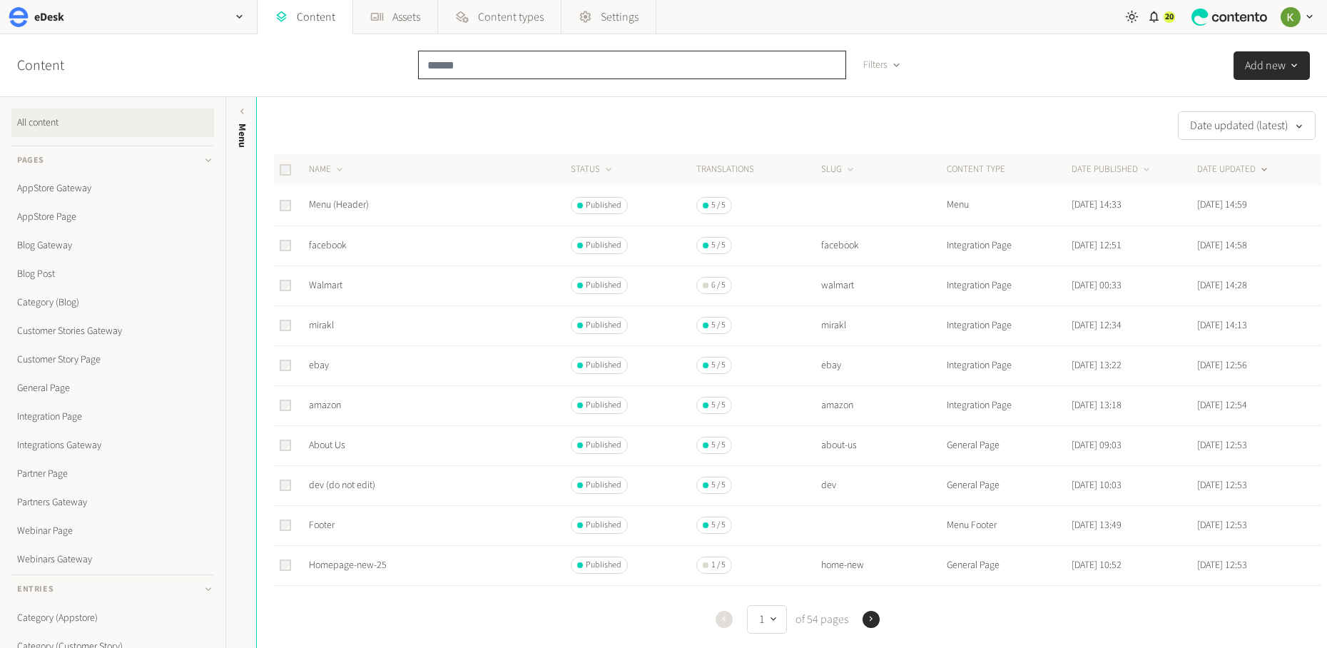
click at [519, 68] on input "text" at bounding box center [632, 65] width 428 height 29
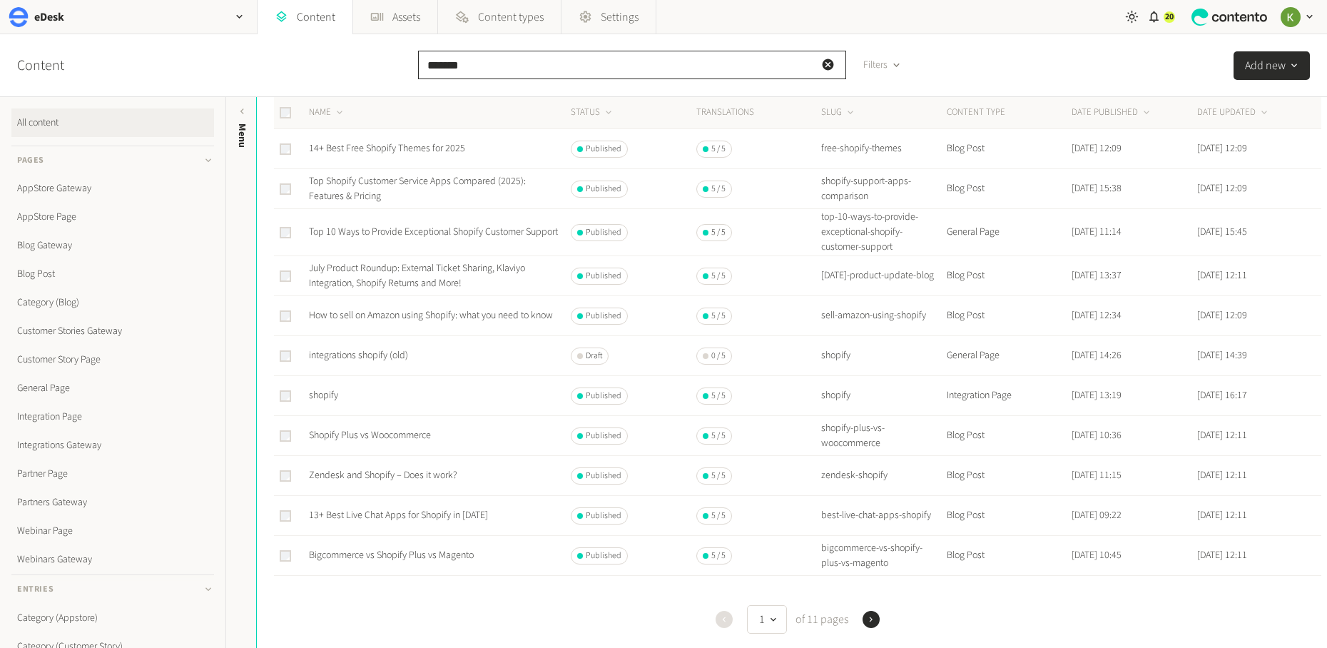
scroll to position [548, 0]
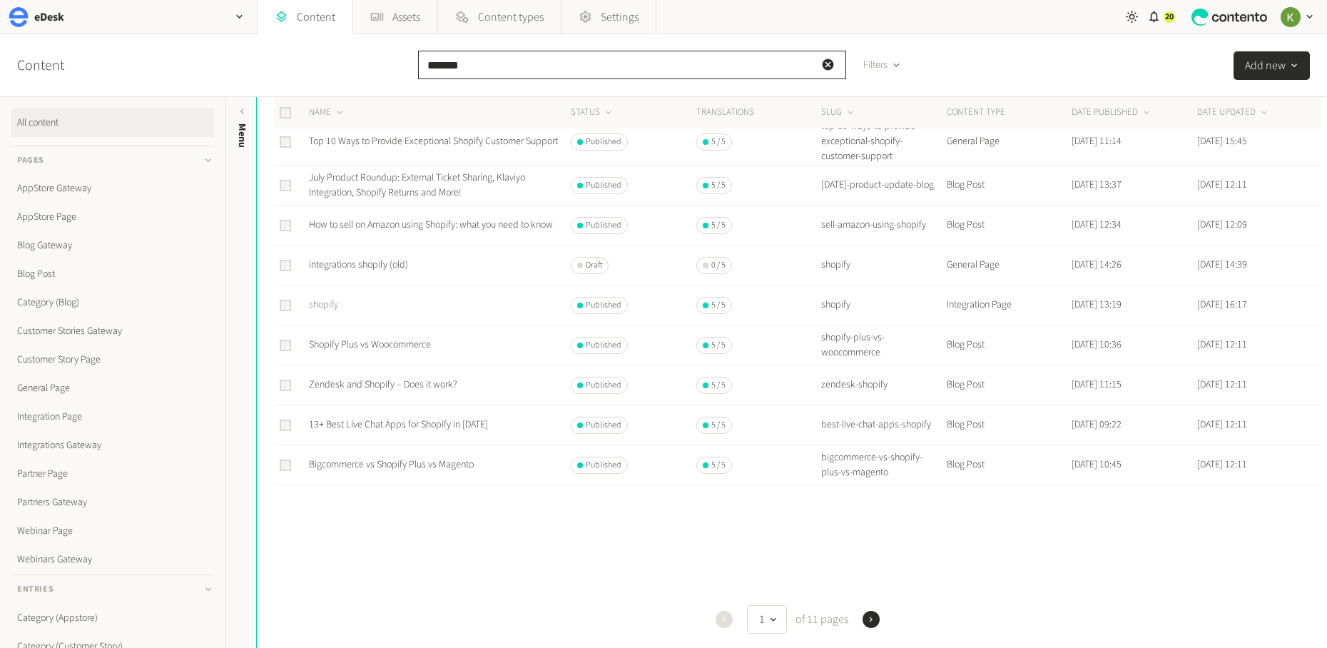
type input "*******"
click at [327, 312] on link "shopify" at bounding box center [323, 304] width 29 height 14
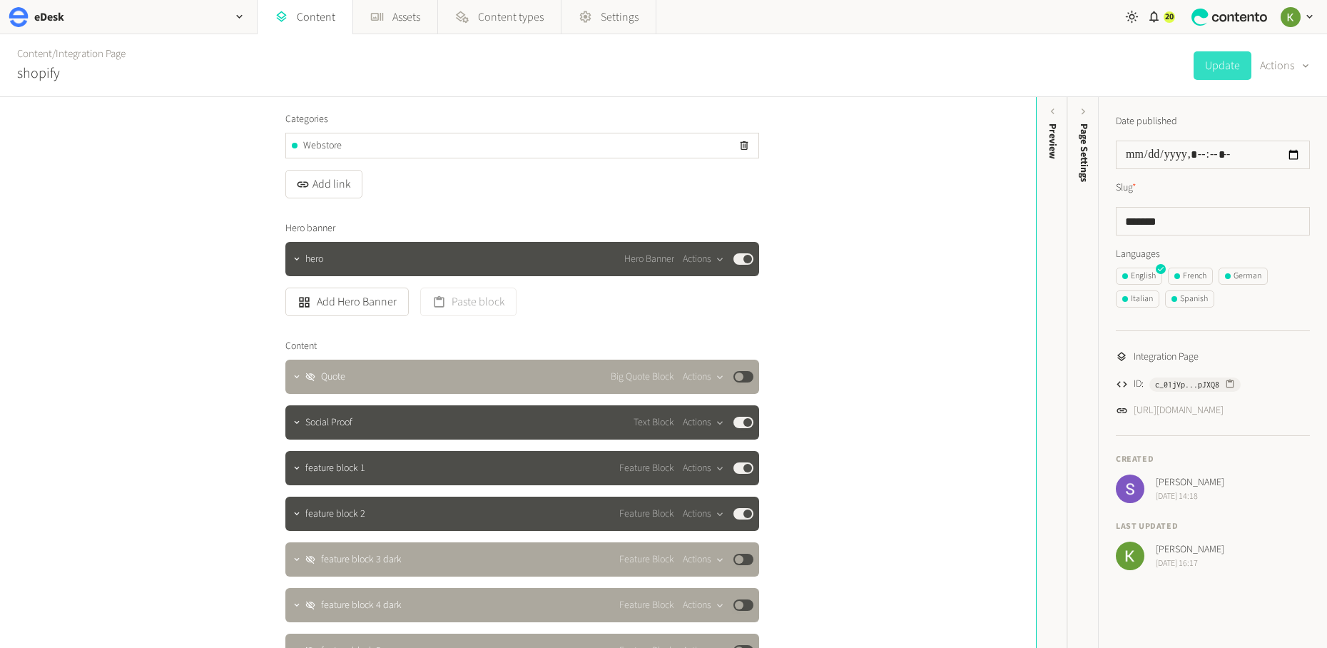
scroll to position [220, 0]
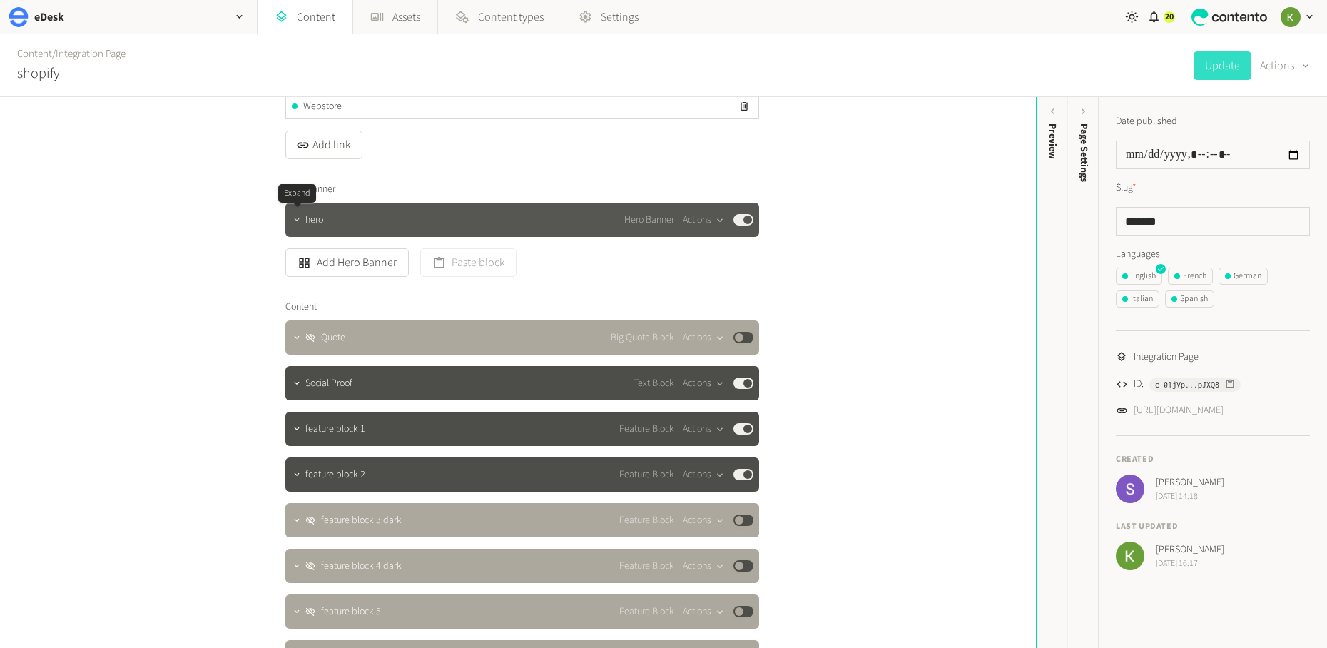
click at [292, 219] on icon "button" at bounding box center [297, 220] width 10 height 10
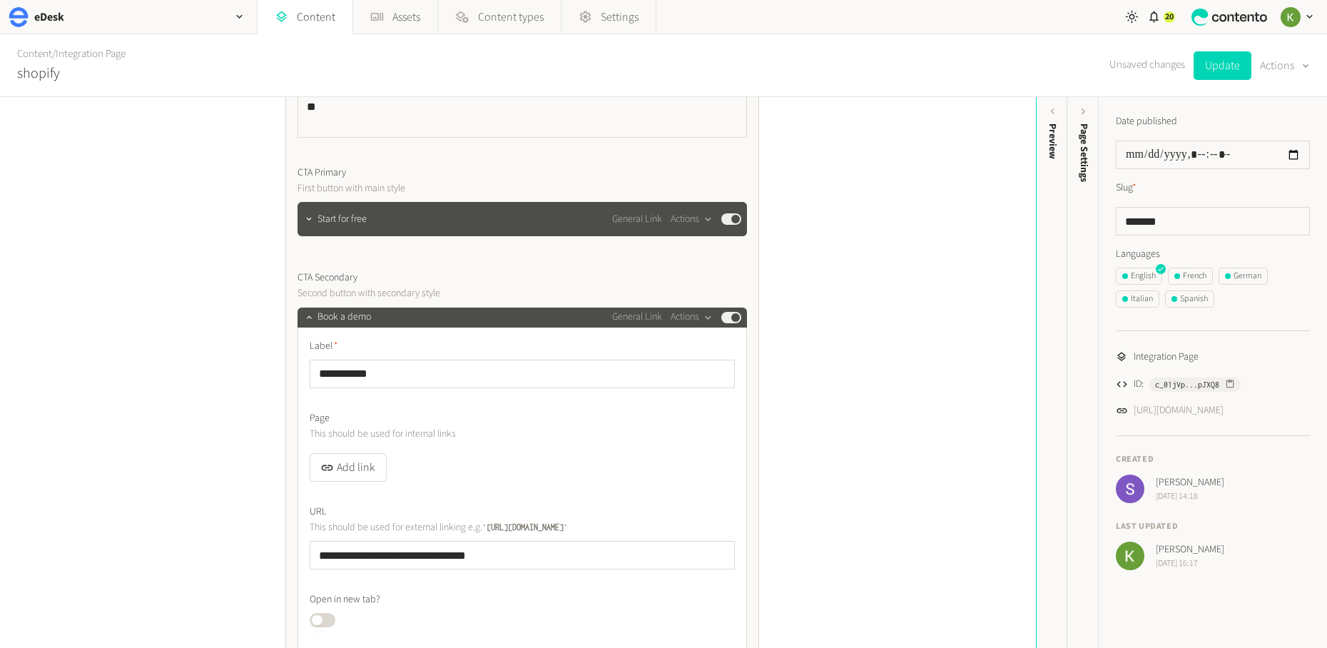
scroll to position [812, 0]
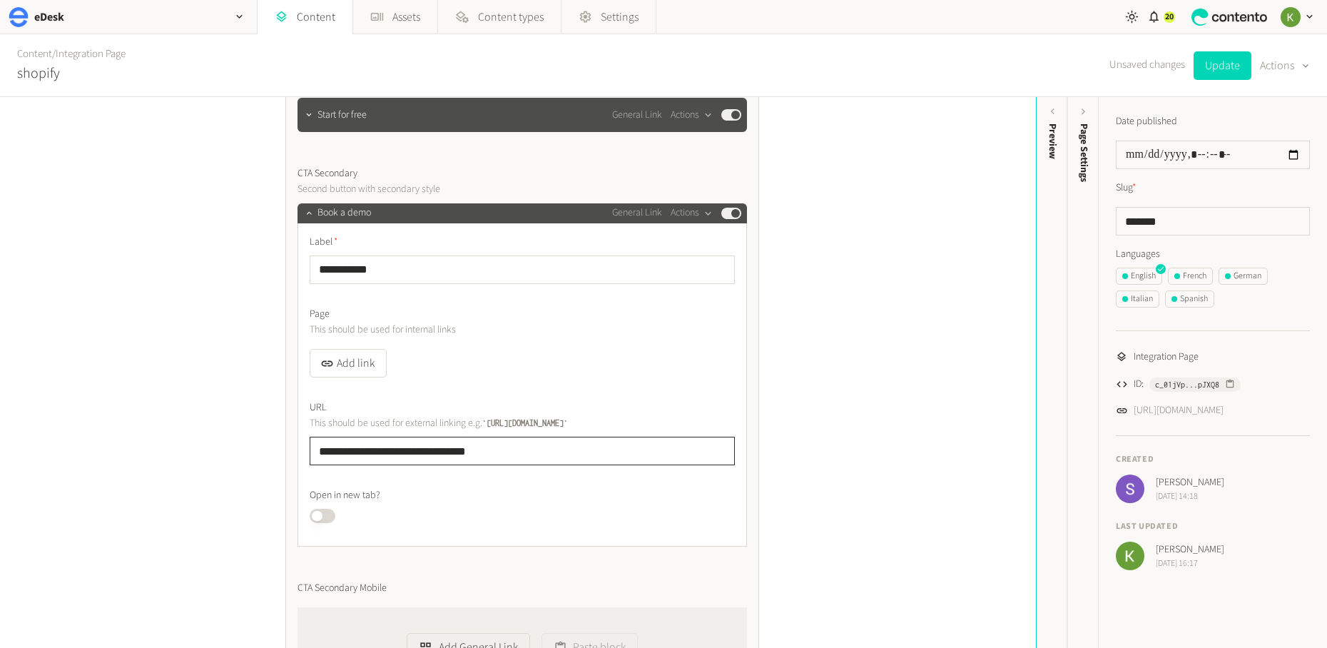
drag, startPoint x: 285, startPoint y: 453, endPoint x: 258, endPoint y: 449, distance: 26.7
click at [247, 454] on div "**********" at bounding box center [518, 372] width 1036 height 551
click at [361, 371] on button "Add link" at bounding box center [348, 363] width 77 height 29
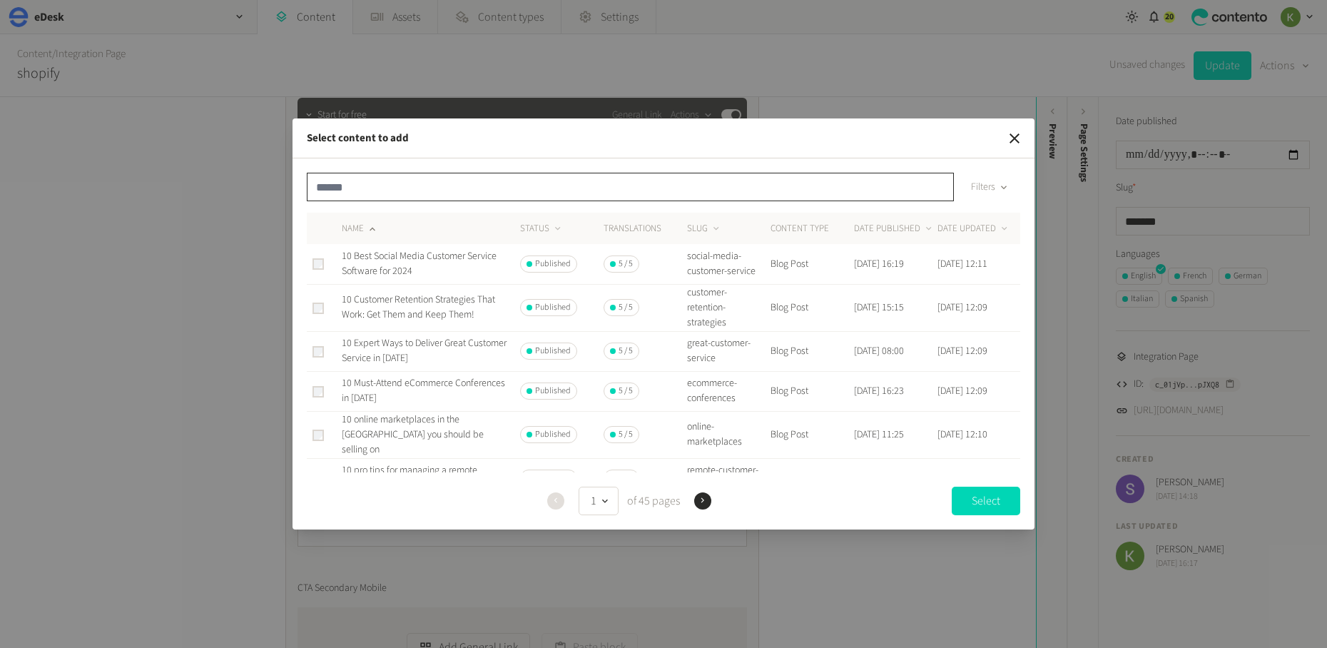
click at [561, 196] on input "text" at bounding box center [630, 187] width 647 height 29
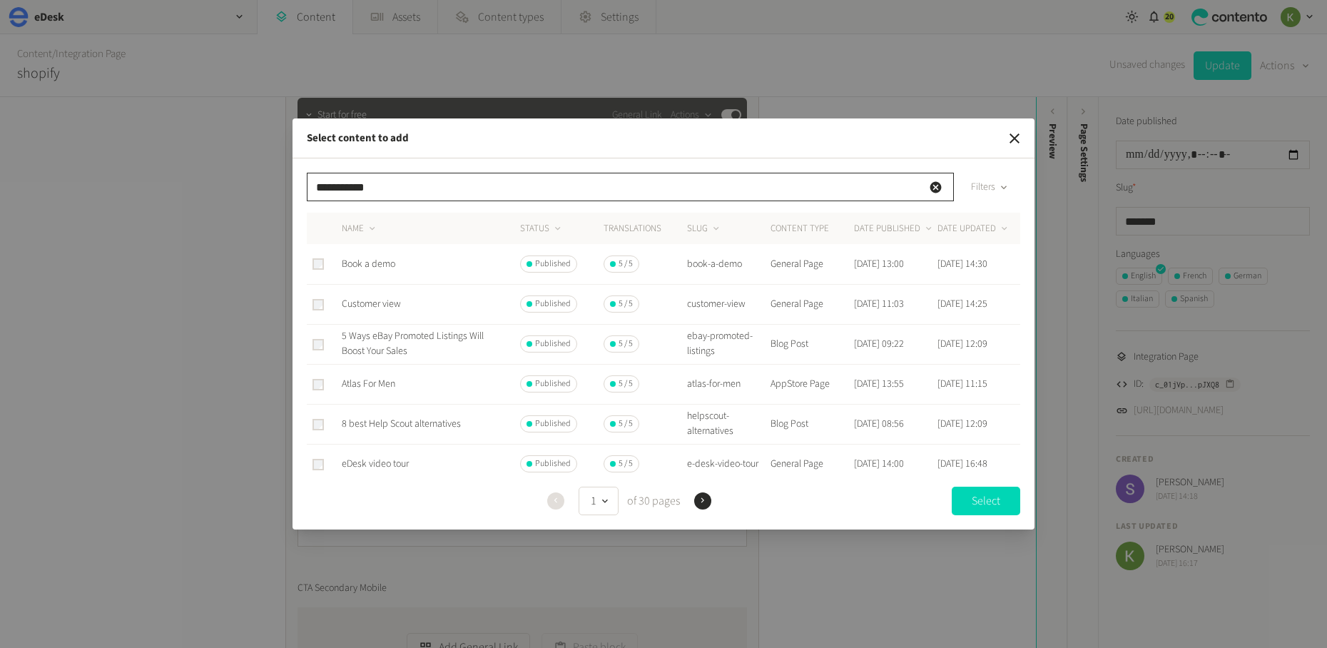
type input "**********"
click at [377, 260] on span "Book a demo" at bounding box center [368, 264] width 53 height 14
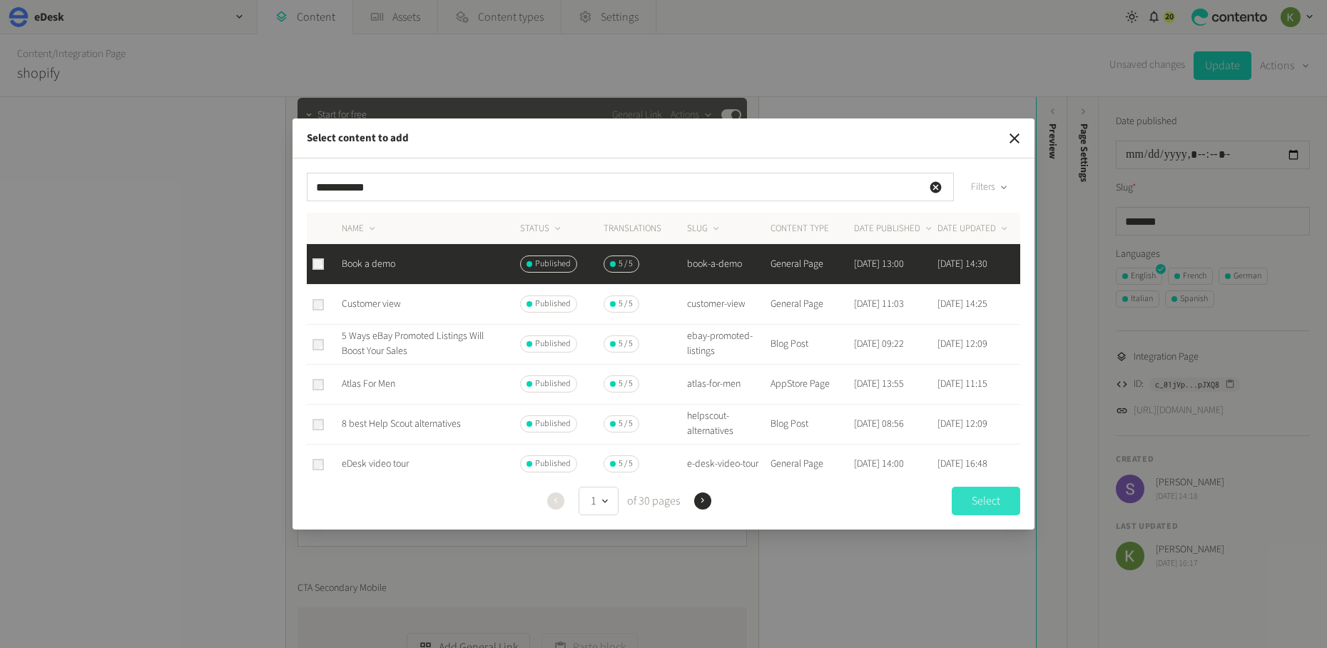
click at [968, 504] on button "Select" at bounding box center [985, 500] width 68 height 29
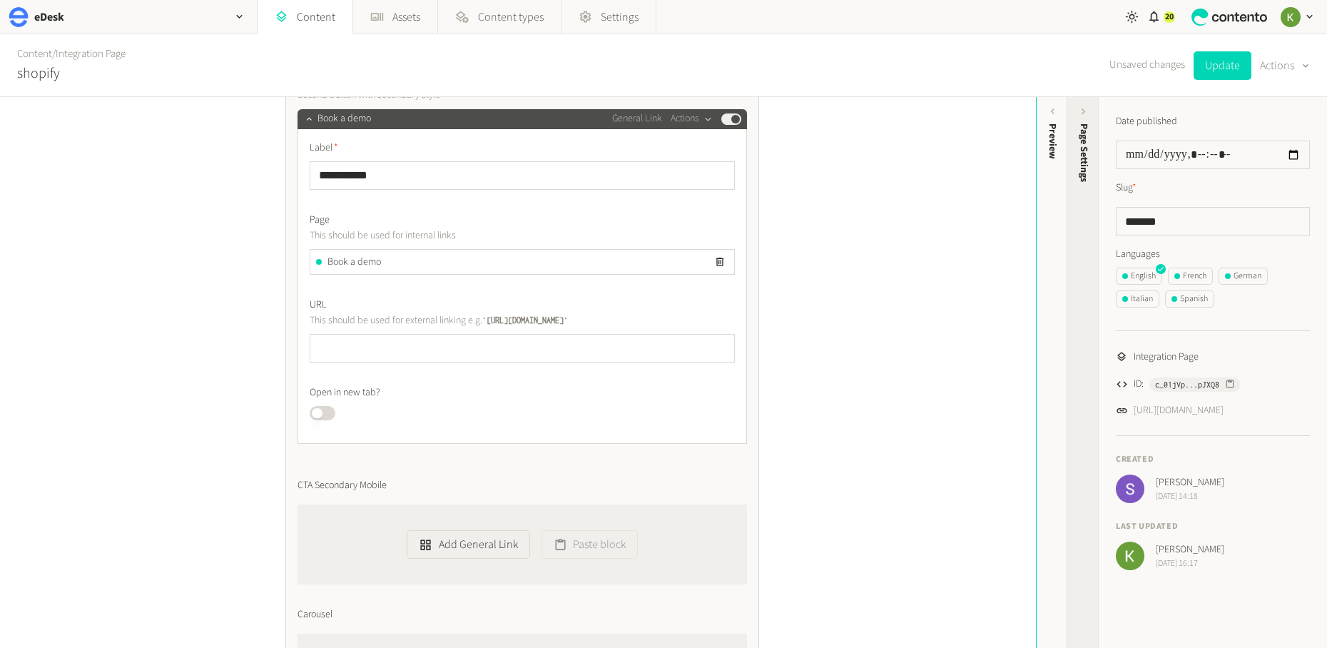
scroll to position [856, 0]
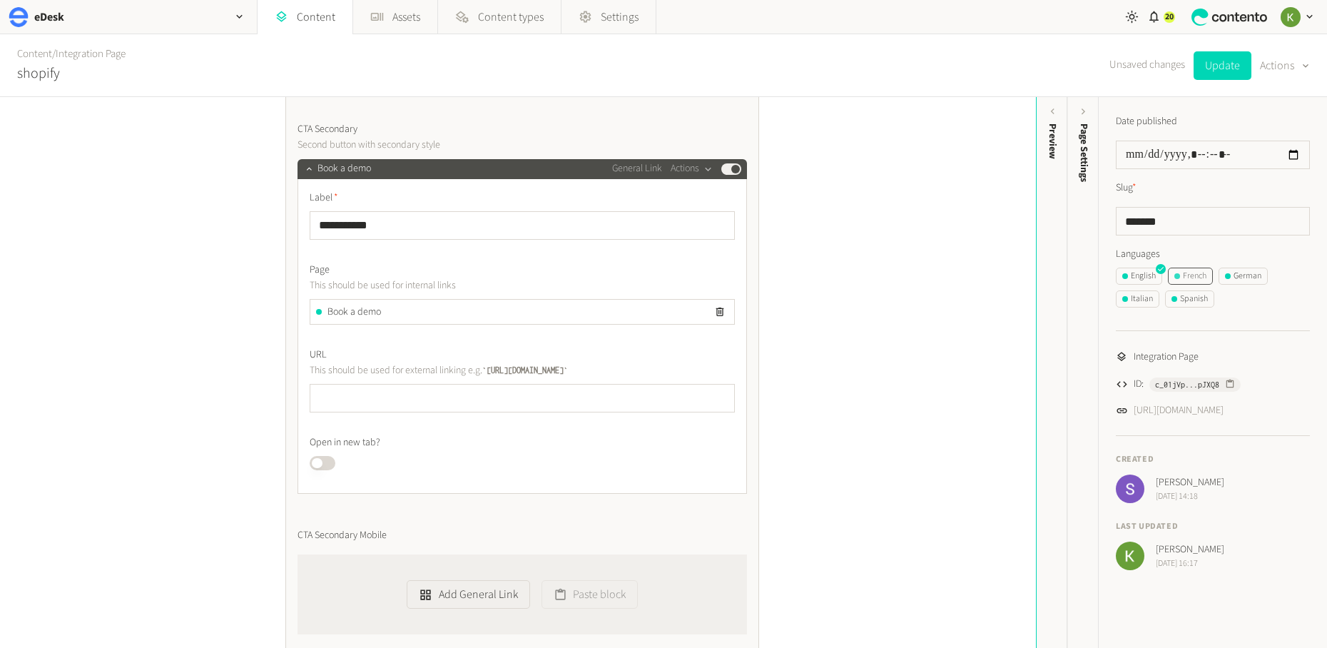
click at [1078, 270] on div "French" at bounding box center [1190, 276] width 32 height 13
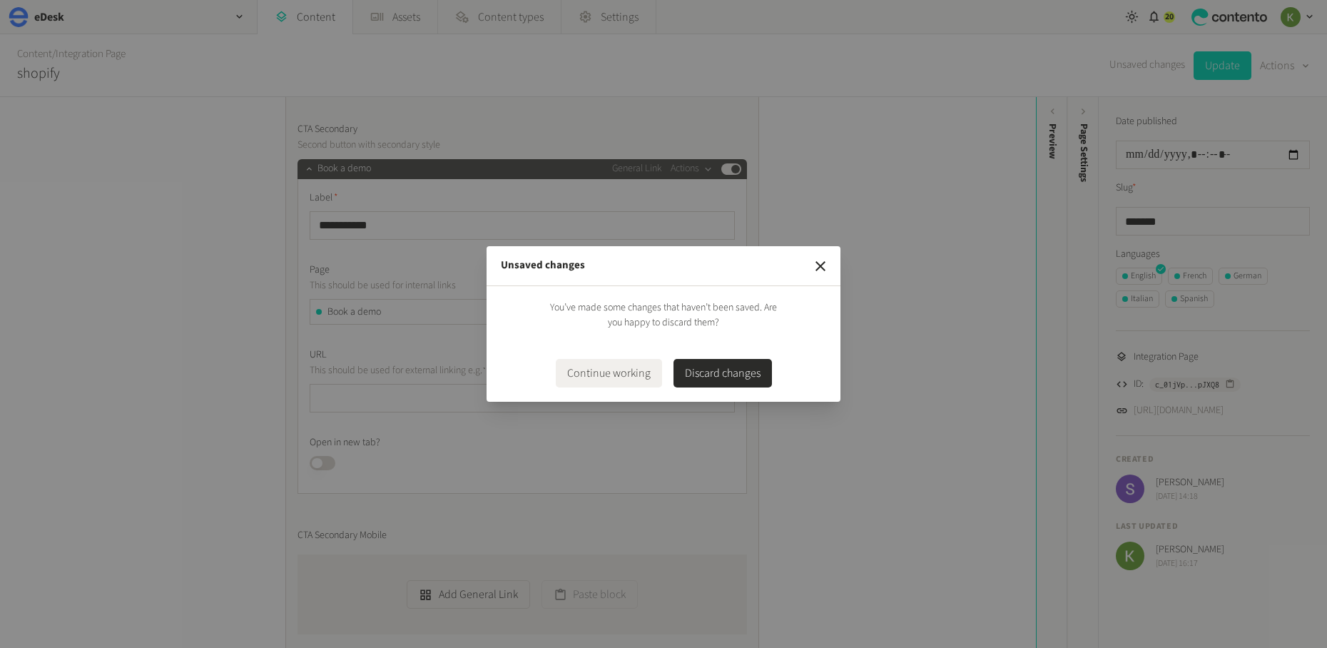
drag, startPoint x: 611, startPoint y: 377, endPoint x: 626, endPoint y: 369, distance: 16.6
click at [611, 377] on button "Continue working" at bounding box center [609, 373] width 106 height 29
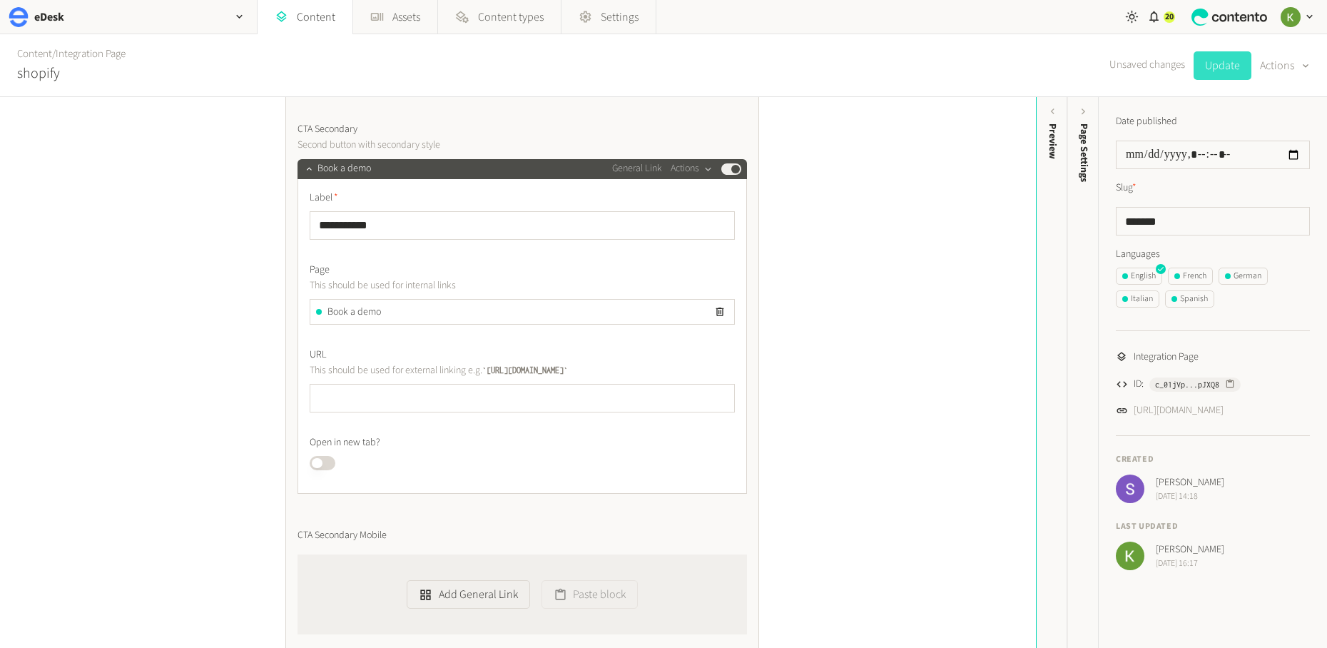
click at [1078, 63] on button "Update" at bounding box center [1222, 65] width 58 height 29
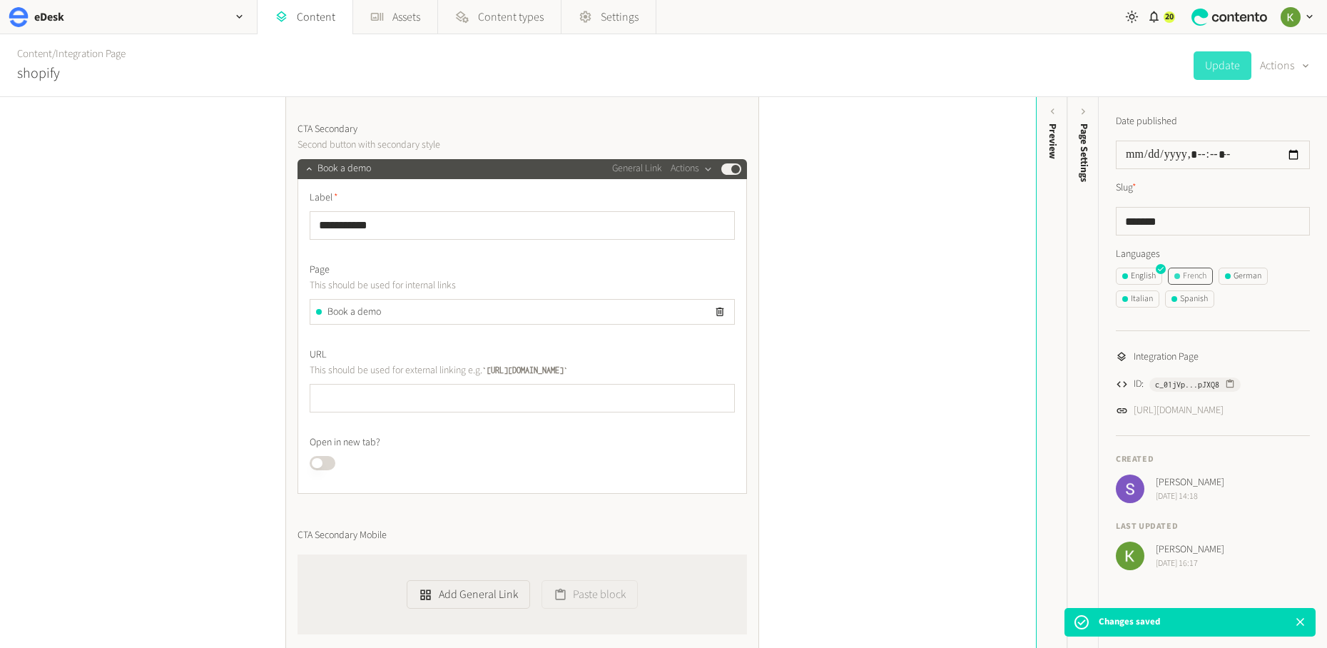
click at [1078, 277] on div "French" at bounding box center [1190, 276] width 32 height 13
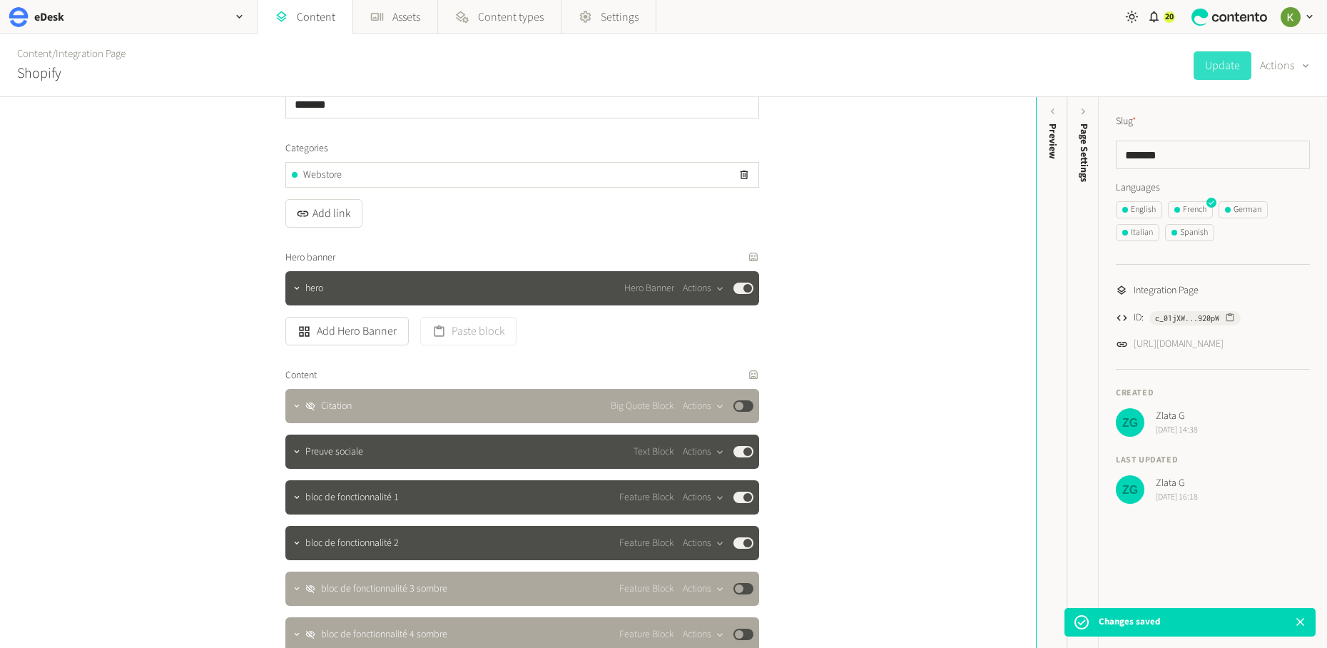
scroll to position [180, 0]
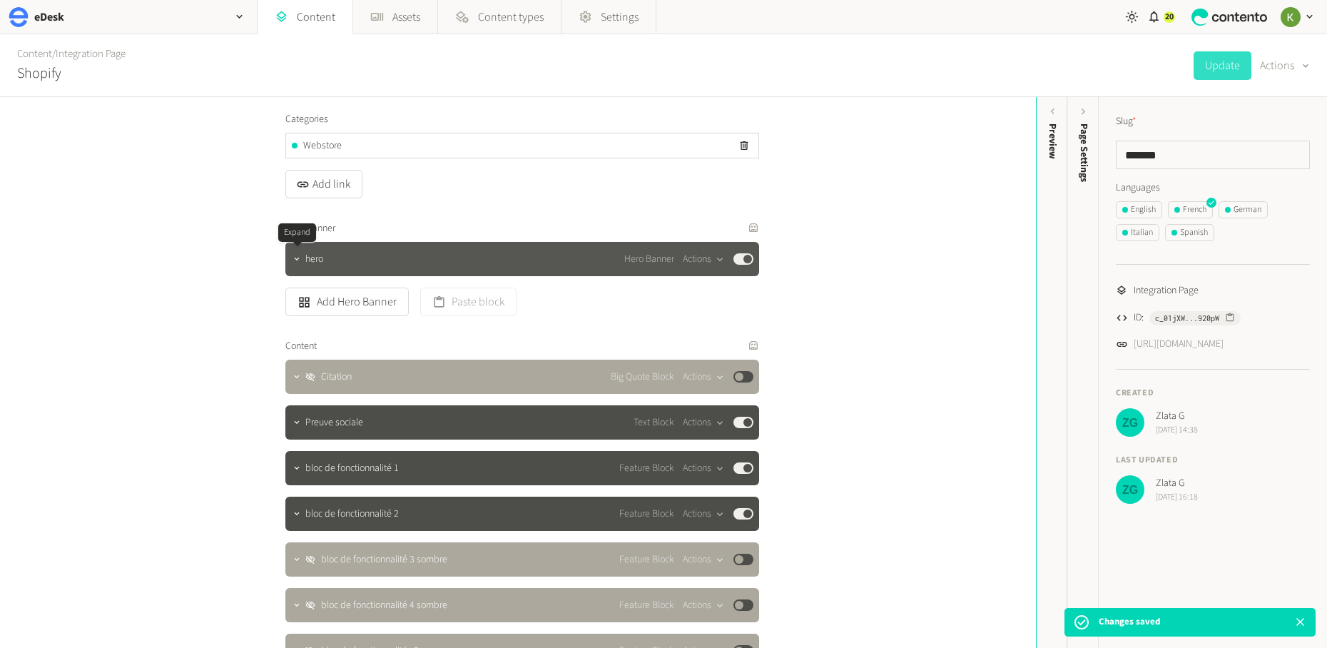
click at [304, 263] on div at bounding box center [296, 259] width 17 height 20
click at [300, 262] on icon "button" at bounding box center [297, 259] width 10 height 10
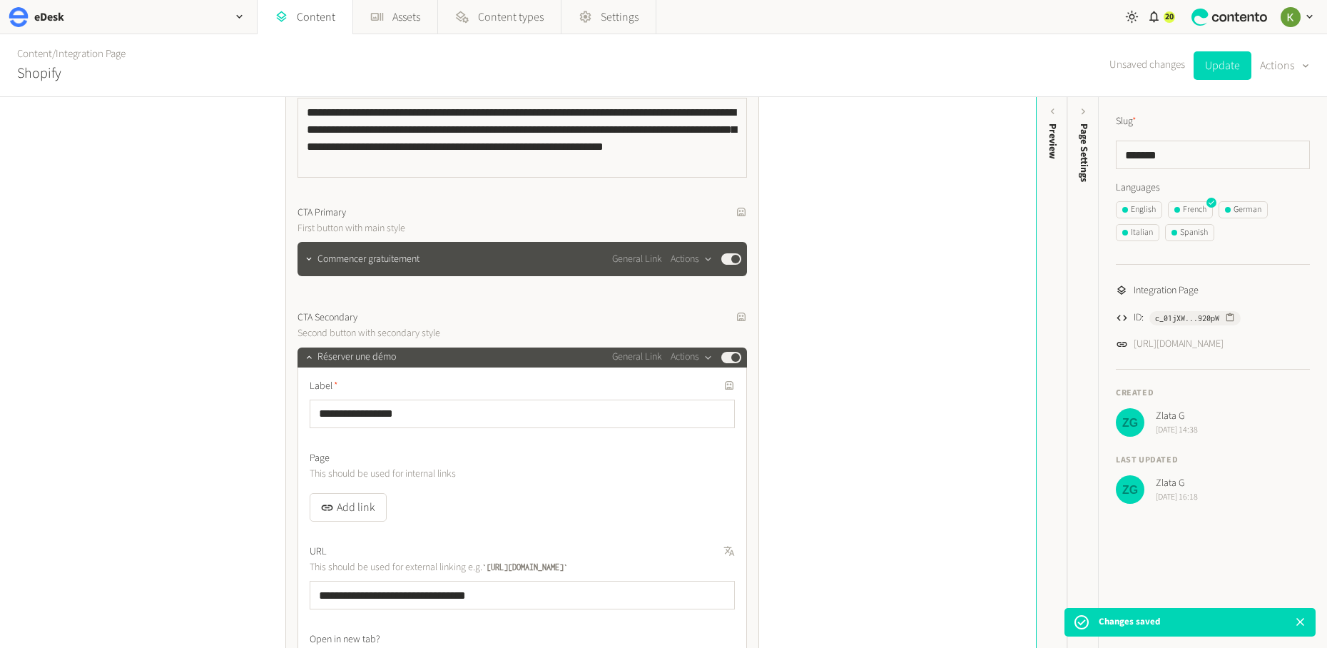
scroll to position [775, 0]
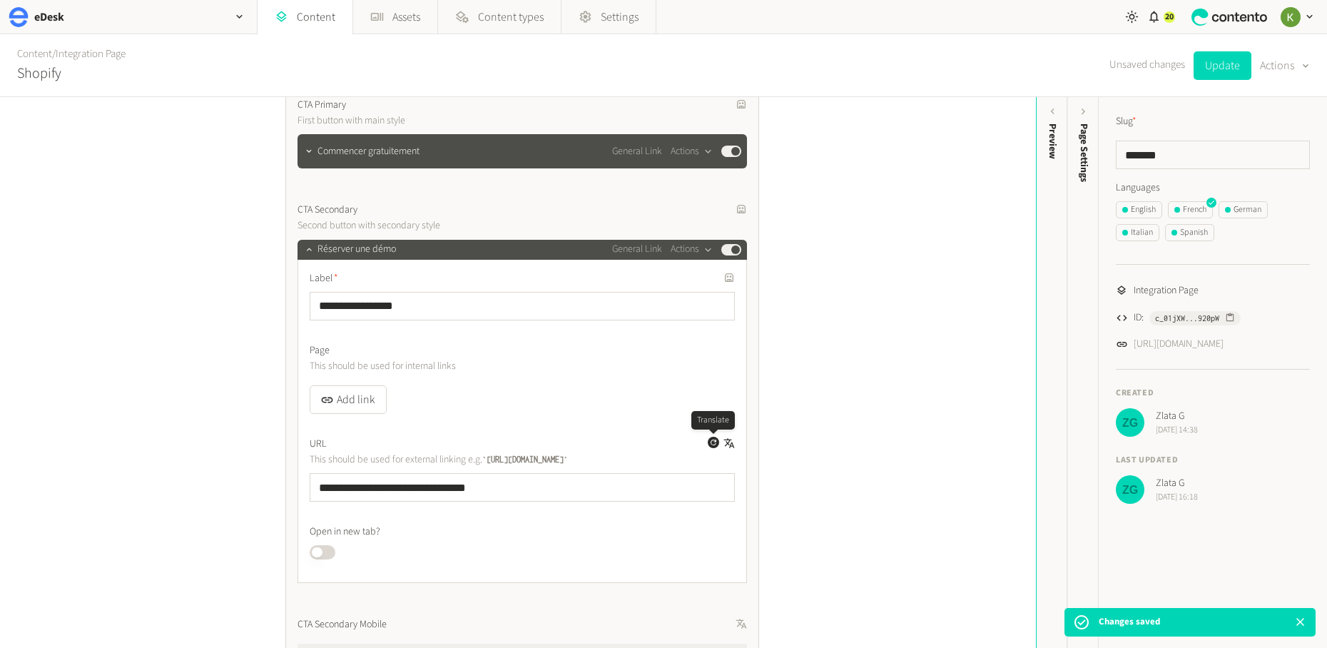
click at [711, 442] on icon "button" at bounding box center [713, 442] width 9 height 9
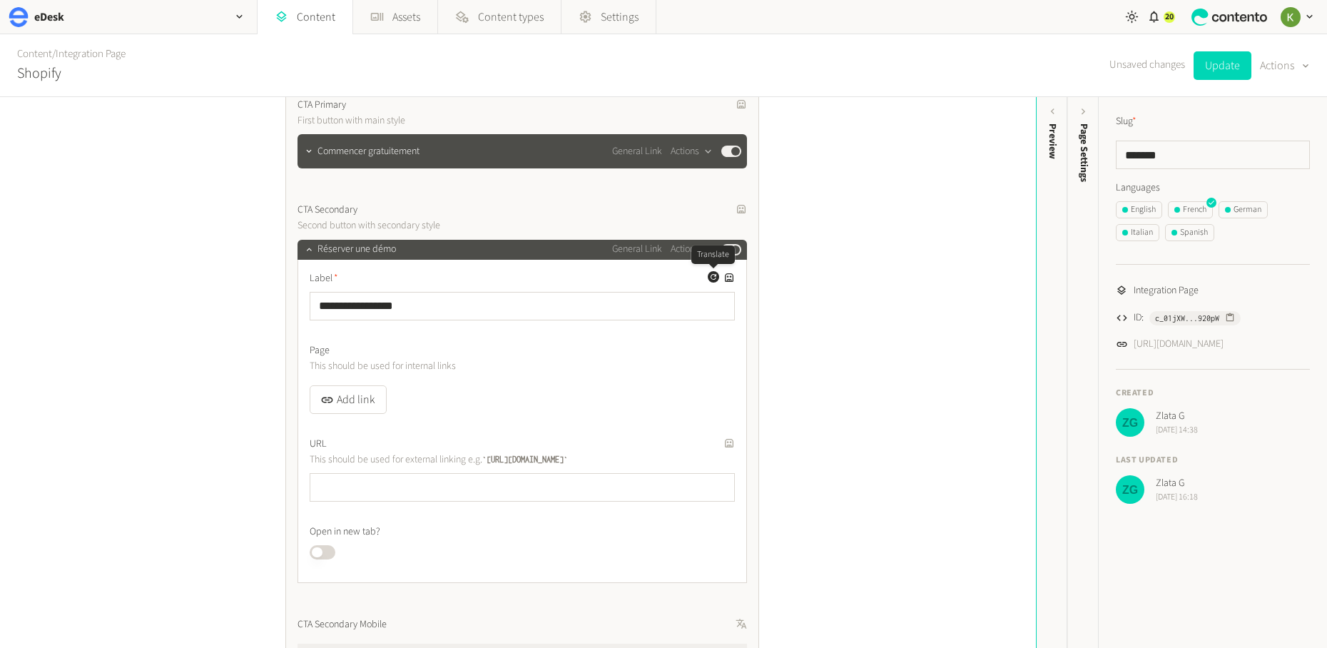
click at [713, 278] on icon "button" at bounding box center [713, 277] width 6 height 6
click at [366, 397] on button "Add link" at bounding box center [348, 399] width 77 height 29
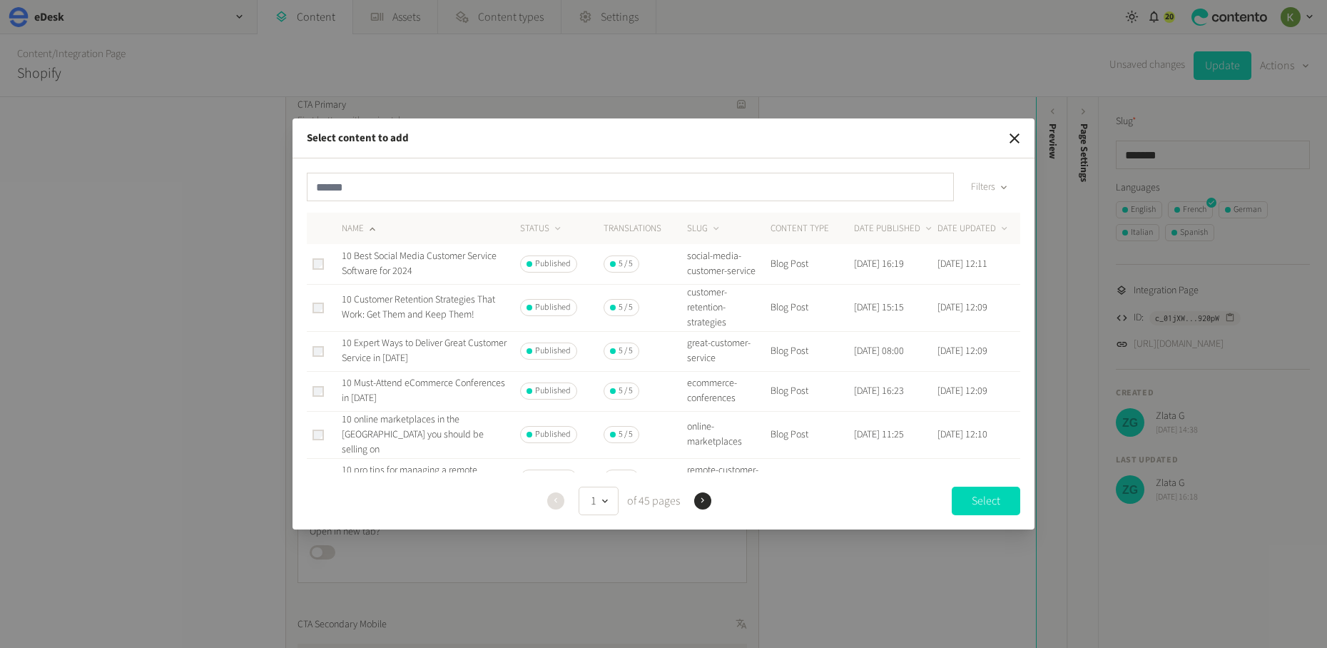
drag, startPoint x: 581, startPoint y: 169, endPoint x: 577, endPoint y: 176, distance: 8.0
click at [581, 169] on div "Filters NAME STATUS Translations SLUG CONTENT TYPE DATE PUBLISHED DATE UPDATED …" at bounding box center [663, 343] width 742 height 370
click at [572, 181] on input "text" at bounding box center [630, 187] width 647 height 29
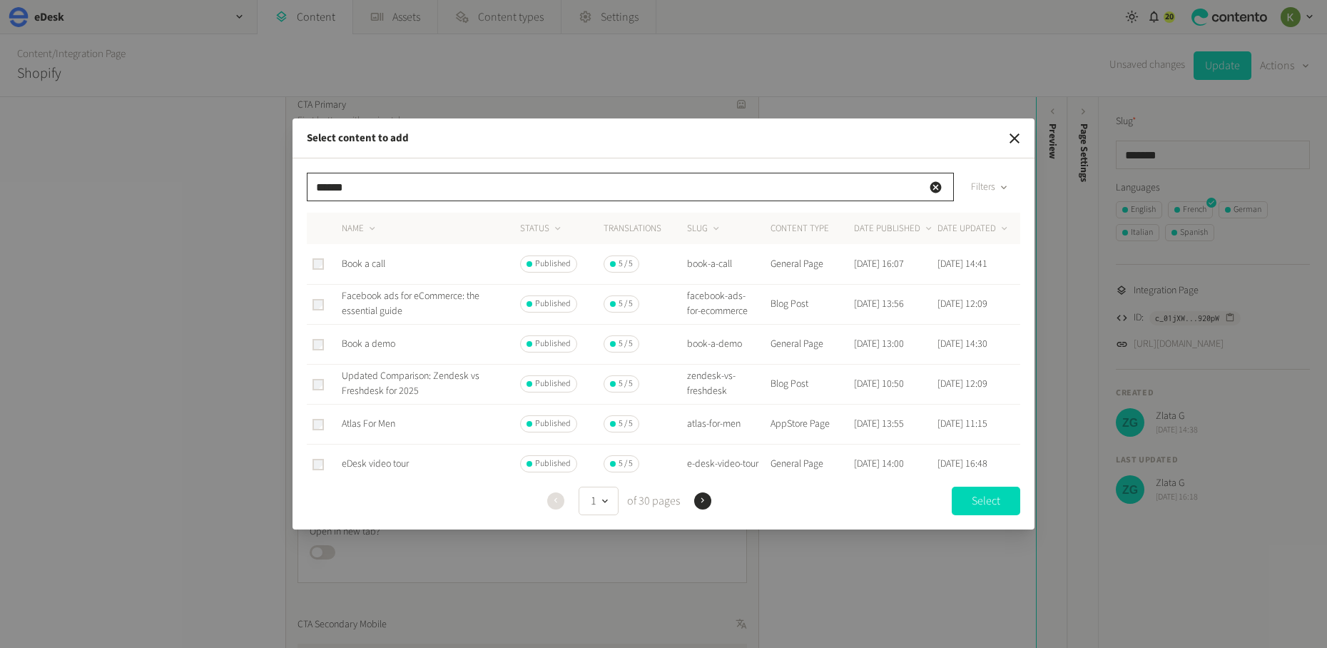
type input "******"
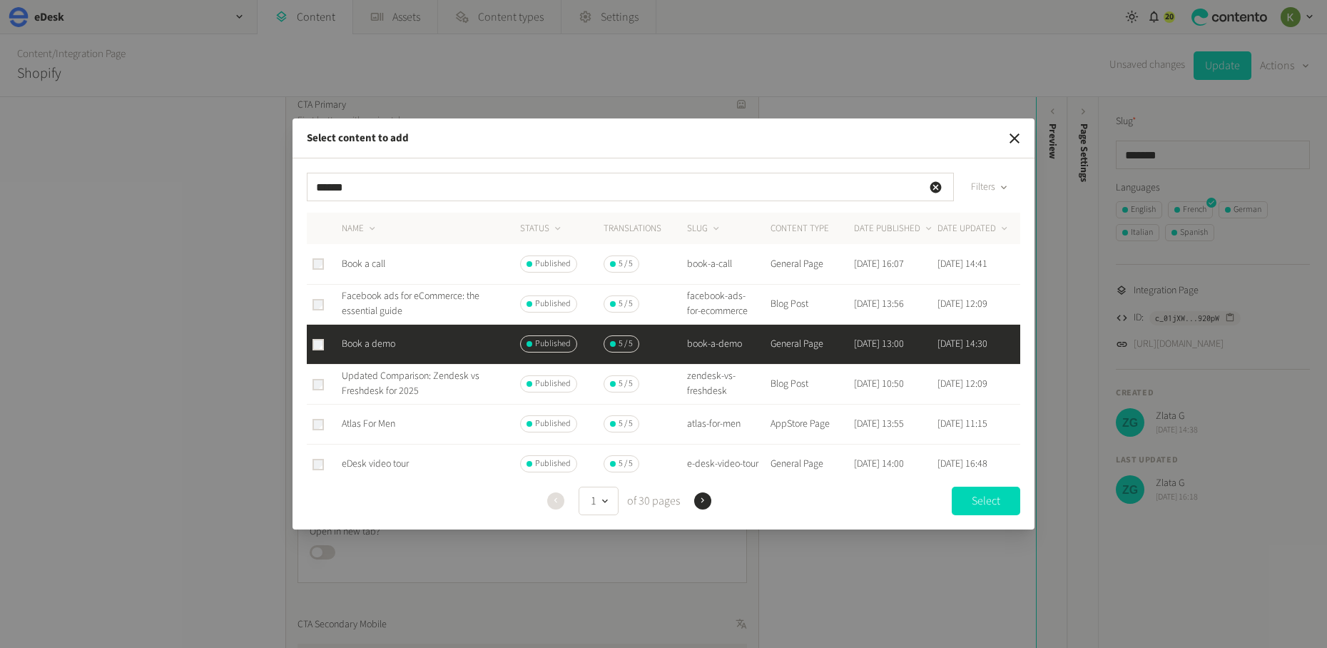
click at [994, 496] on button "Select" at bounding box center [985, 500] width 68 height 29
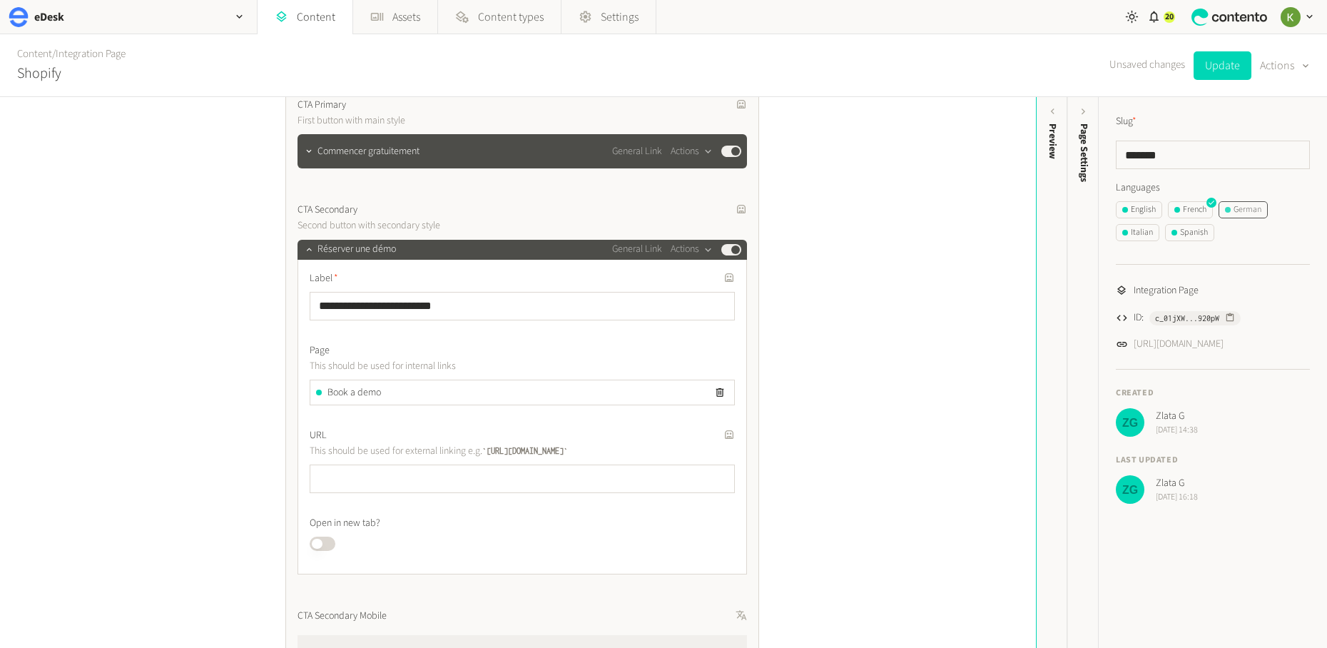
click at [1078, 211] on div "German" at bounding box center [1243, 209] width 36 height 13
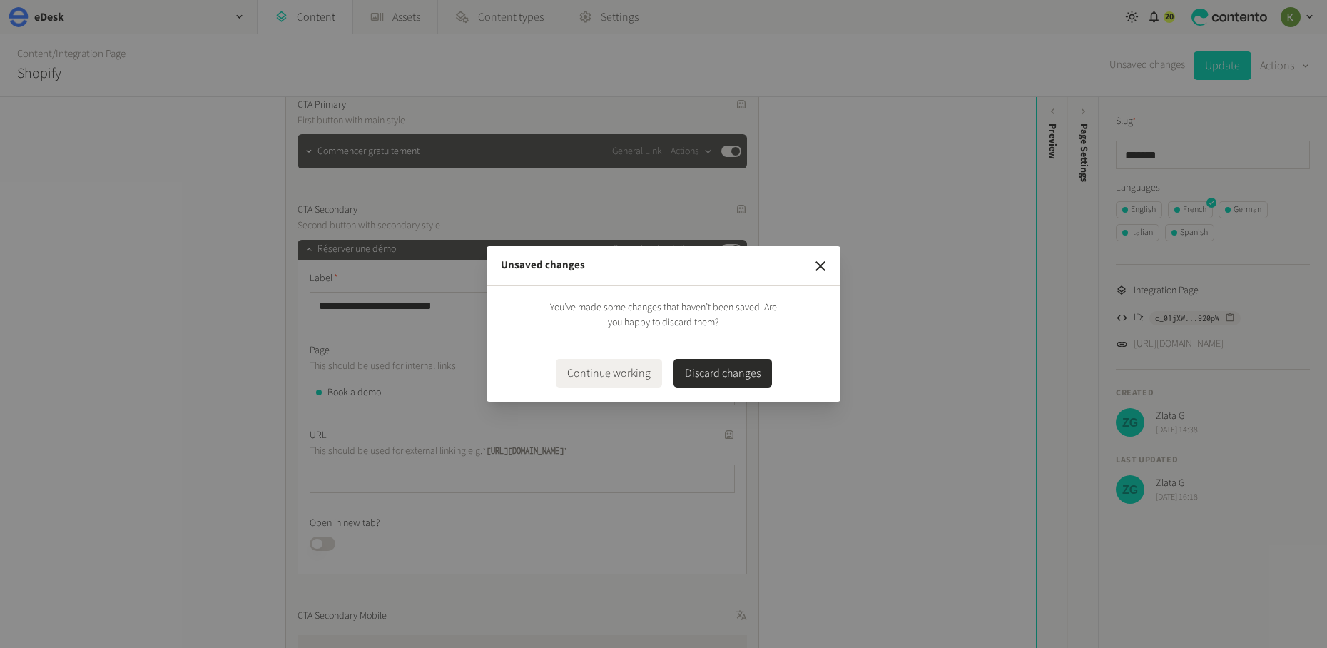
click at [617, 377] on button "Continue working" at bounding box center [609, 373] width 106 height 29
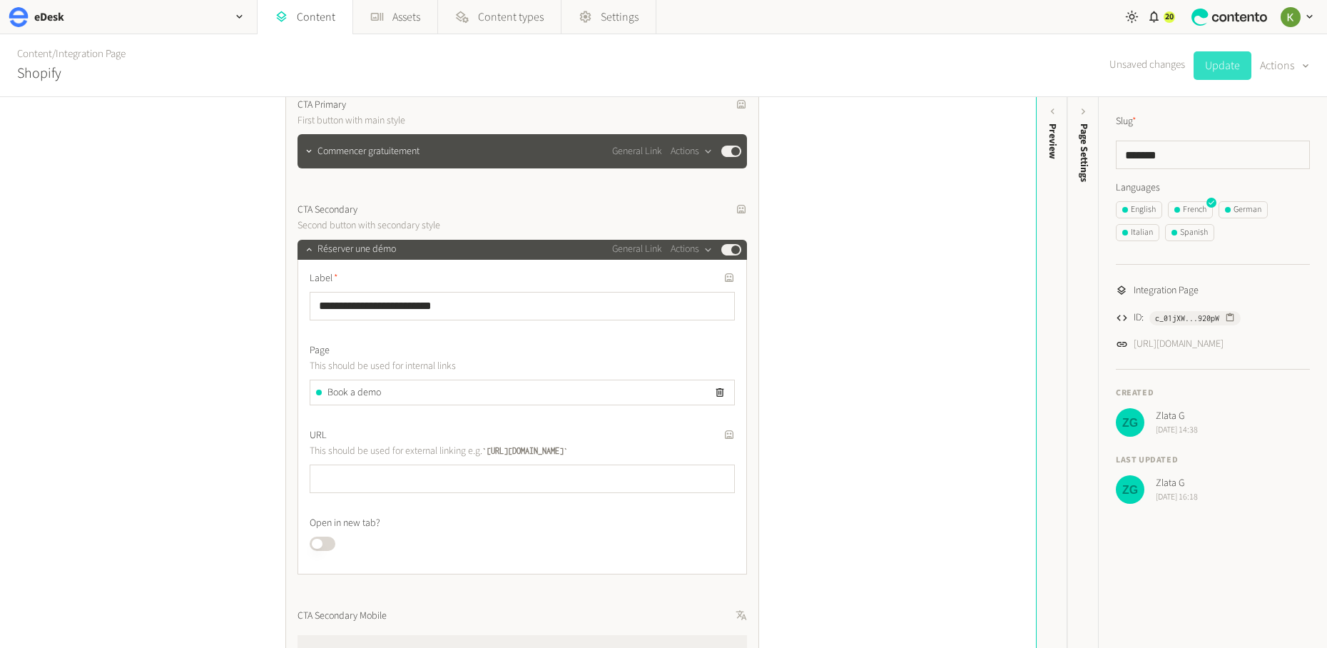
drag, startPoint x: 1213, startPoint y: 64, endPoint x: 1167, endPoint y: 99, distance: 58.1
click at [1078, 64] on button "Update" at bounding box center [1222, 65] width 58 height 29
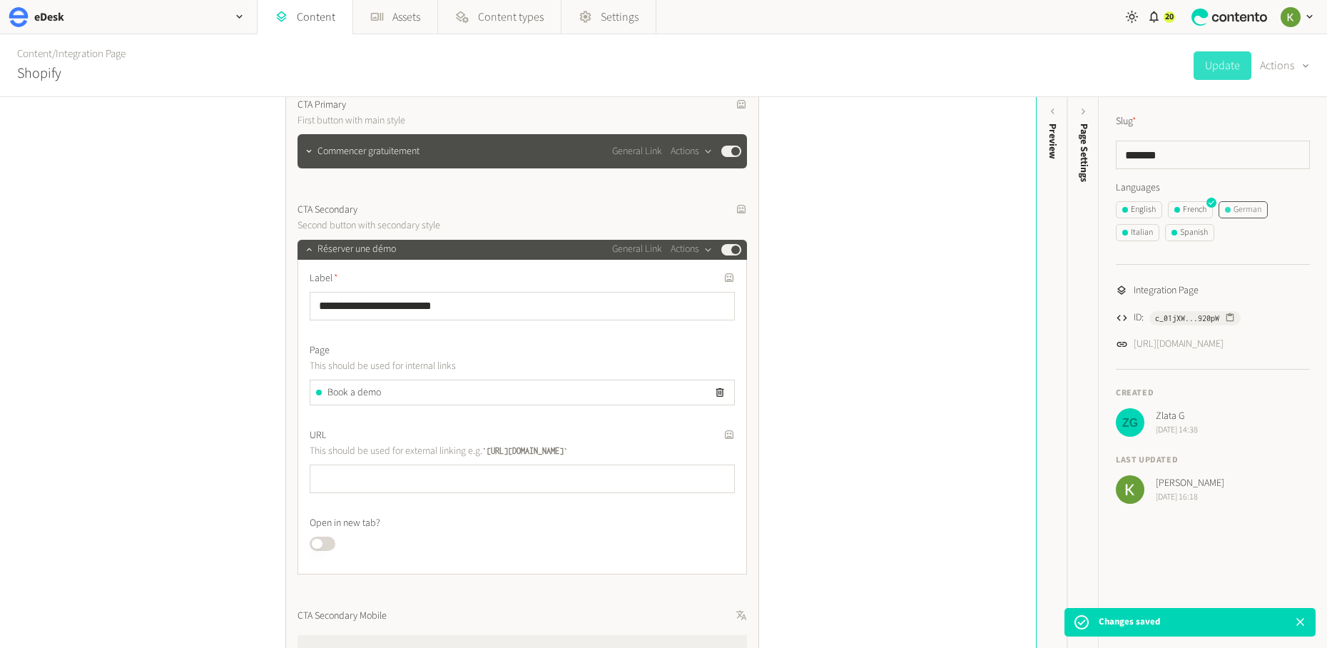
click at [1078, 211] on div "German" at bounding box center [1243, 209] width 36 height 13
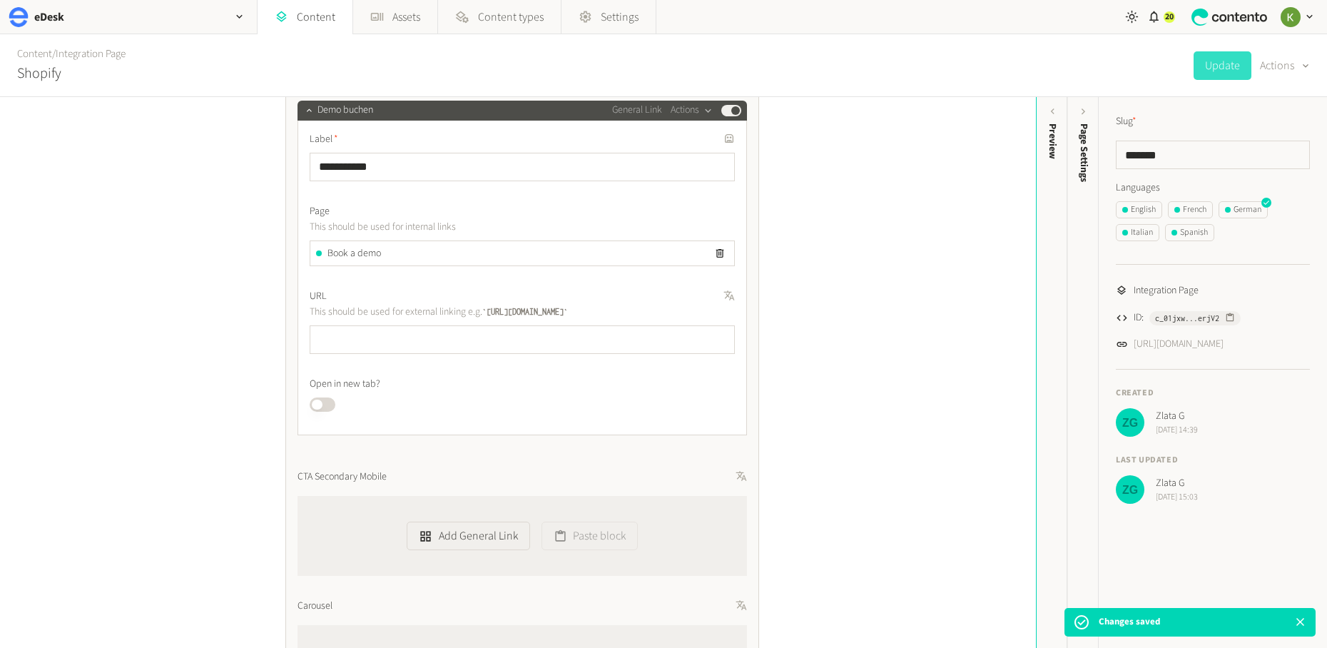
scroll to position [930, 0]
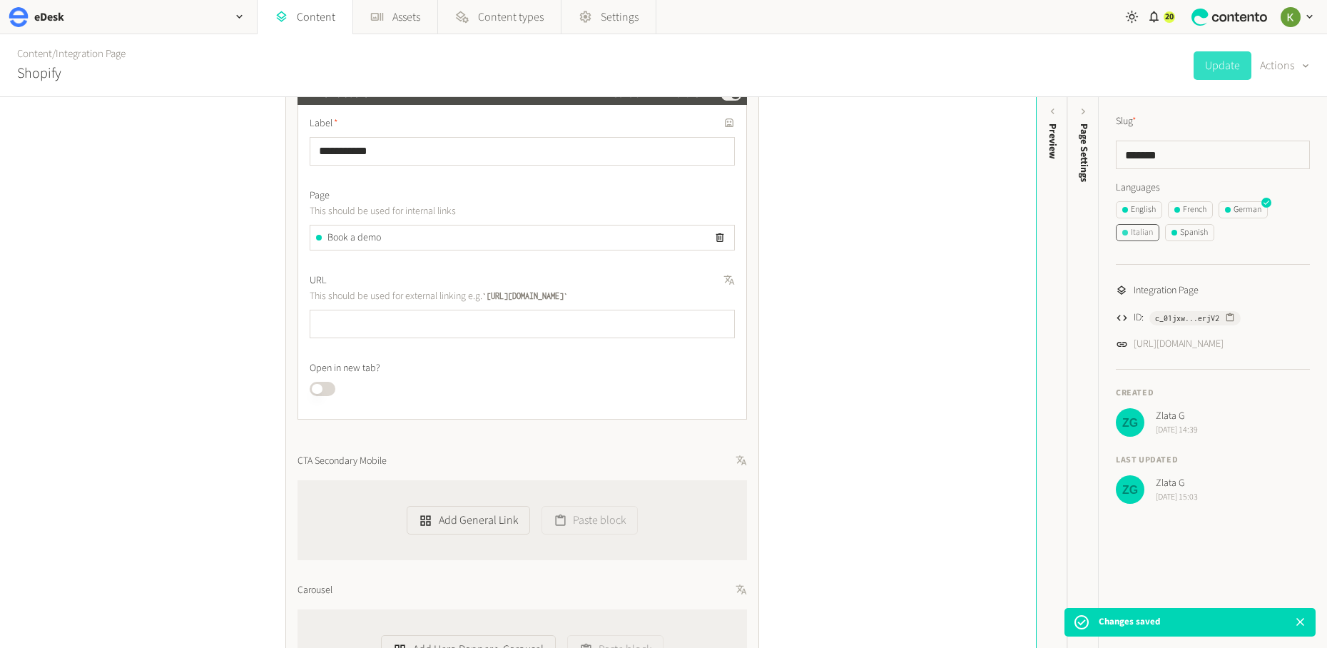
click at [1078, 230] on div "Italian" at bounding box center [1137, 232] width 31 height 13
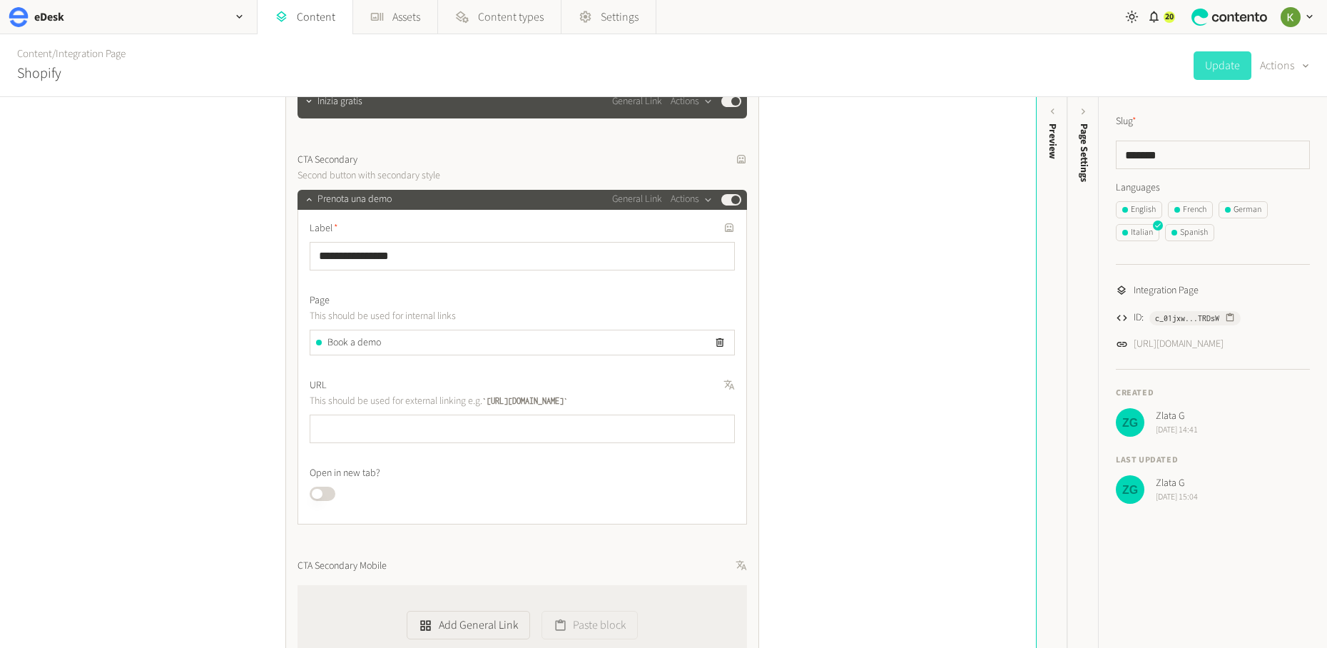
scroll to position [944, 0]
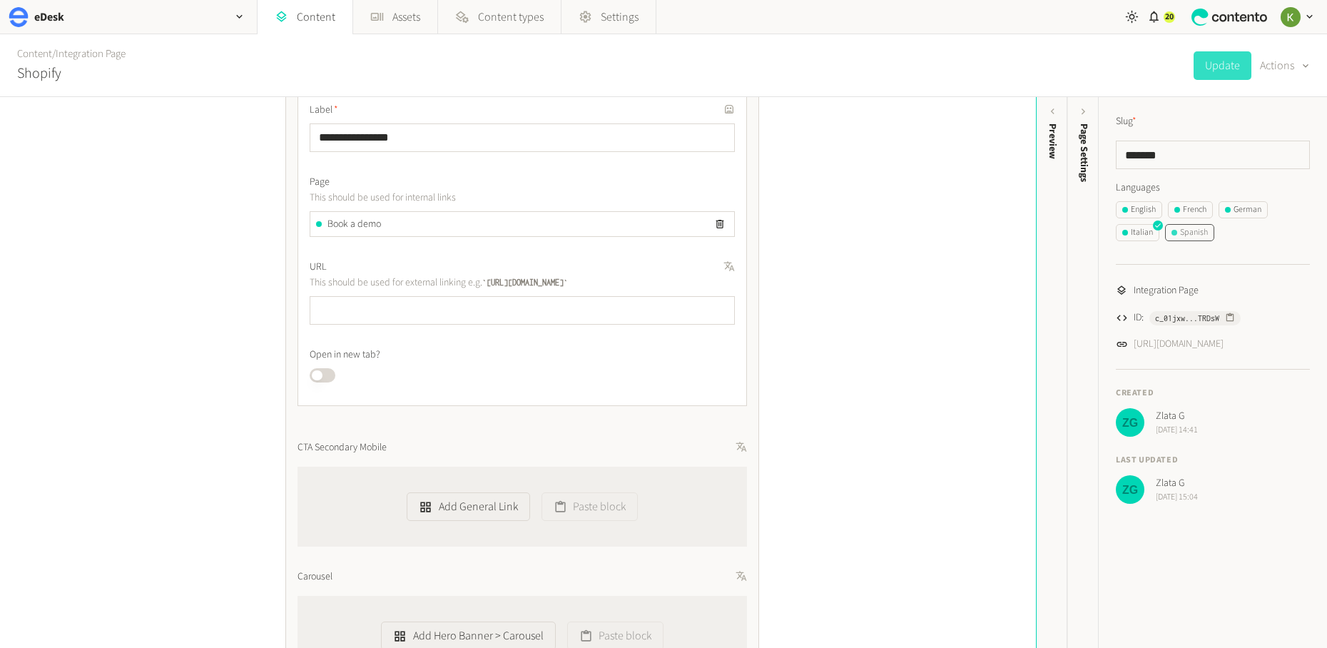
click at [1078, 238] on div "Spanish" at bounding box center [1189, 232] width 36 height 13
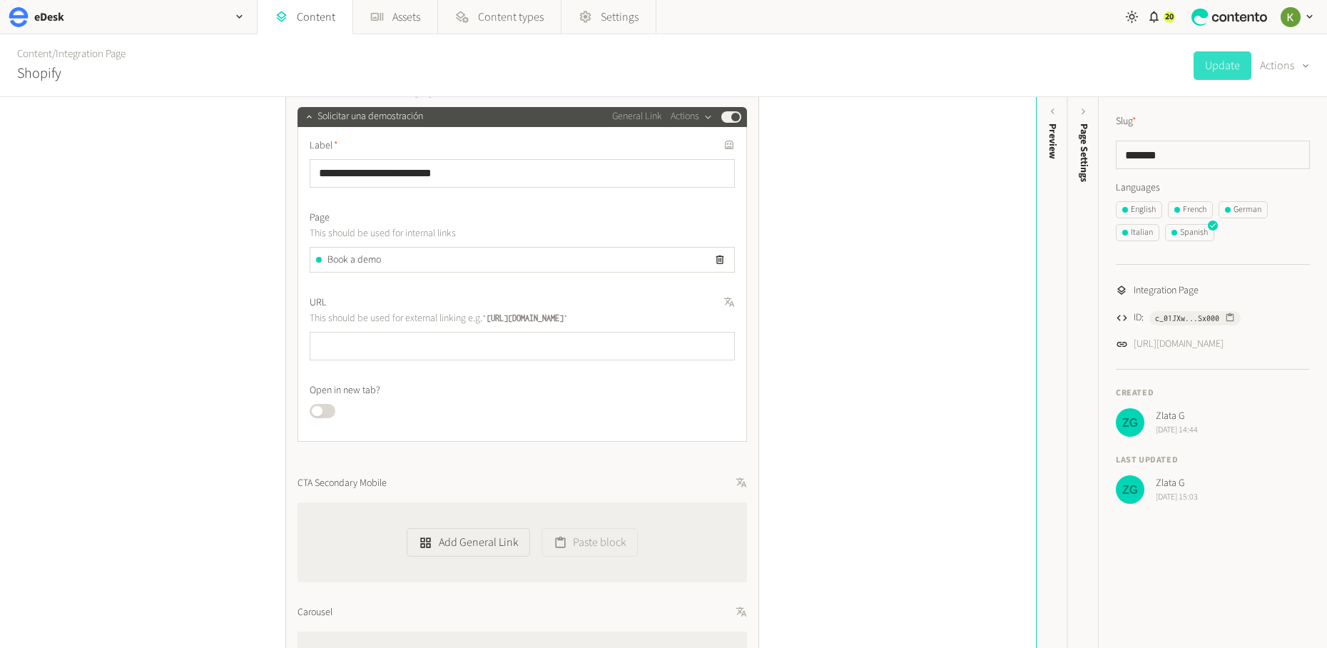
scroll to position [934, 0]
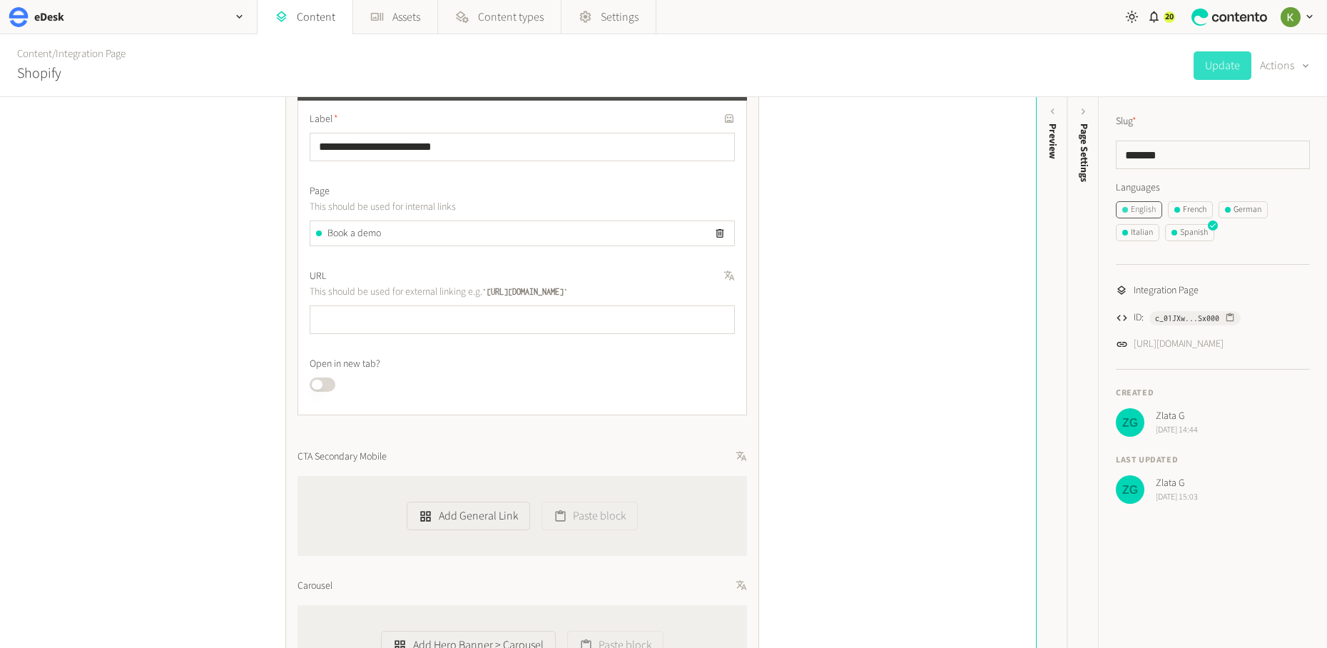
click at [1078, 208] on button "English" at bounding box center [1139, 209] width 46 height 17
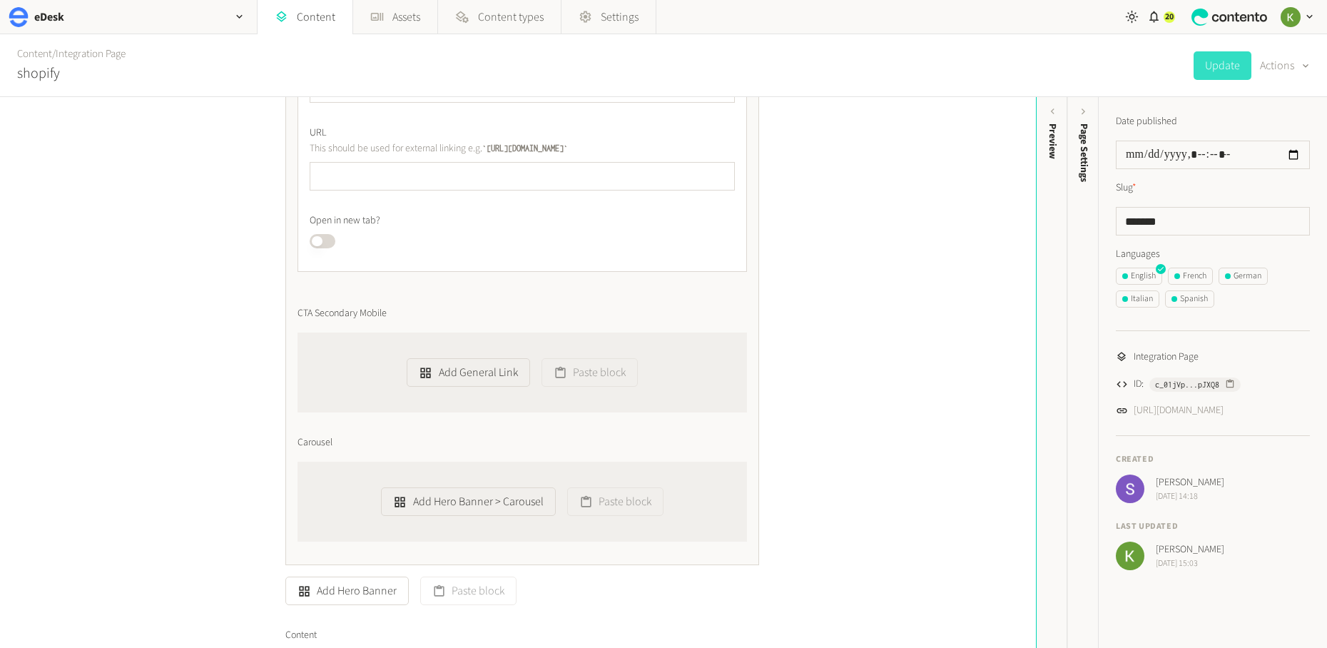
scroll to position [1083, 0]
click at [37, 55] on link "Content" at bounding box center [34, 53] width 35 height 15
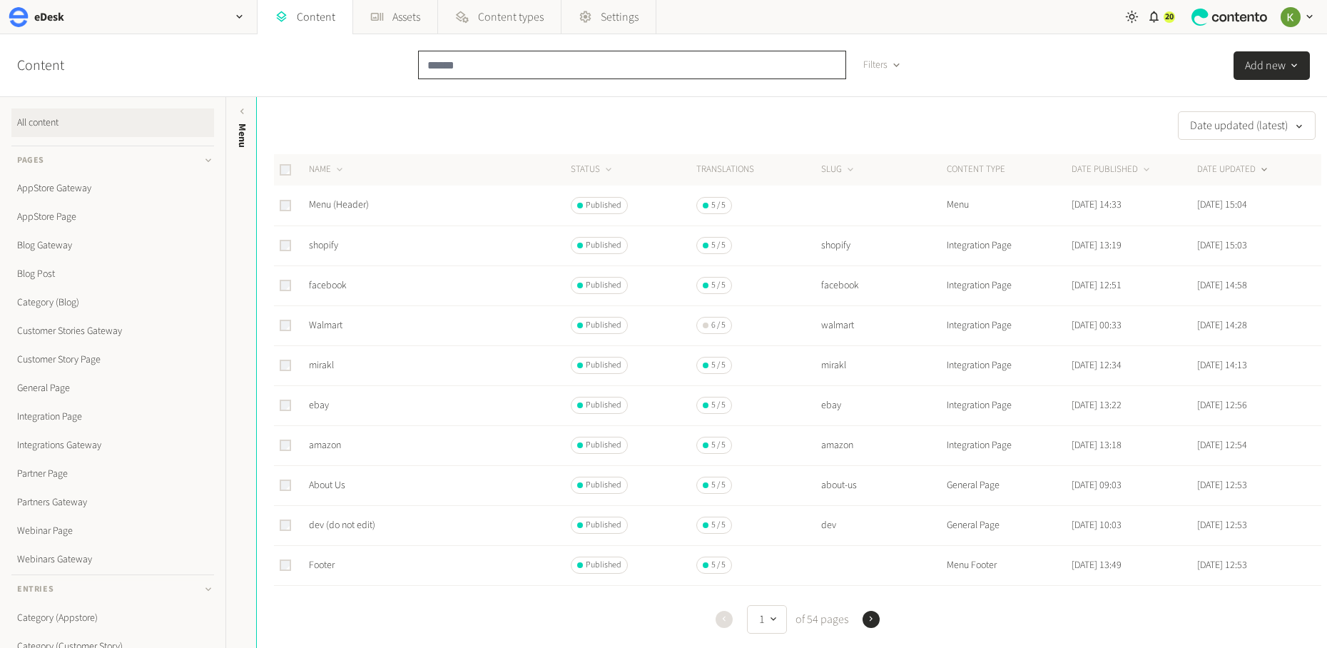
click at [448, 68] on input "text" at bounding box center [632, 65] width 428 height 29
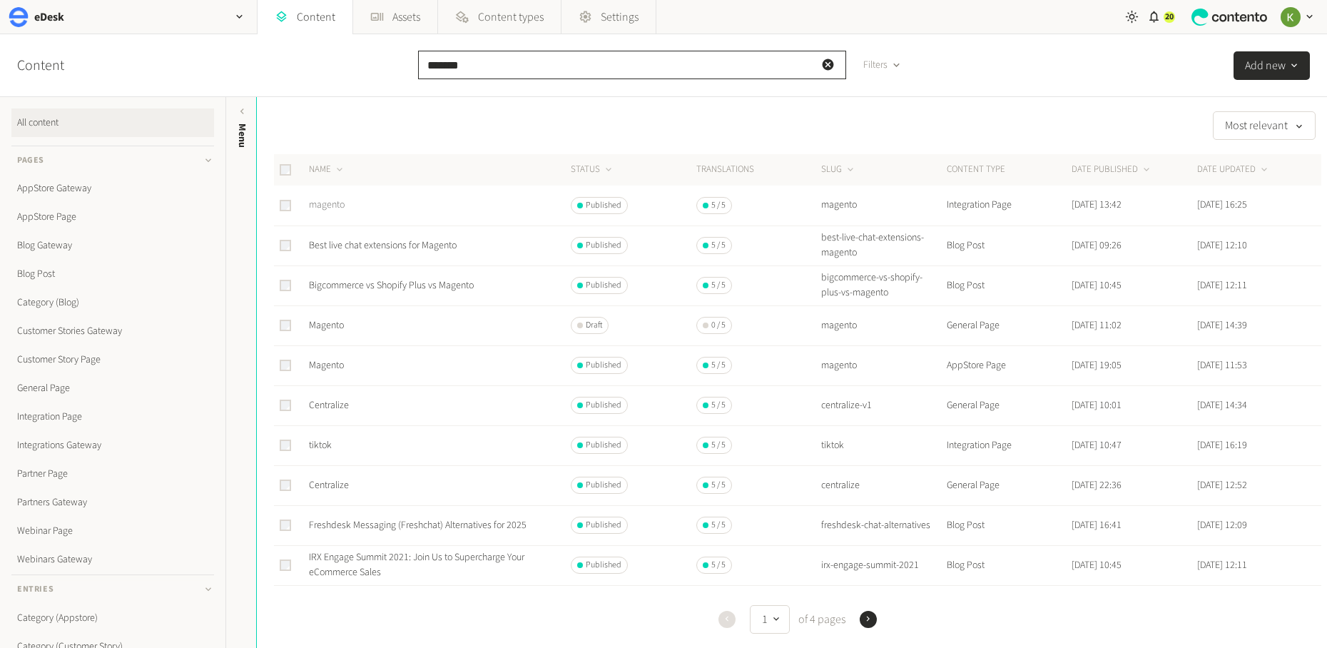
type input "*******"
click at [333, 200] on link "magento" at bounding box center [327, 205] width 36 height 14
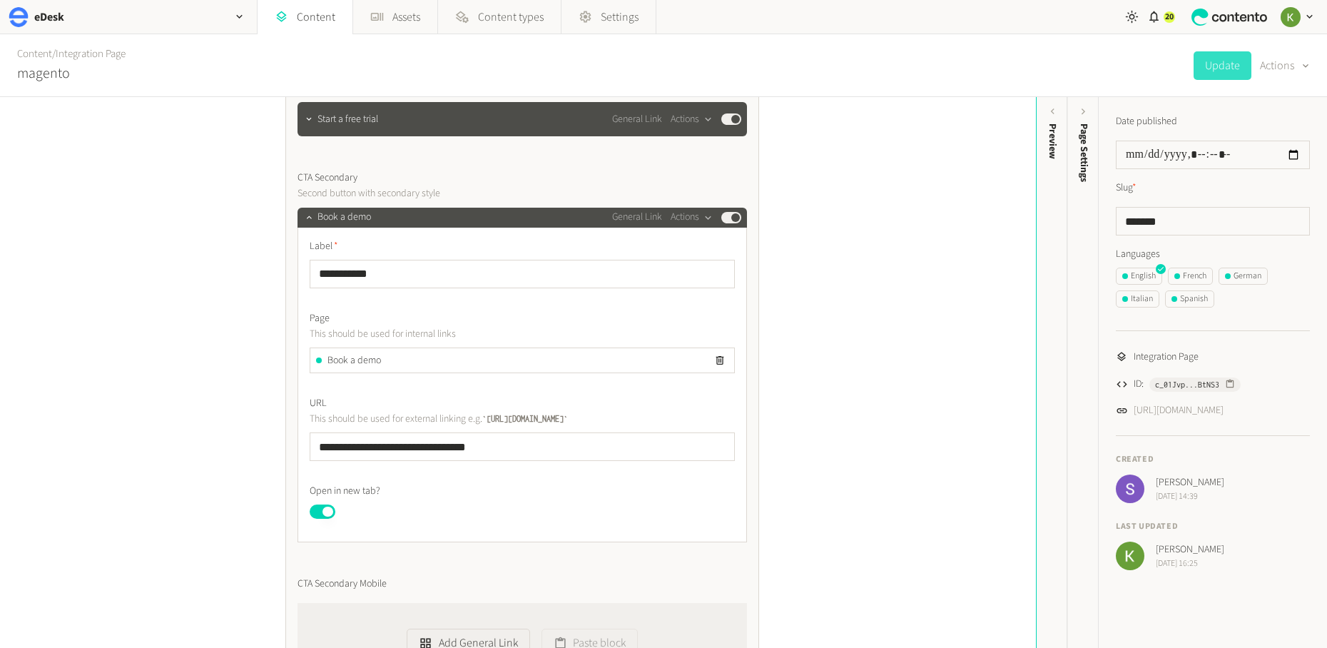
scroll to position [820, 0]
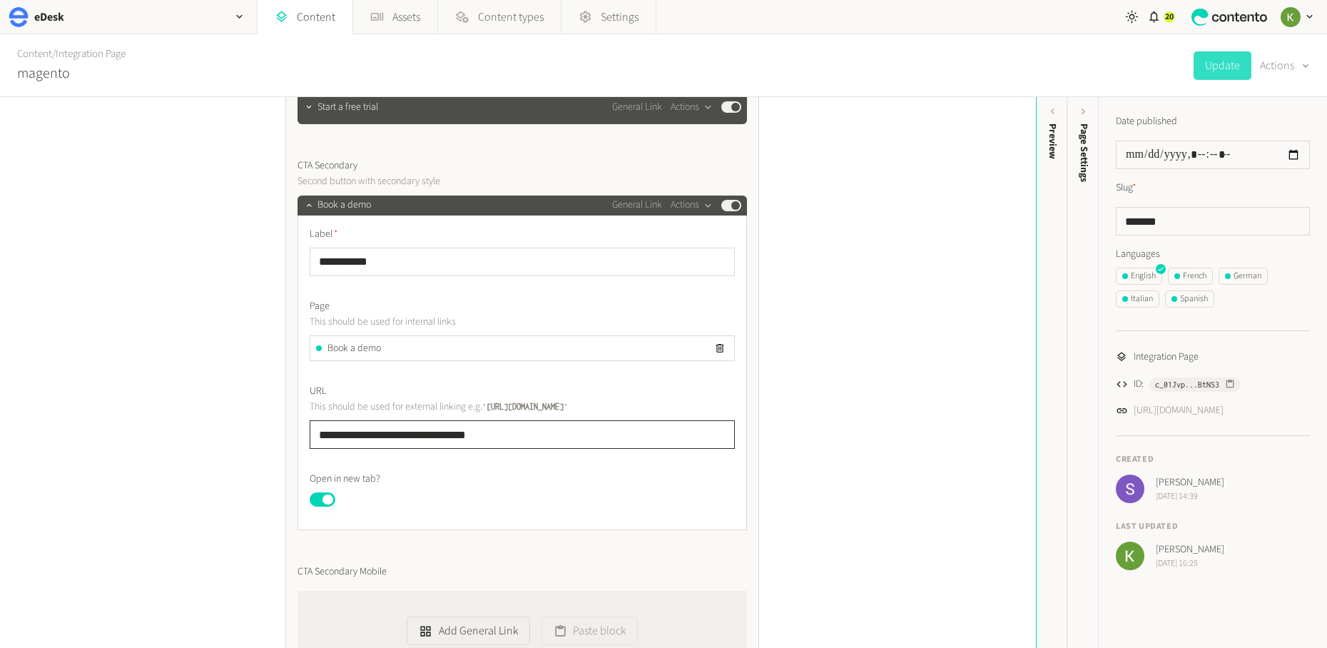
drag, startPoint x: 546, startPoint y: 435, endPoint x: 290, endPoint y: 425, distance: 256.3
click at [258, 433] on div "**********" at bounding box center [518, 372] width 1036 height 551
click at [1078, 63] on button "Update" at bounding box center [1222, 65] width 58 height 29
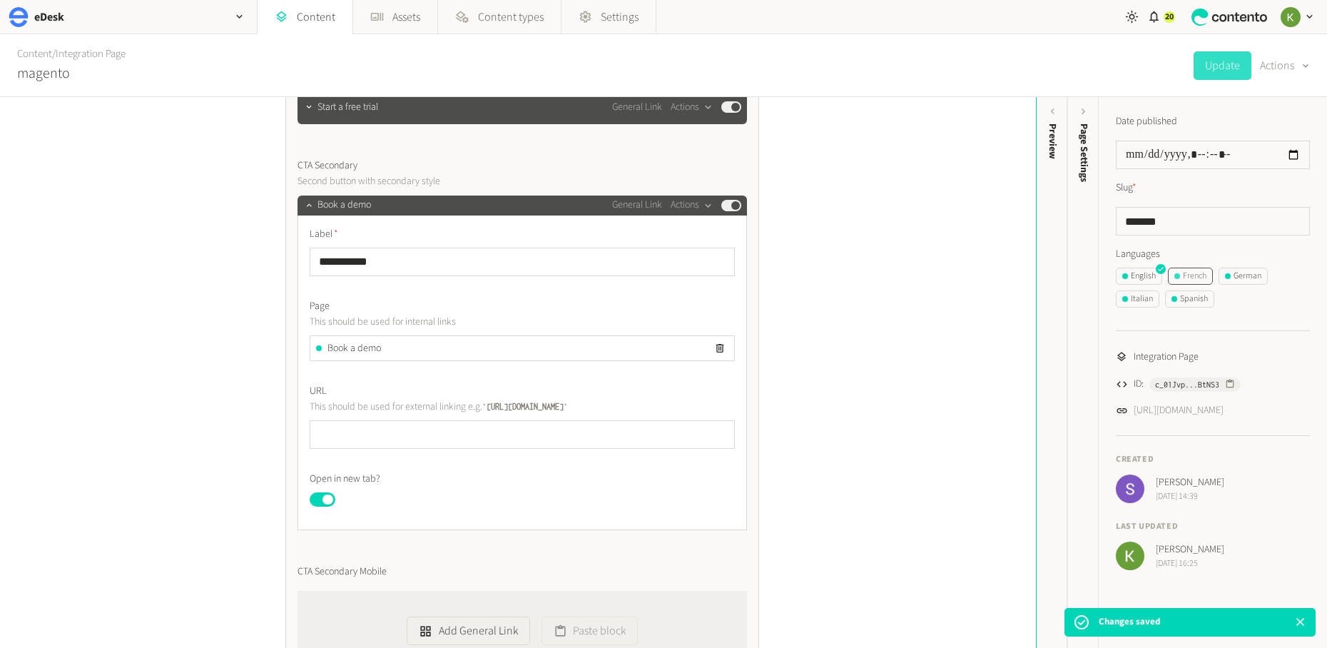
click at [1078, 280] on div "French" at bounding box center [1190, 276] width 32 height 13
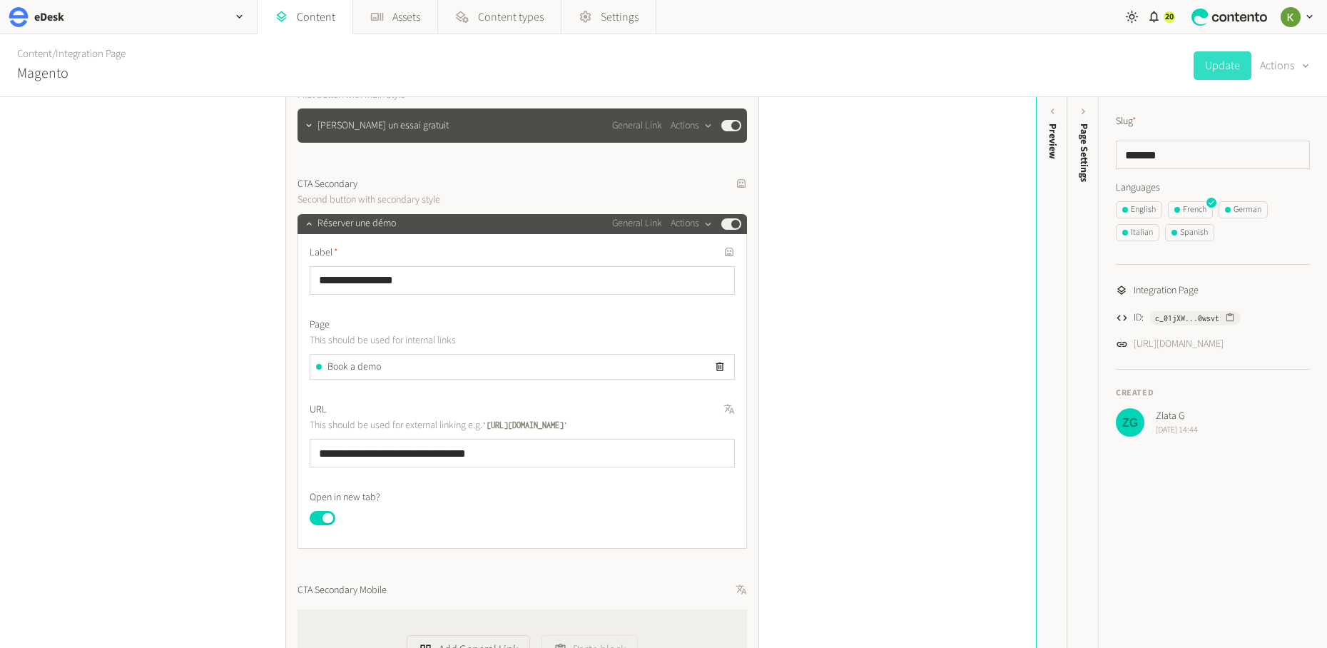
scroll to position [851, 0]
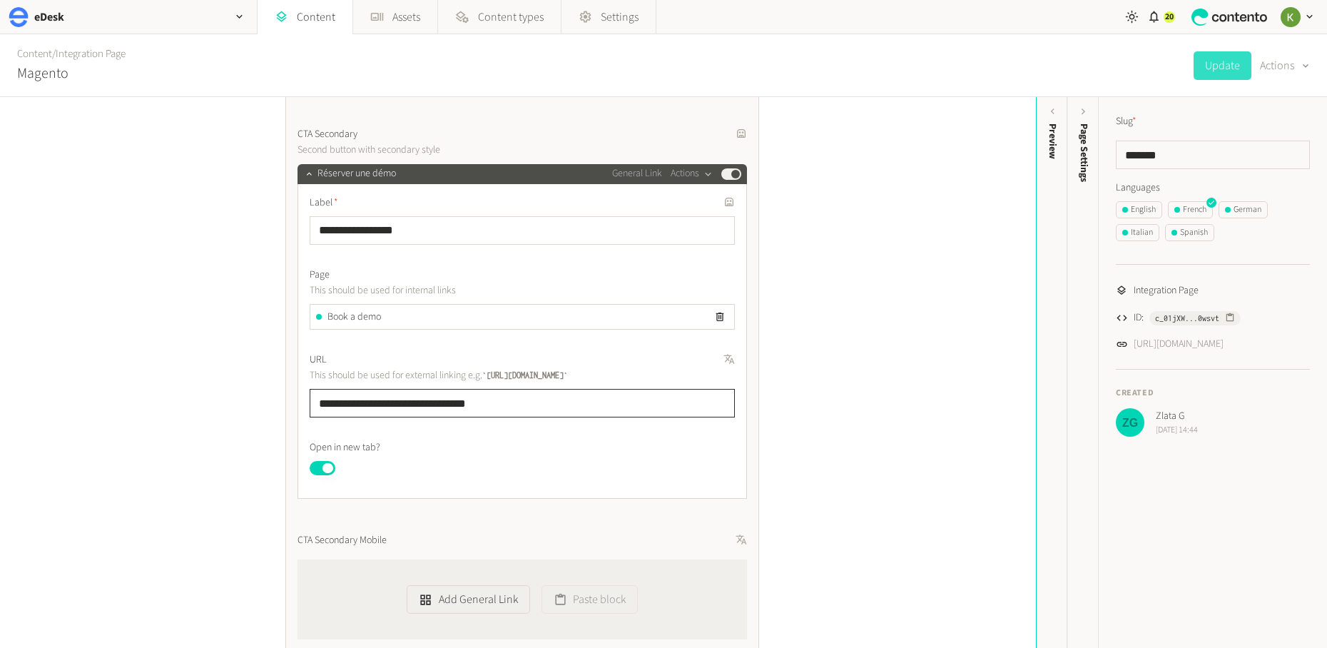
drag, startPoint x: 576, startPoint y: 401, endPoint x: 250, endPoint y: 405, distance: 326.0
click at [250, 405] on div "**********" at bounding box center [518, 372] width 1036 height 551
click at [1078, 66] on button "Update" at bounding box center [1222, 65] width 58 height 29
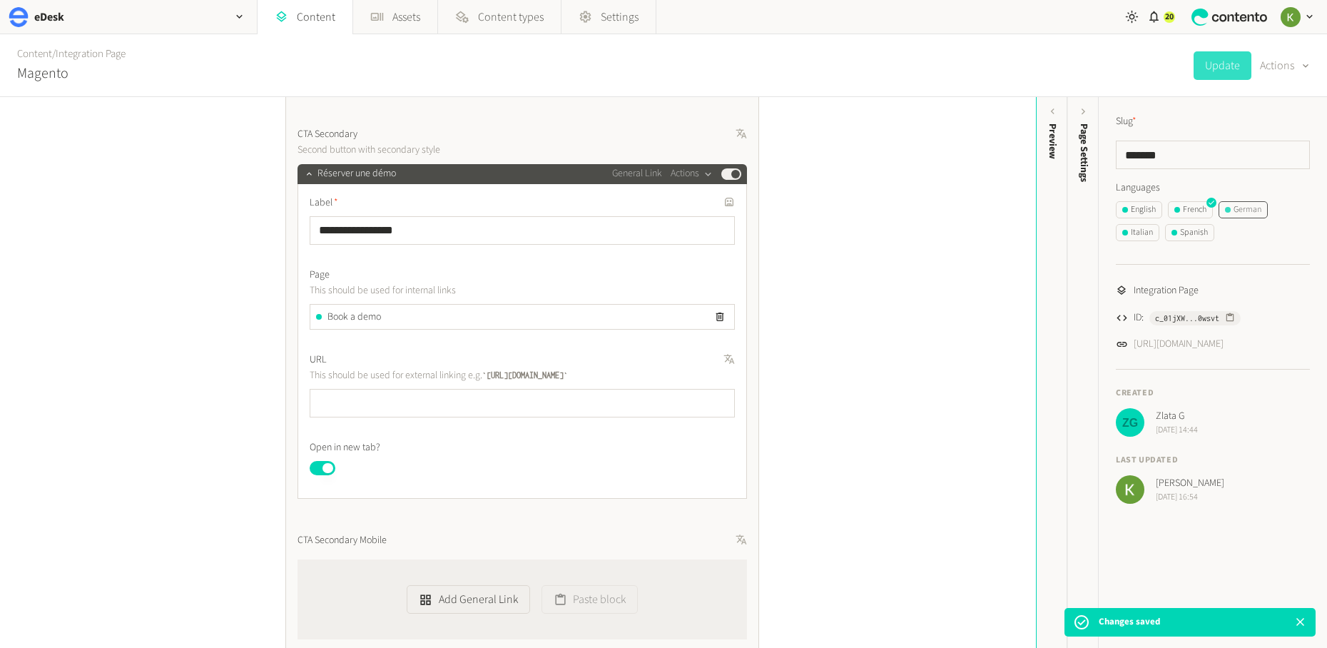
click at [1078, 215] on div "German" at bounding box center [1243, 209] width 36 height 13
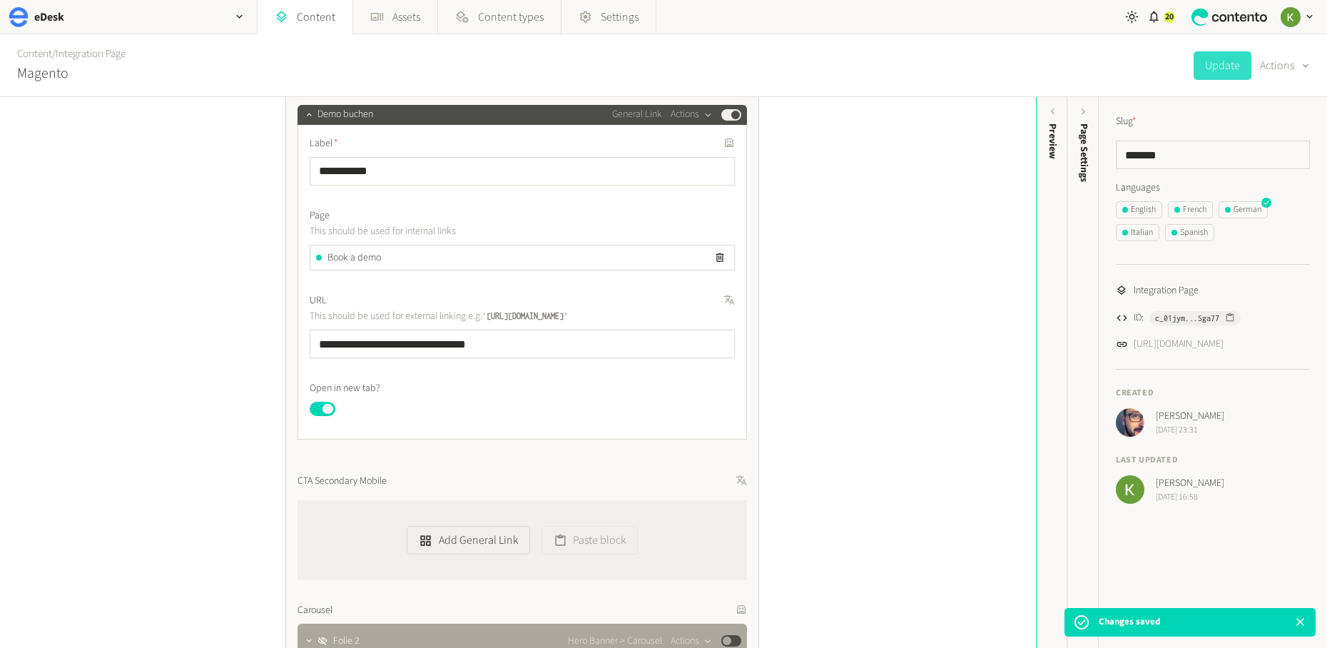
scroll to position [949, 0]
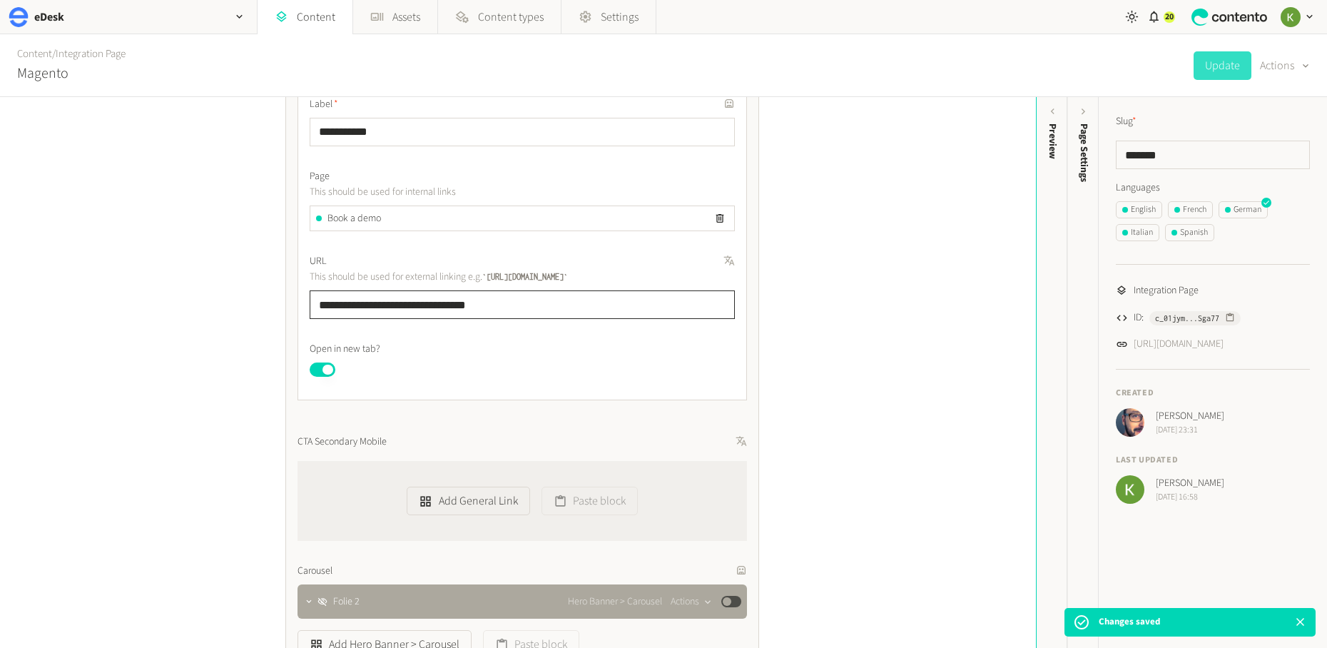
drag, startPoint x: 558, startPoint y: 304, endPoint x: 314, endPoint y: 294, distance: 244.8
click at [304, 297] on div "**********" at bounding box center [521, 243] width 449 height 315
click at [1078, 66] on button "Update" at bounding box center [1222, 65] width 58 height 29
click at [1078, 232] on div "Italian" at bounding box center [1137, 232] width 31 height 13
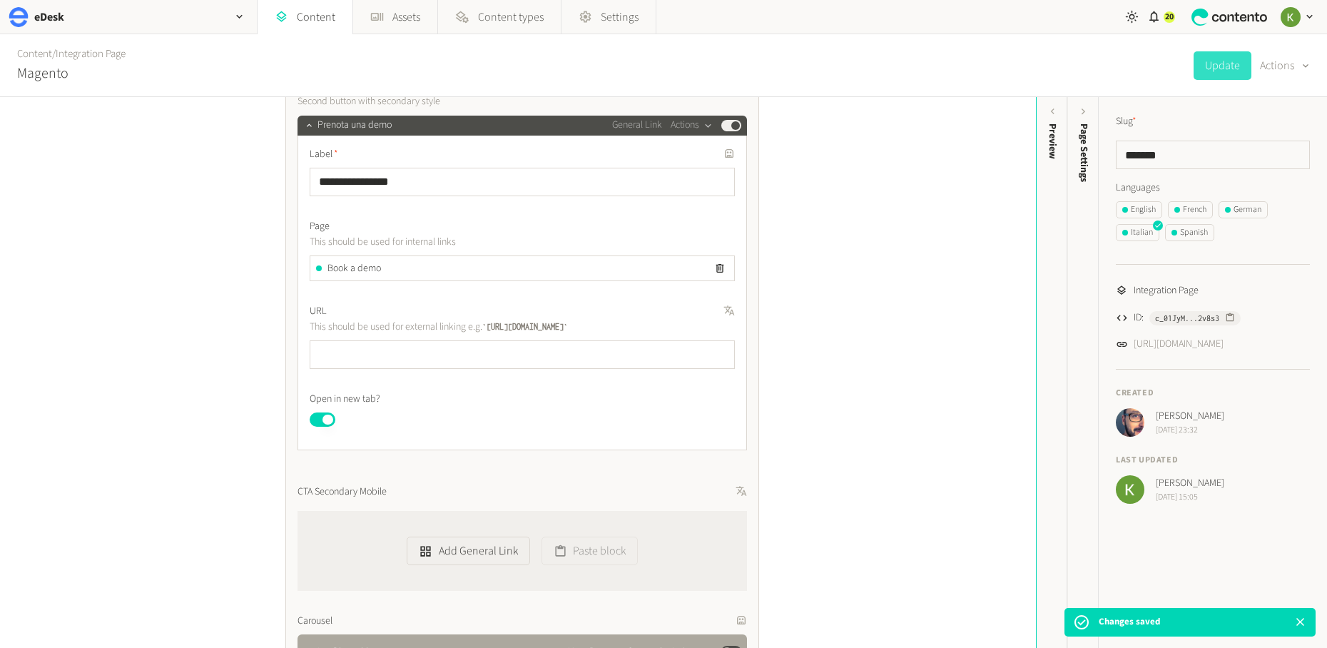
scroll to position [914, 0]
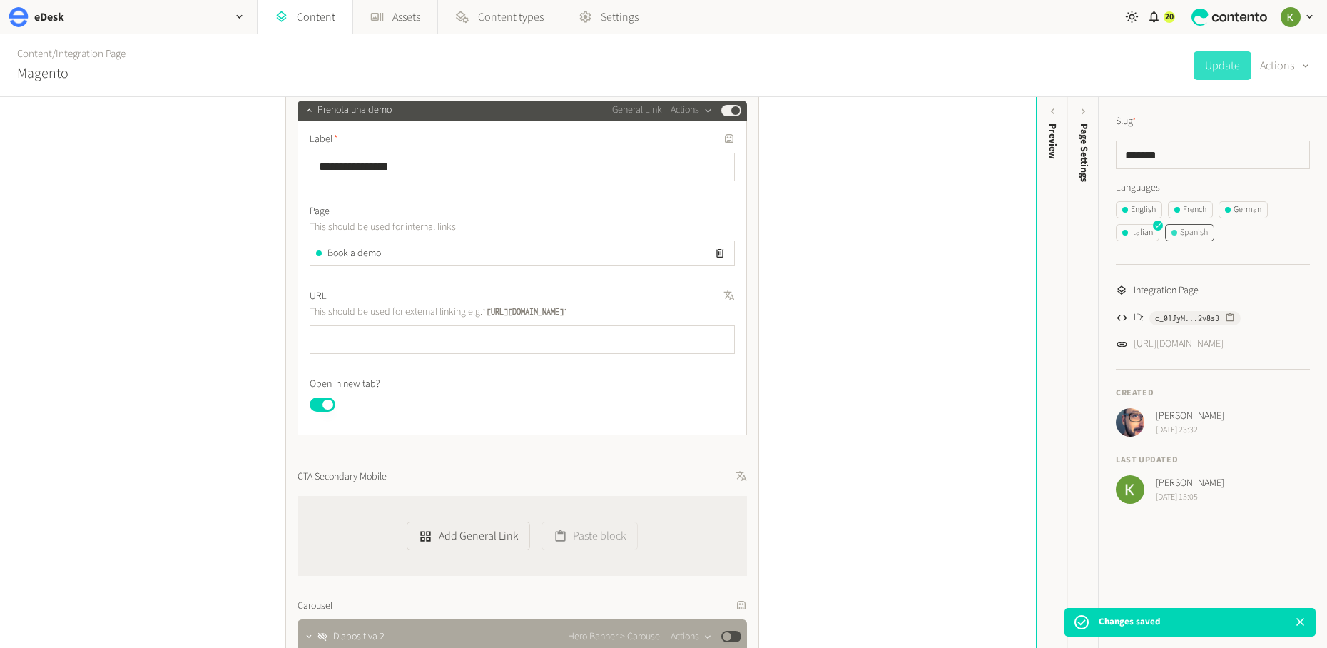
click at [1078, 231] on div "Spanish" at bounding box center [1189, 232] width 36 height 13
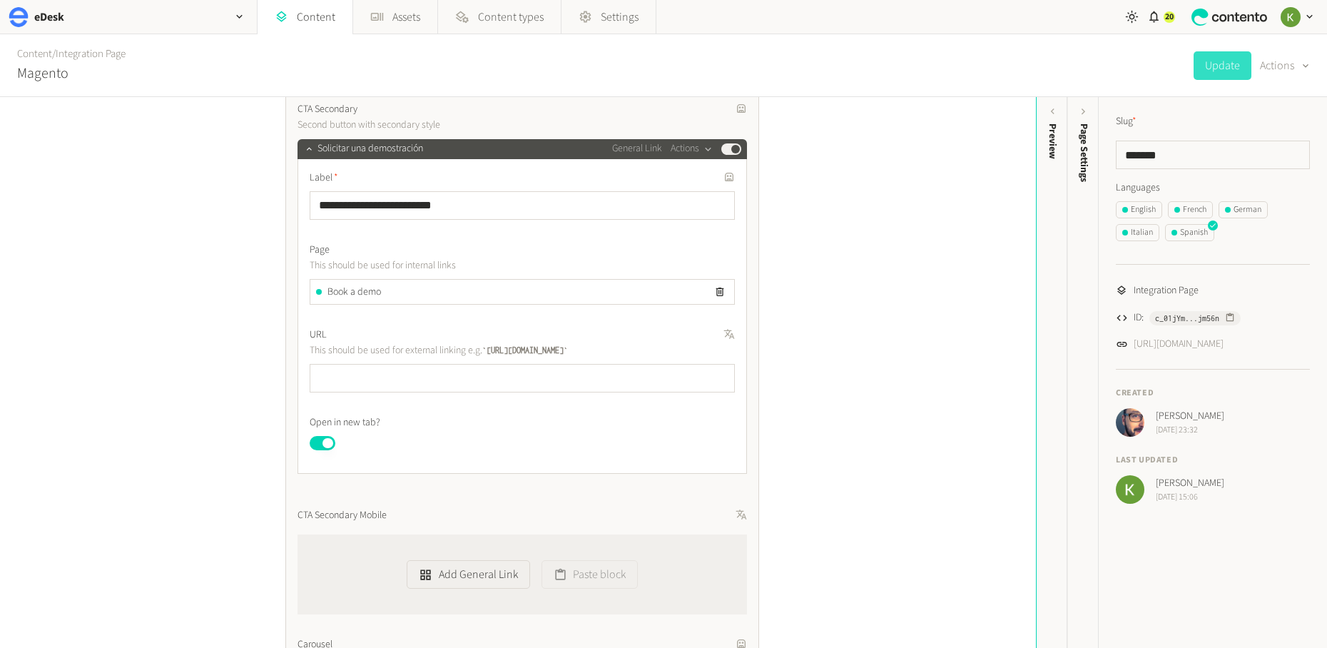
scroll to position [898, 0]
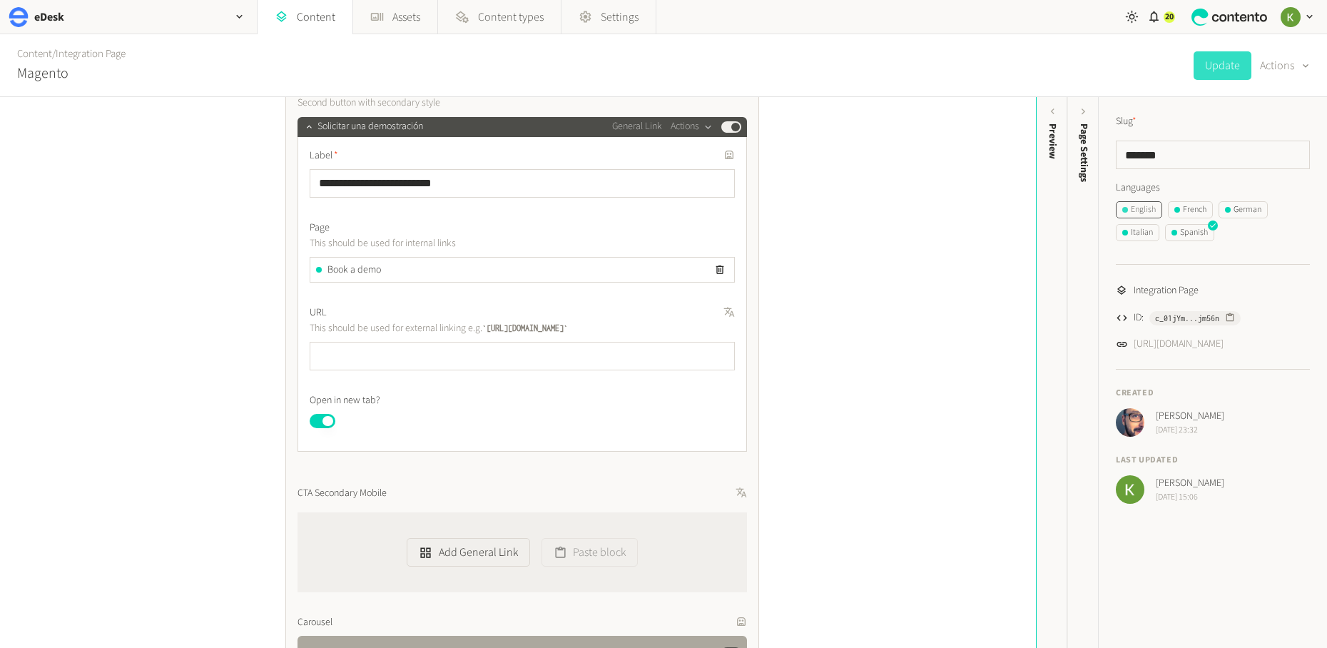
click at [1078, 207] on div "English" at bounding box center [1139, 209] width 34 height 13
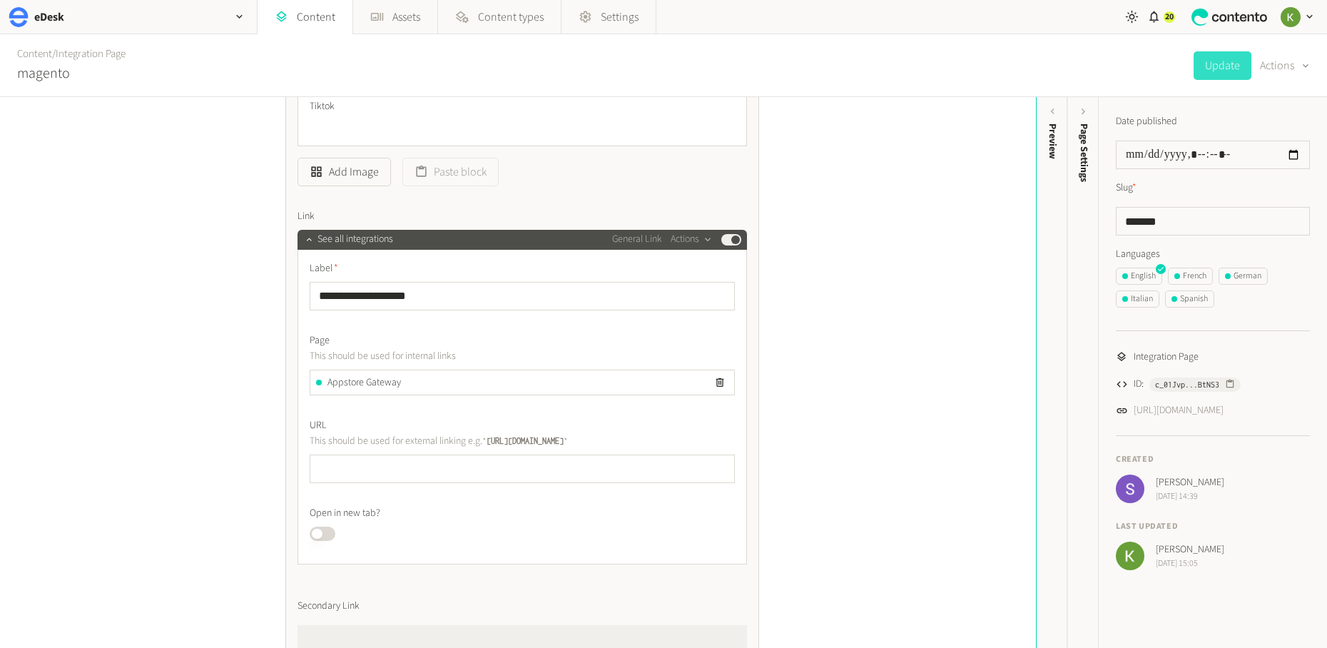
scroll to position [4420, 0]
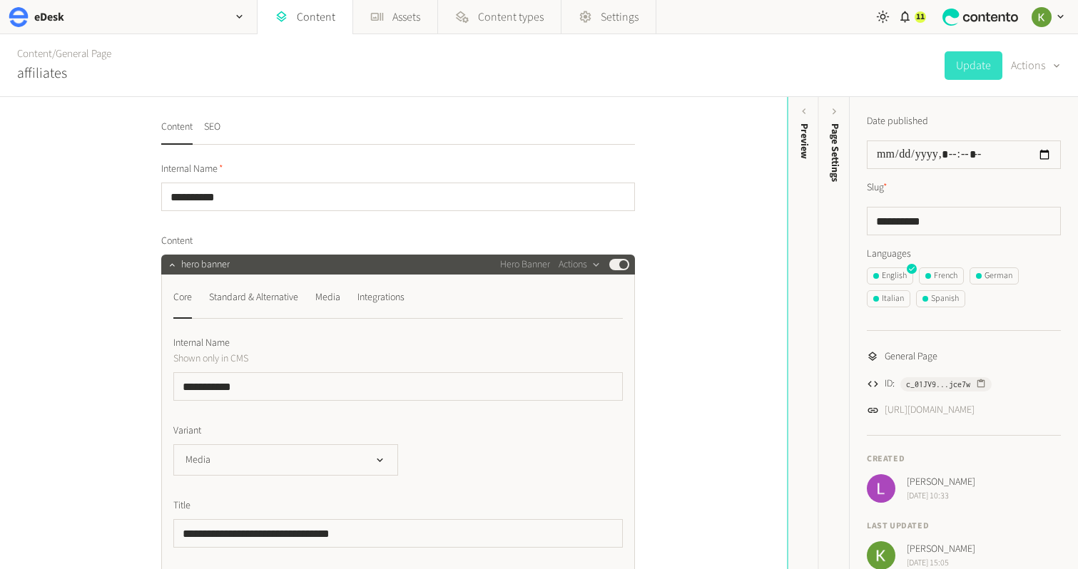
scroll to position [1, 0]
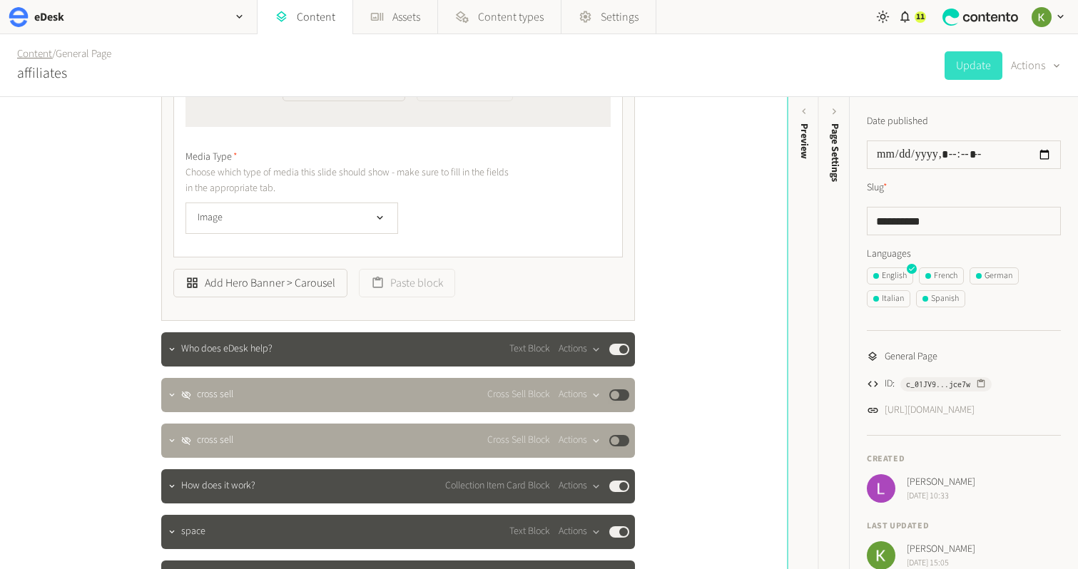
click at [38, 58] on link "Content" at bounding box center [34, 53] width 35 height 15
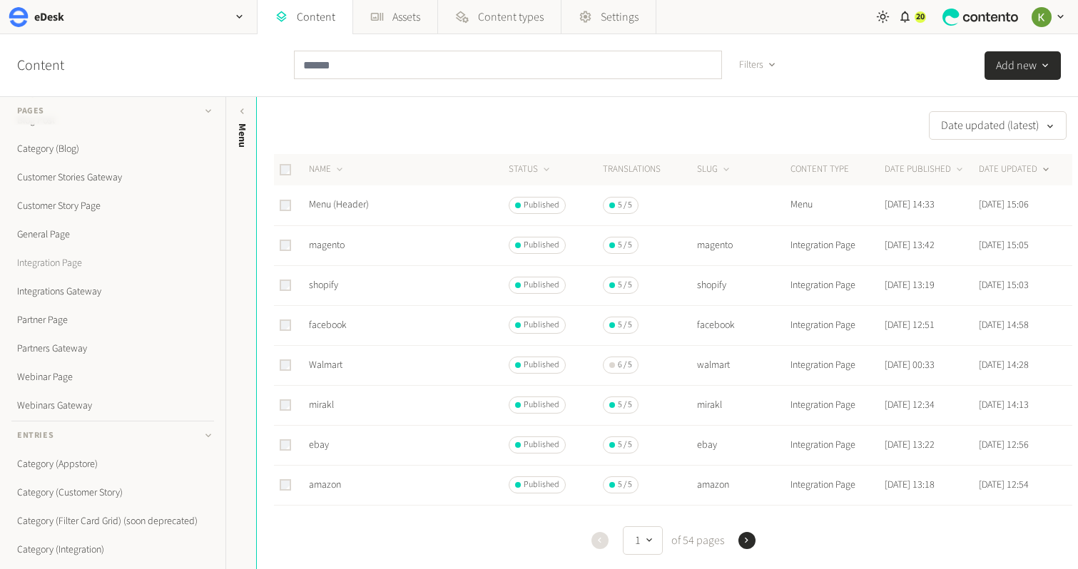
scroll to position [106, 0]
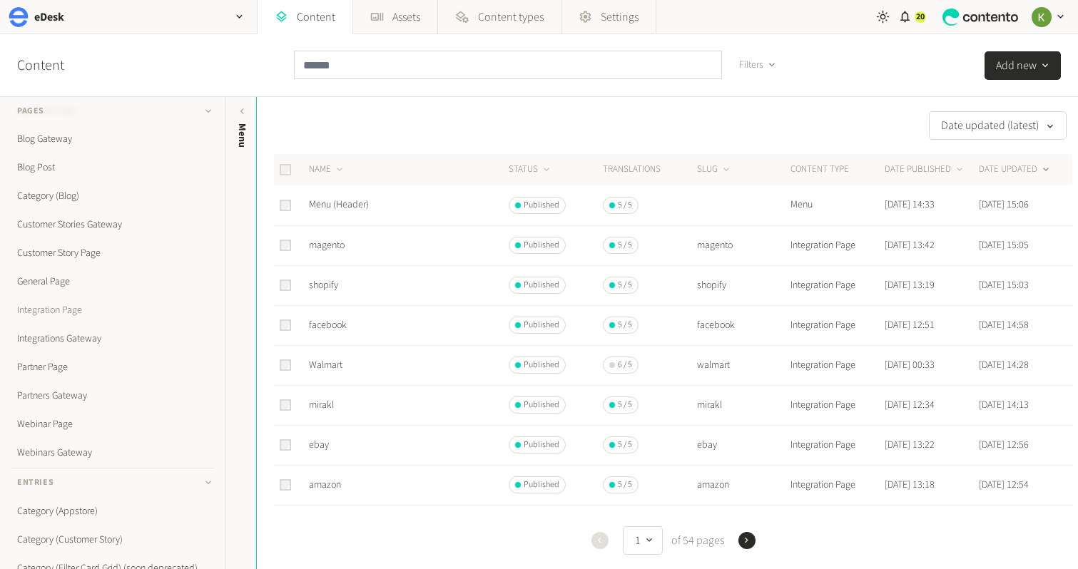
click at [69, 313] on link "Integration Page" at bounding box center [112, 310] width 203 height 29
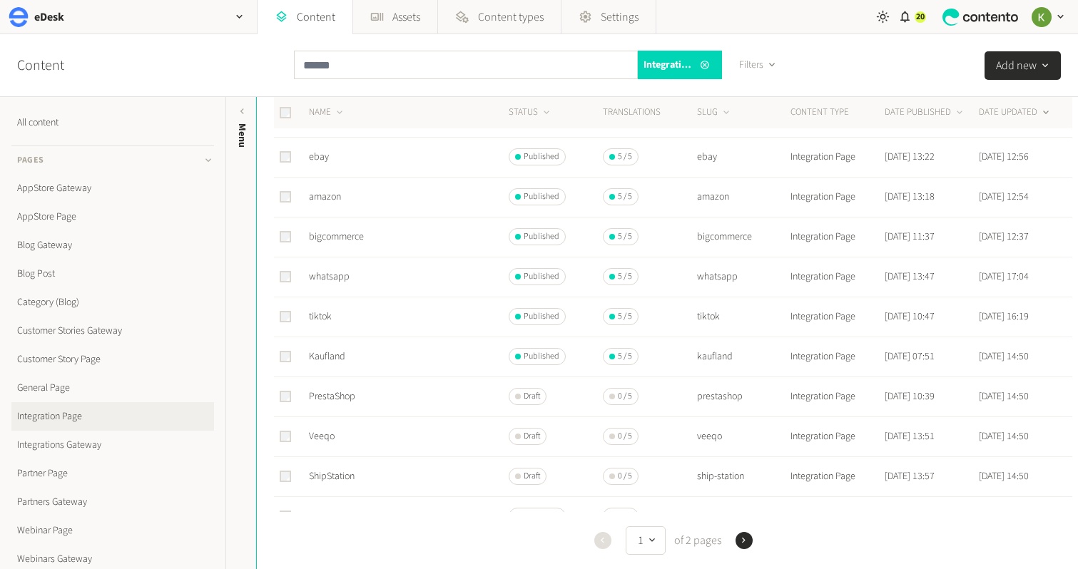
scroll to position [254, 0]
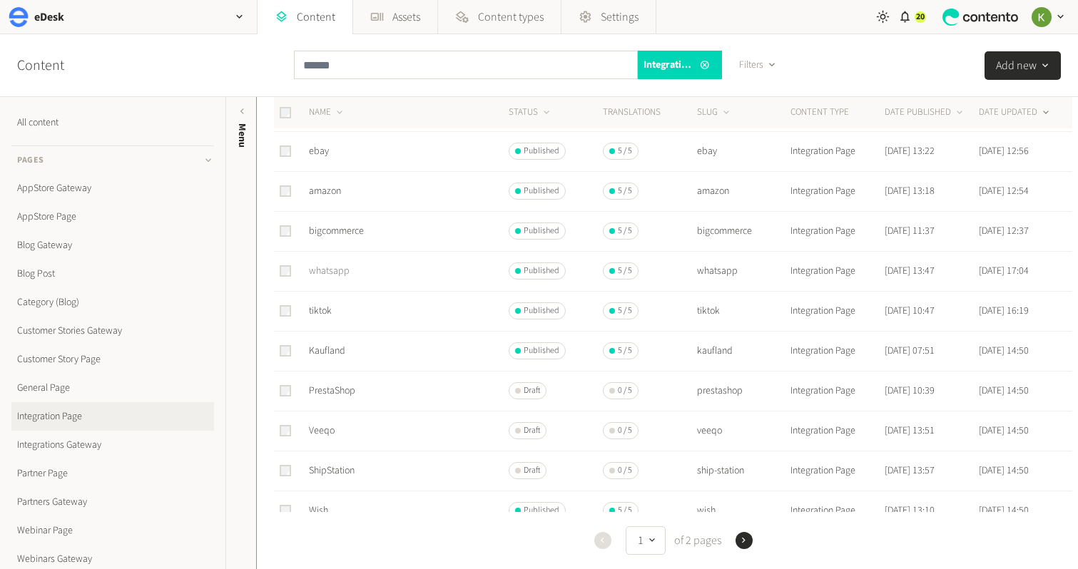
click at [331, 270] on link "whatsapp" at bounding box center [329, 271] width 41 height 14
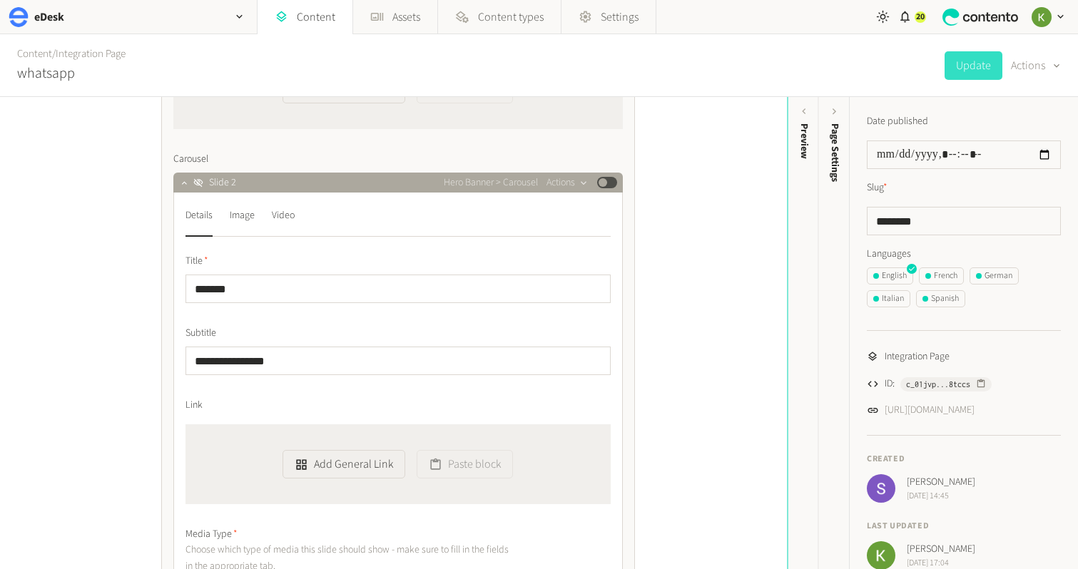
scroll to position [1297, 0]
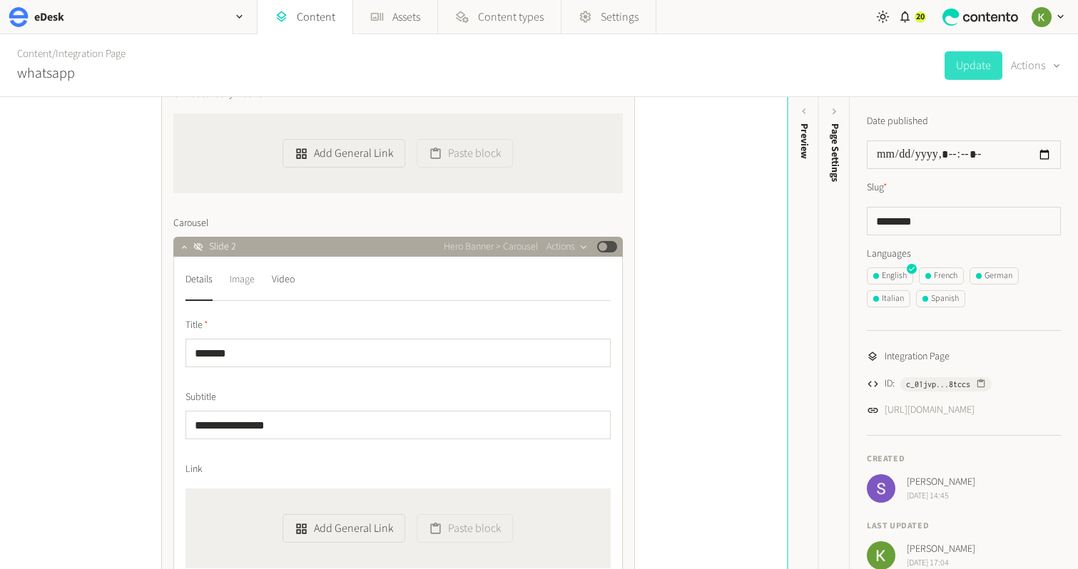
click at [247, 282] on div "Image" at bounding box center [242, 279] width 25 height 23
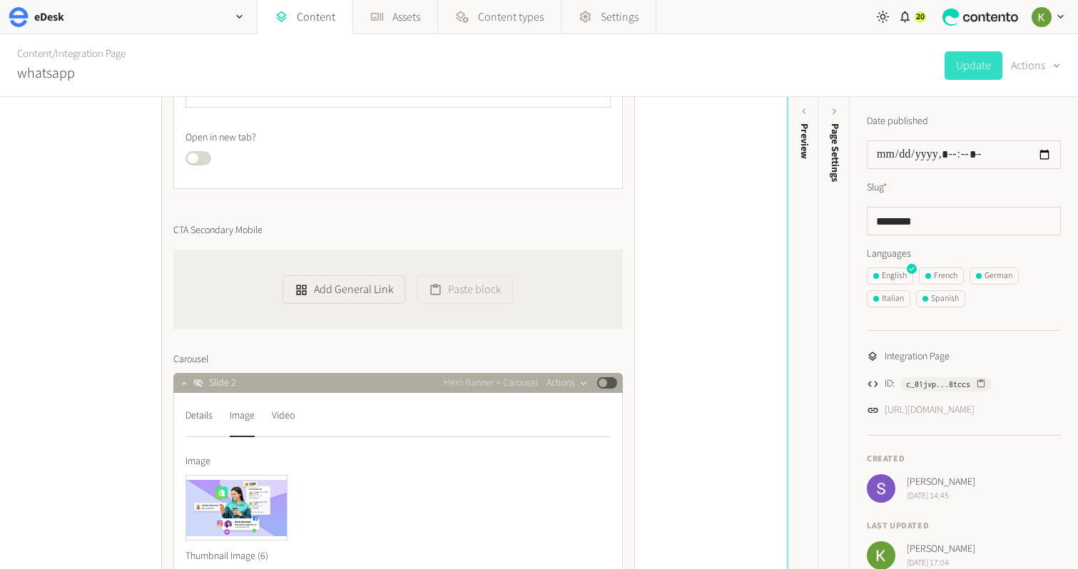
scroll to position [1163, 0]
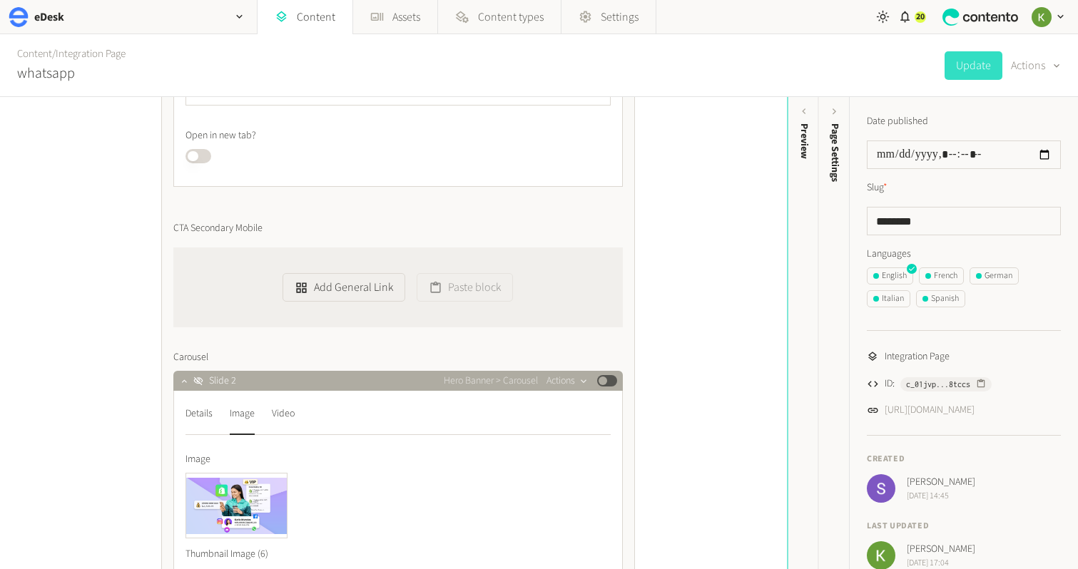
click at [576, 383] on div "button" at bounding box center [584, 381] width 18 height 13
drag, startPoint x: 575, startPoint y: 484, endPoint x: 568, endPoint y: 479, distance: 8.1
click at [575, 483] on button "Delete" at bounding box center [592, 491] width 94 height 26
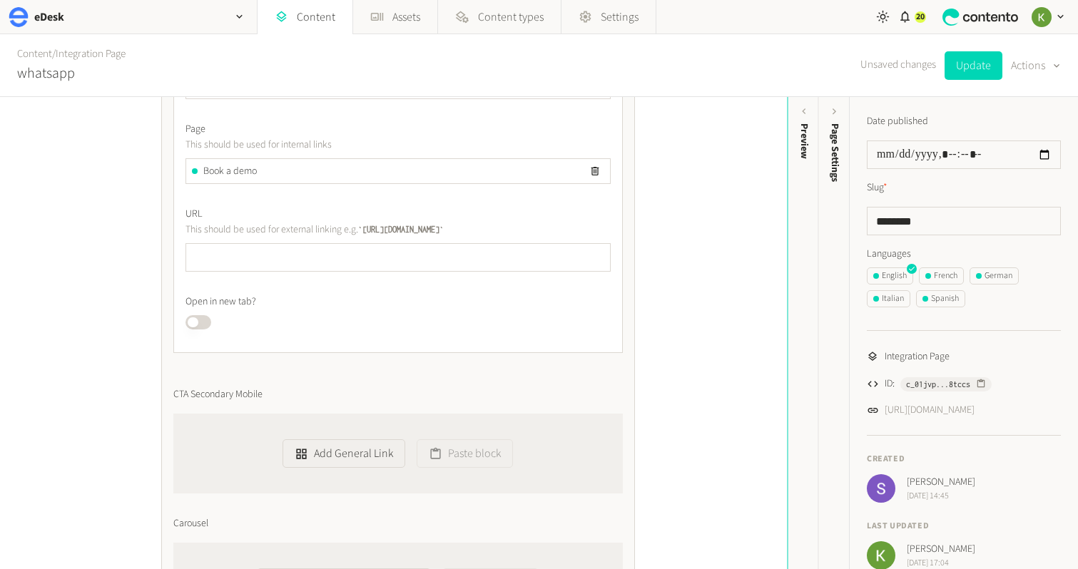
scroll to position [984, 0]
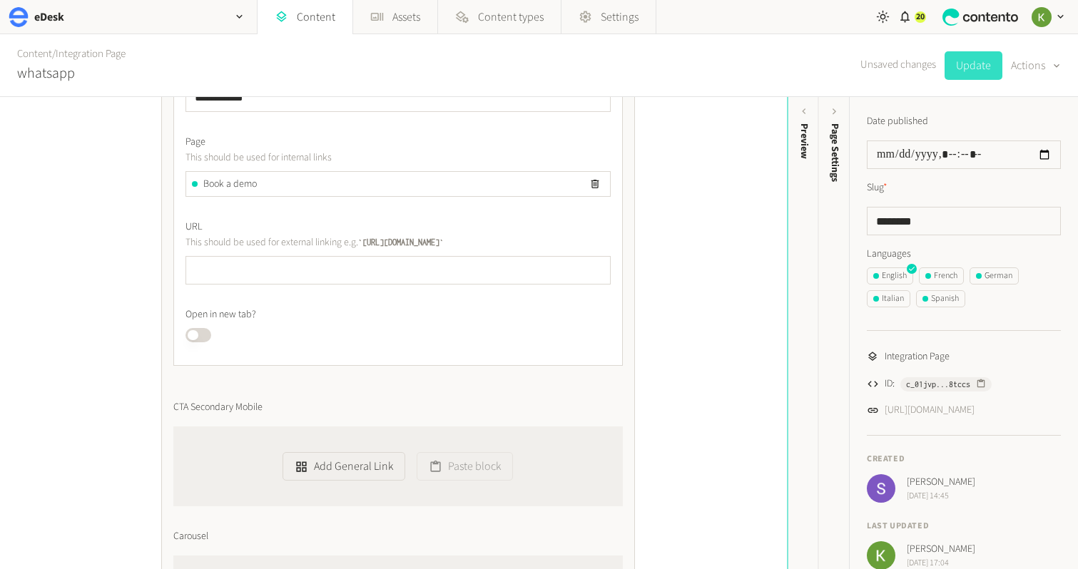
click at [971, 65] on button "Update" at bounding box center [973, 65] width 58 height 29
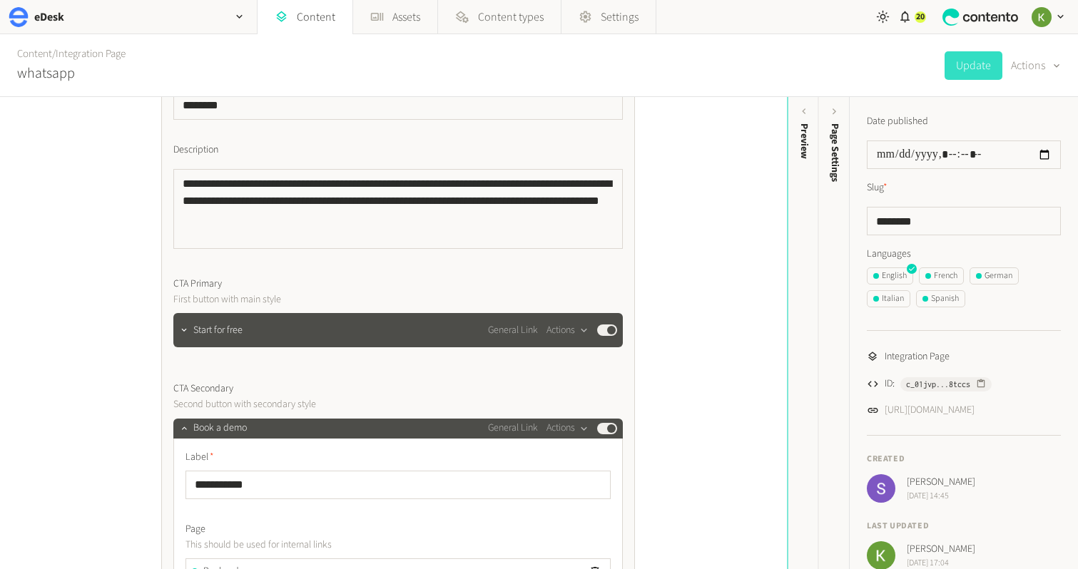
scroll to position [605, 0]
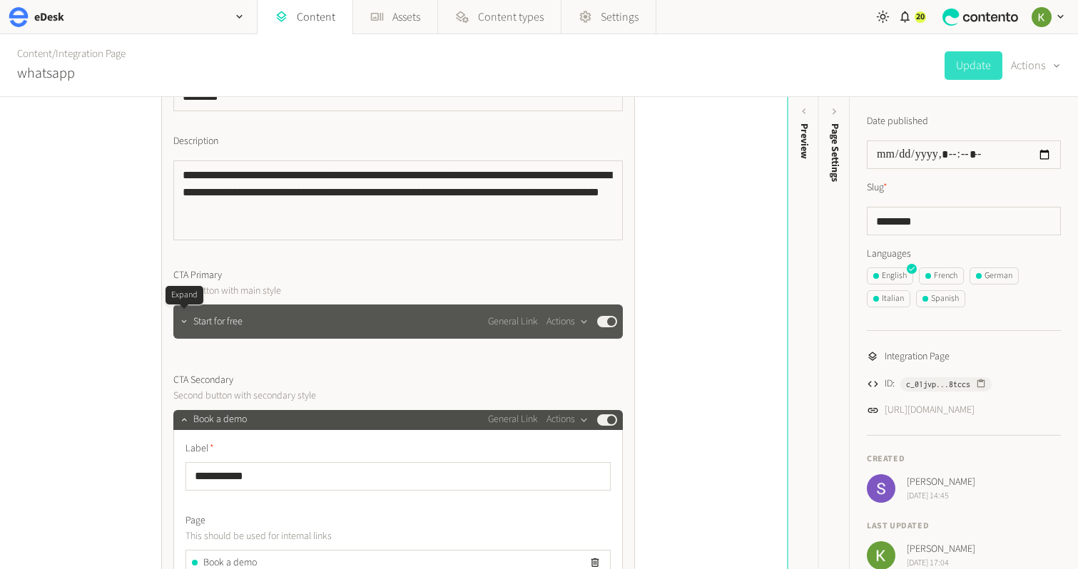
click at [182, 327] on button "button" at bounding box center [184, 320] width 17 height 17
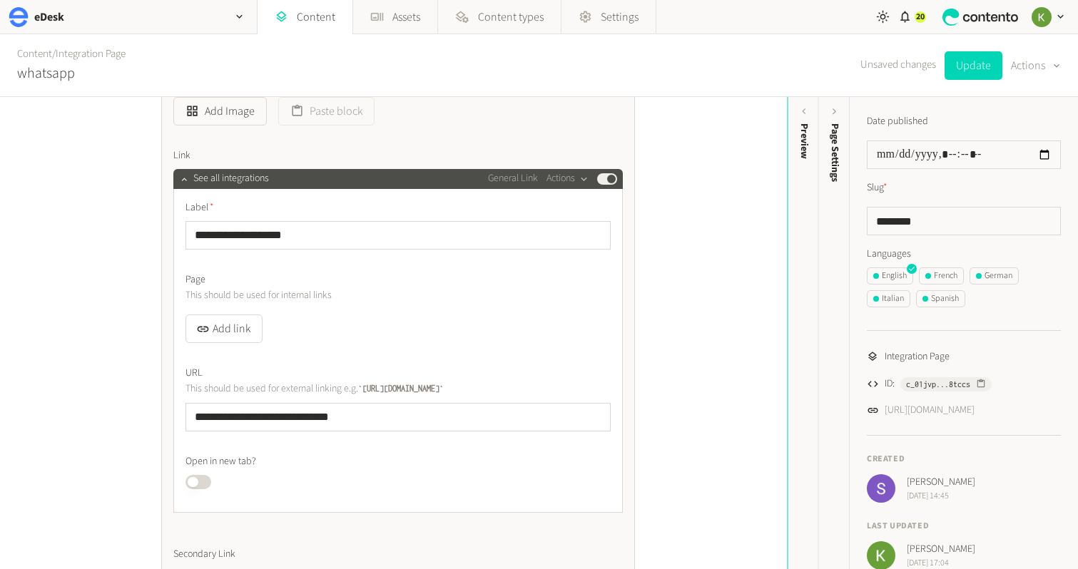
scroll to position [5519, 0]
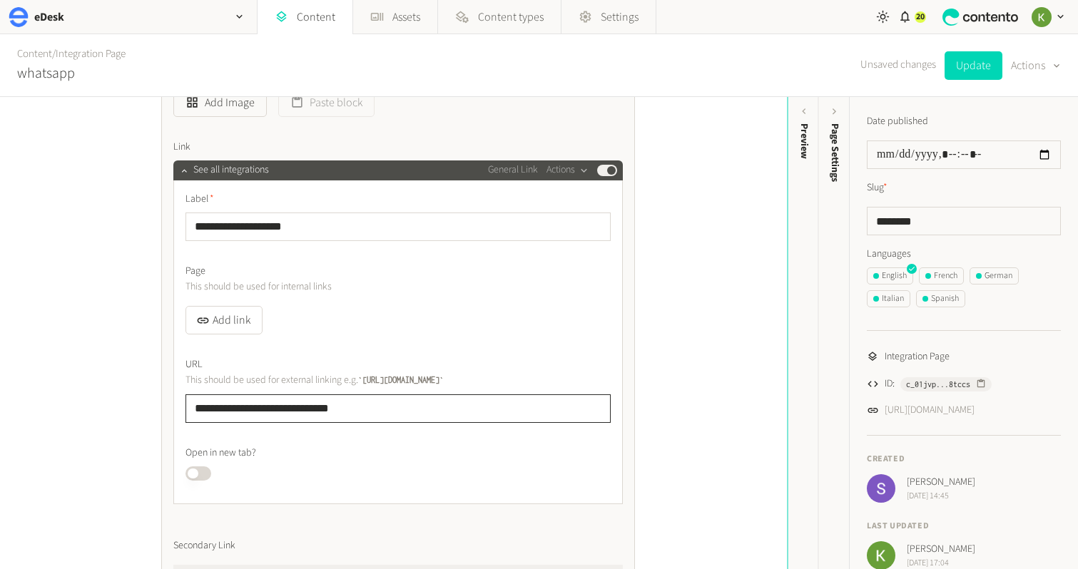
drag, startPoint x: 378, startPoint y: 413, endPoint x: 111, endPoint y: 408, distance: 267.5
click at [106, 409] on div "**********" at bounding box center [393, 333] width 787 height 472
click at [242, 327] on button "Add link" at bounding box center [223, 320] width 77 height 29
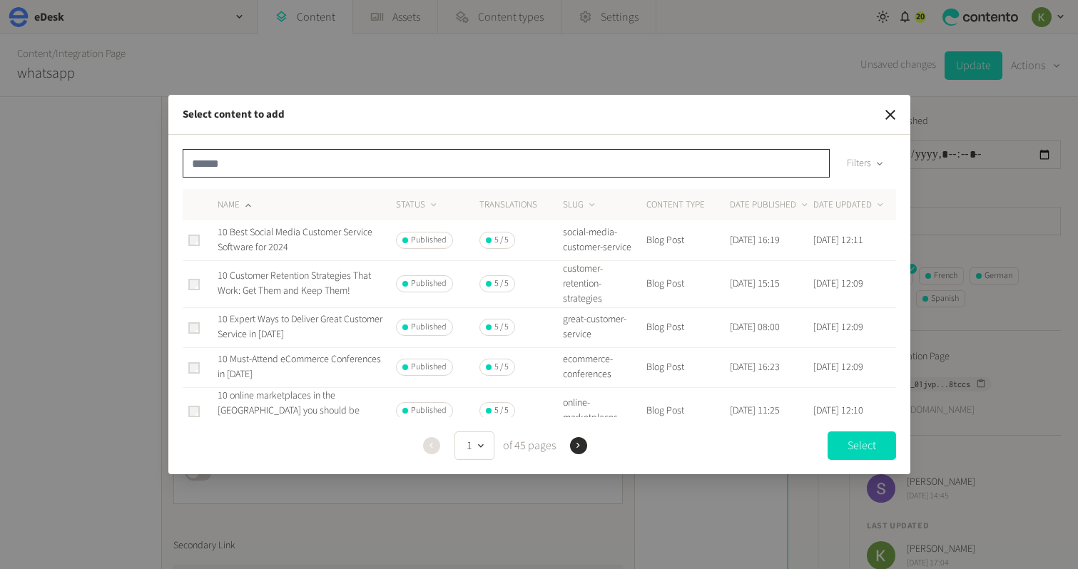
click at [334, 173] on input "text" at bounding box center [506, 163] width 647 height 29
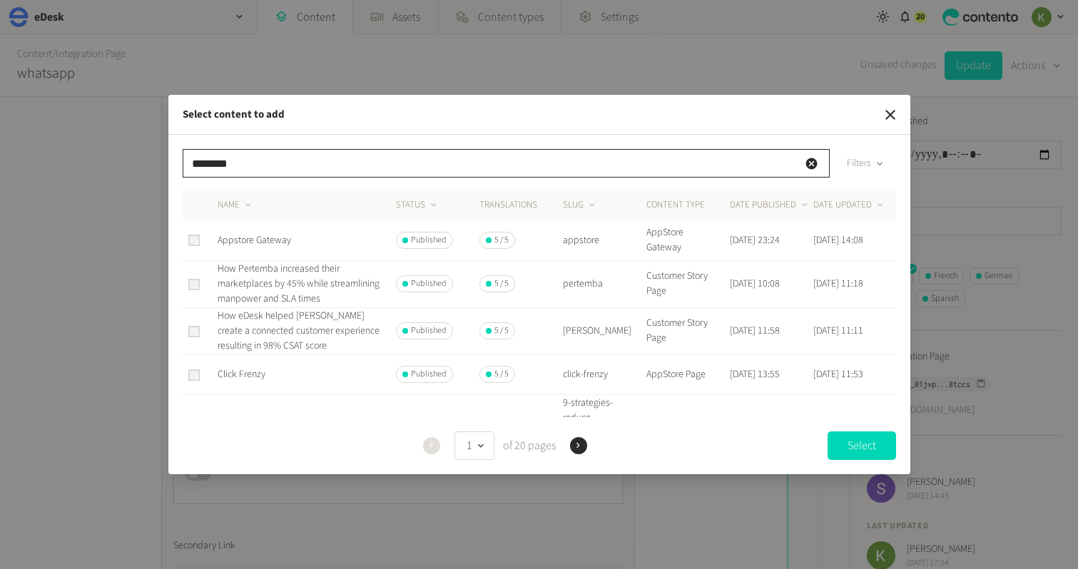
type input "********"
click at [273, 247] on td "Appstore Gateway" at bounding box center [306, 240] width 178 height 40
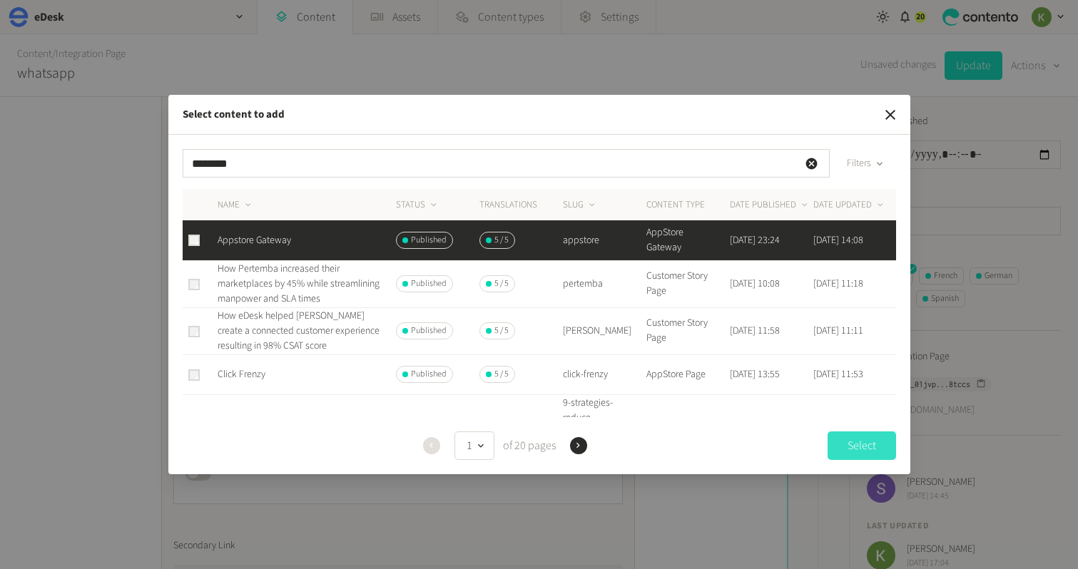
click at [860, 442] on button "Select" at bounding box center [861, 446] width 68 height 29
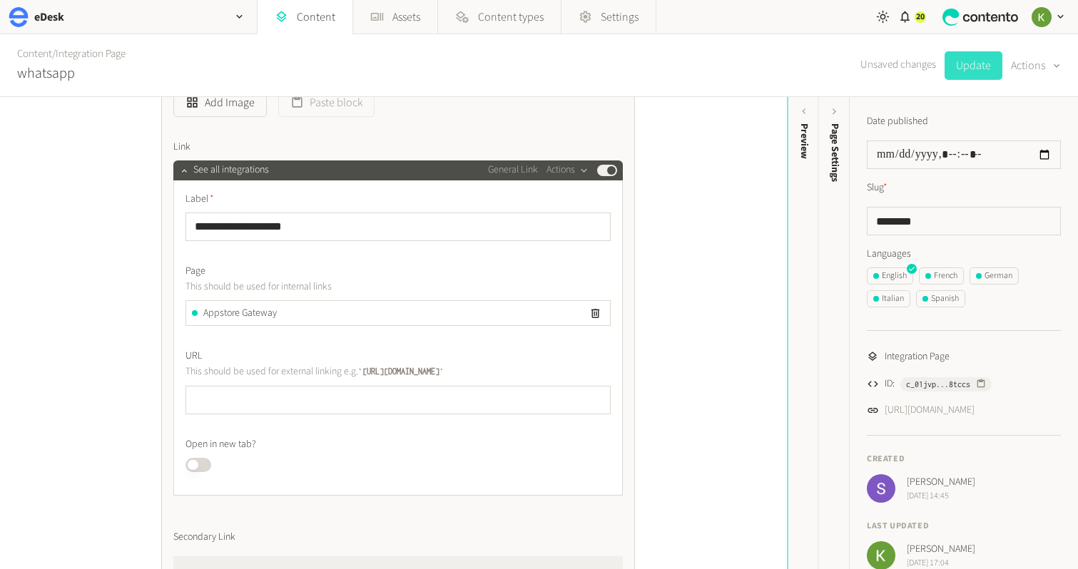
click at [956, 73] on button "Update" at bounding box center [973, 65] width 58 height 29
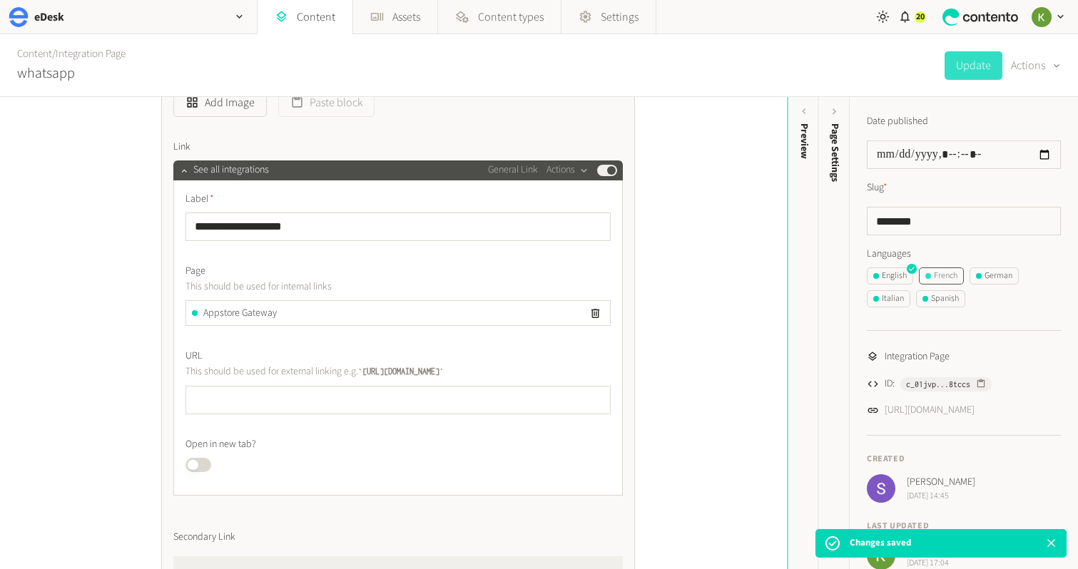
click at [956, 278] on div "French" at bounding box center [941, 276] width 32 height 13
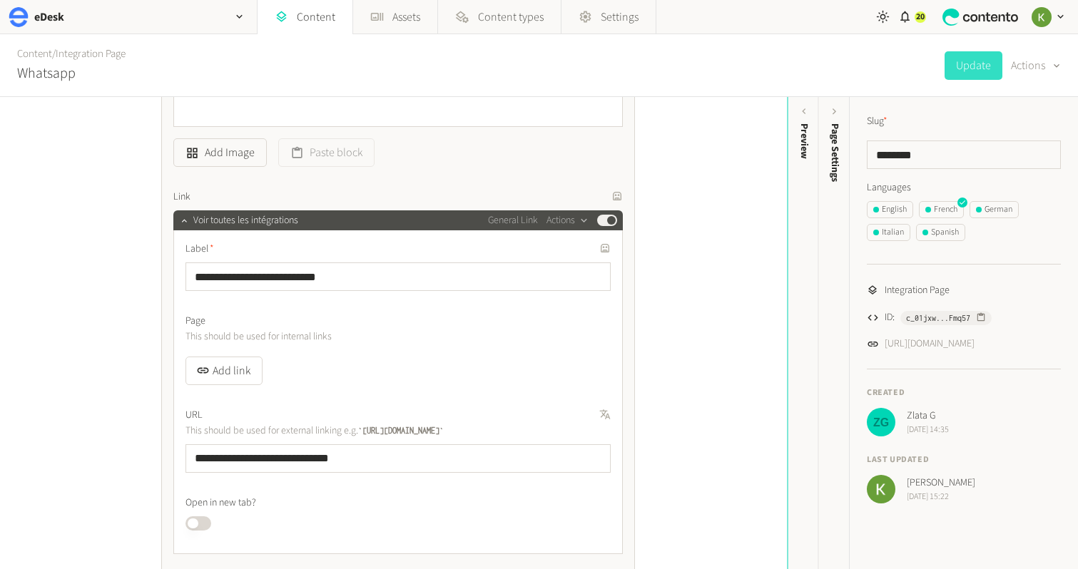
scroll to position [5180, 0]
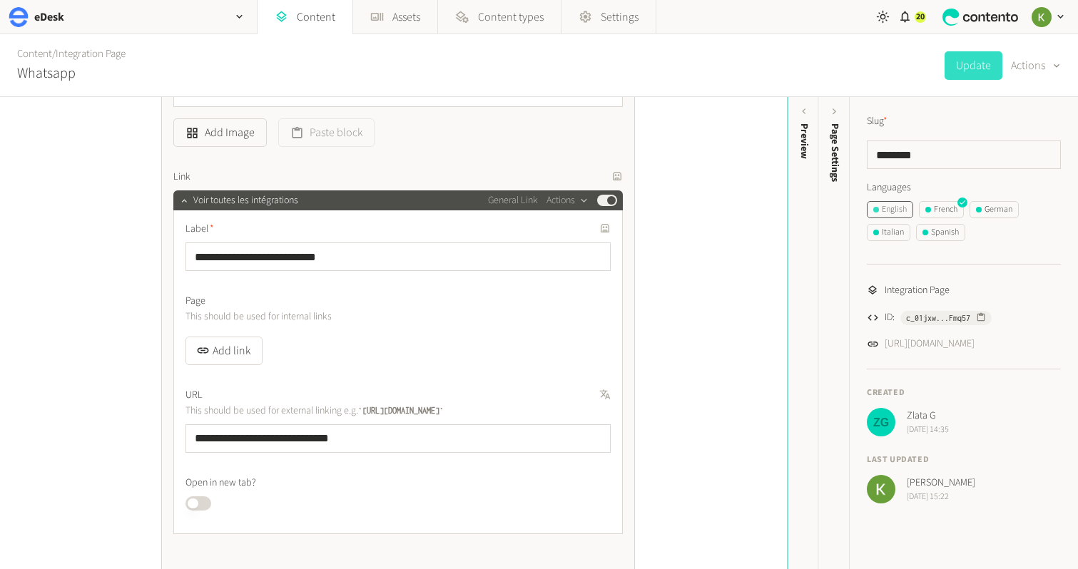
click at [895, 208] on div "English" at bounding box center [890, 209] width 34 height 13
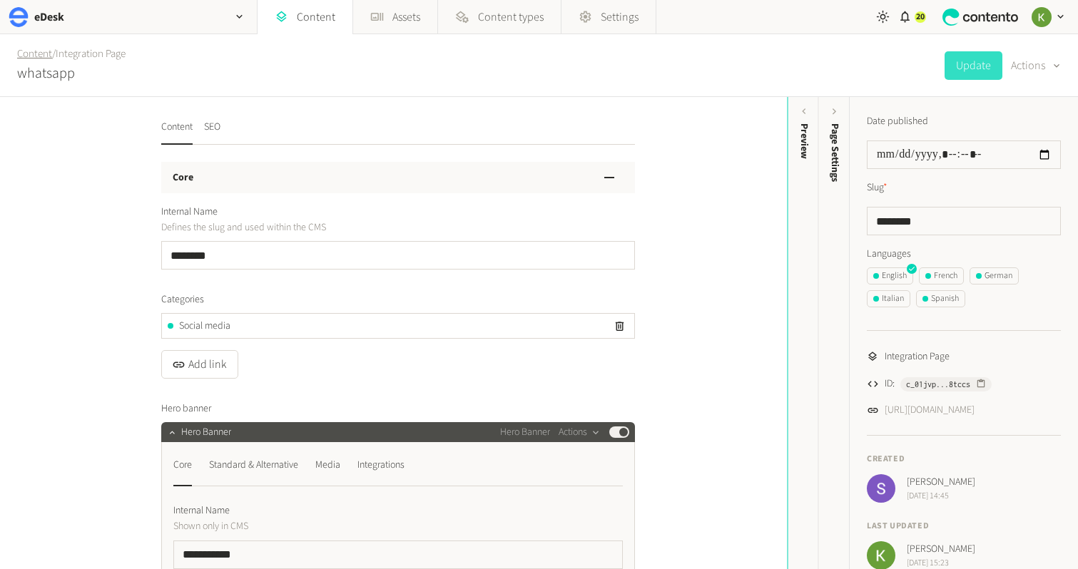
click at [34, 53] on link "Content" at bounding box center [34, 53] width 35 height 15
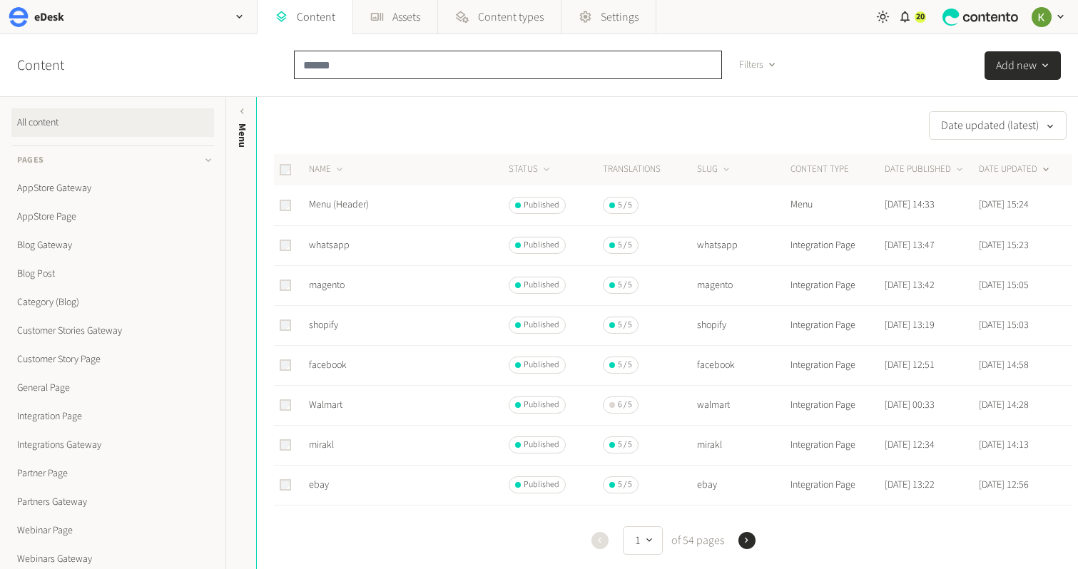
click at [406, 61] on input "text" at bounding box center [508, 65] width 428 height 29
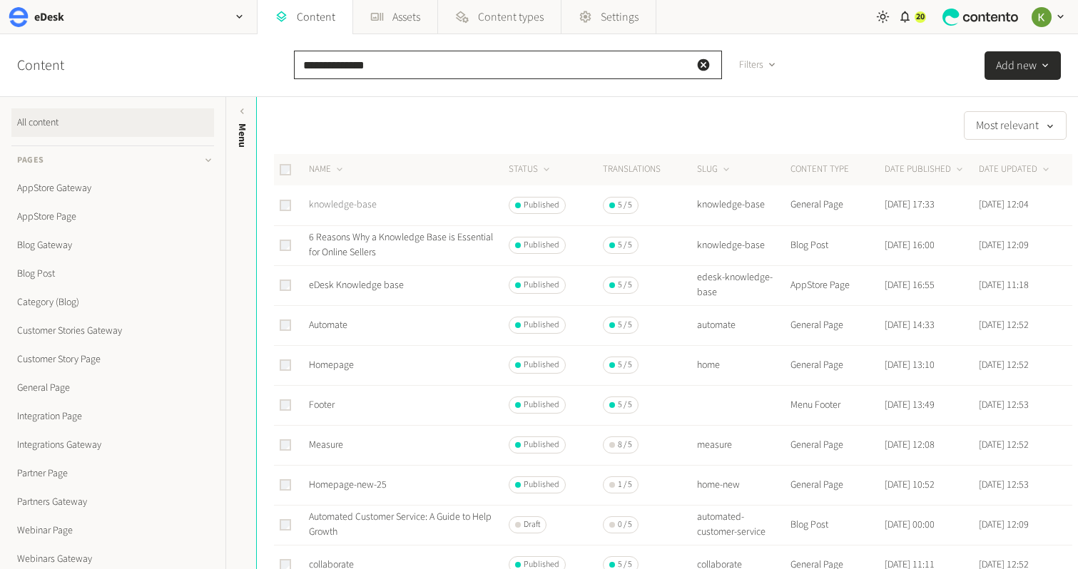
type input "**********"
click at [352, 207] on link "knowledge-base" at bounding box center [343, 205] width 68 height 14
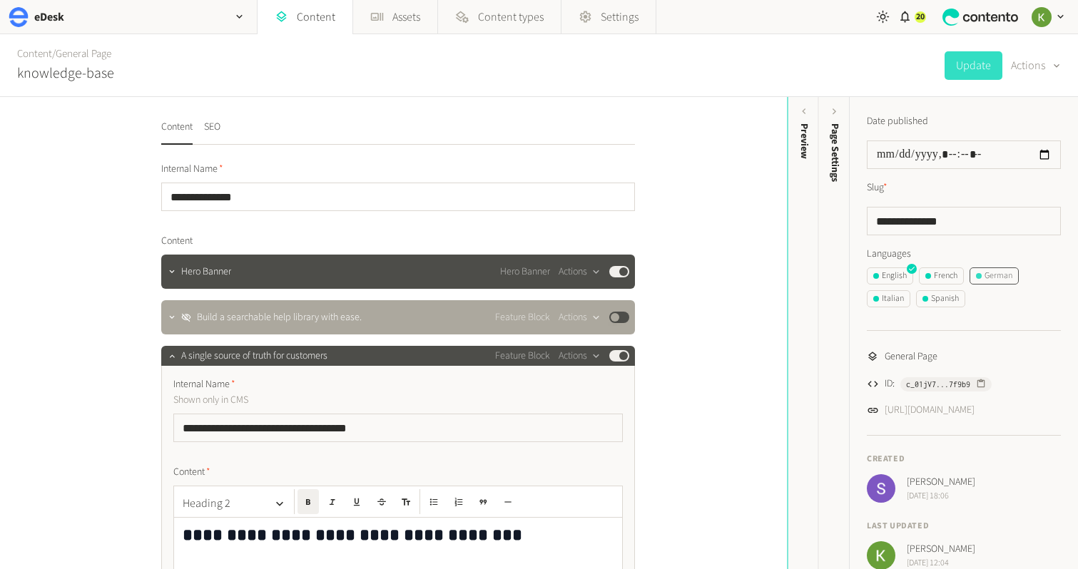
click at [996, 278] on div "German" at bounding box center [994, 276] width 36 height 13
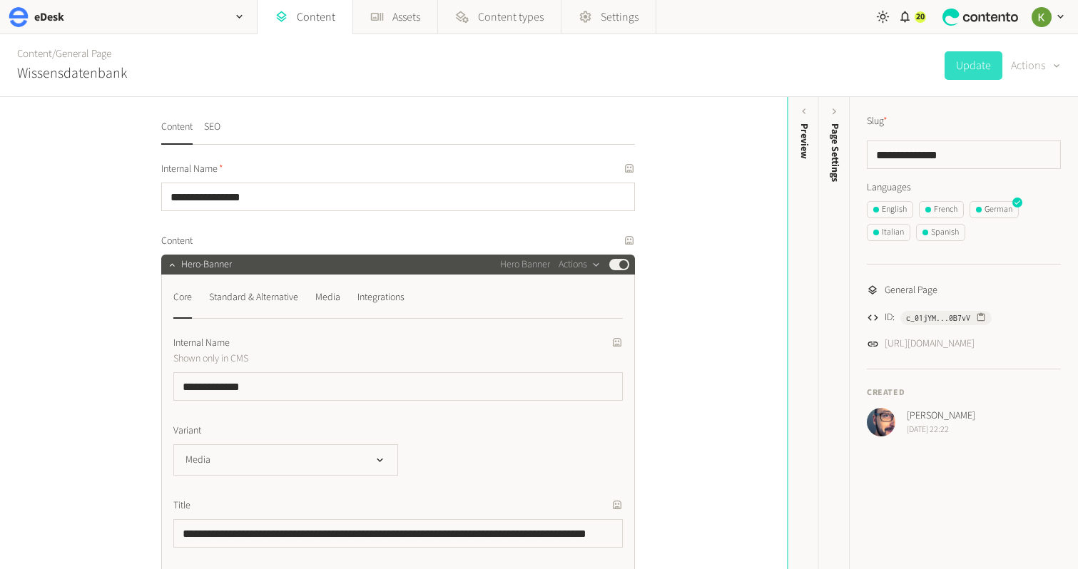
click at [1045, 65] on div "button" at bounding box center [1055, 65] width 20 height 16
click at [1026, 152] on button "Translate" at bounding box center [1024, 155] width 67 height 26
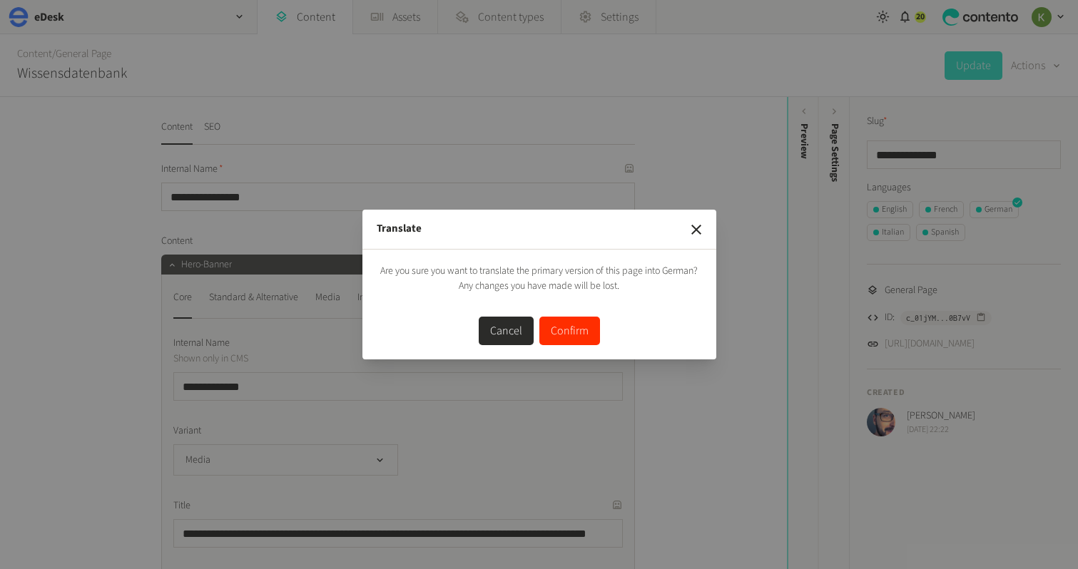
click at [581, 329] on button "Confirm" at bounding box center [569, 331] width 61 height 29
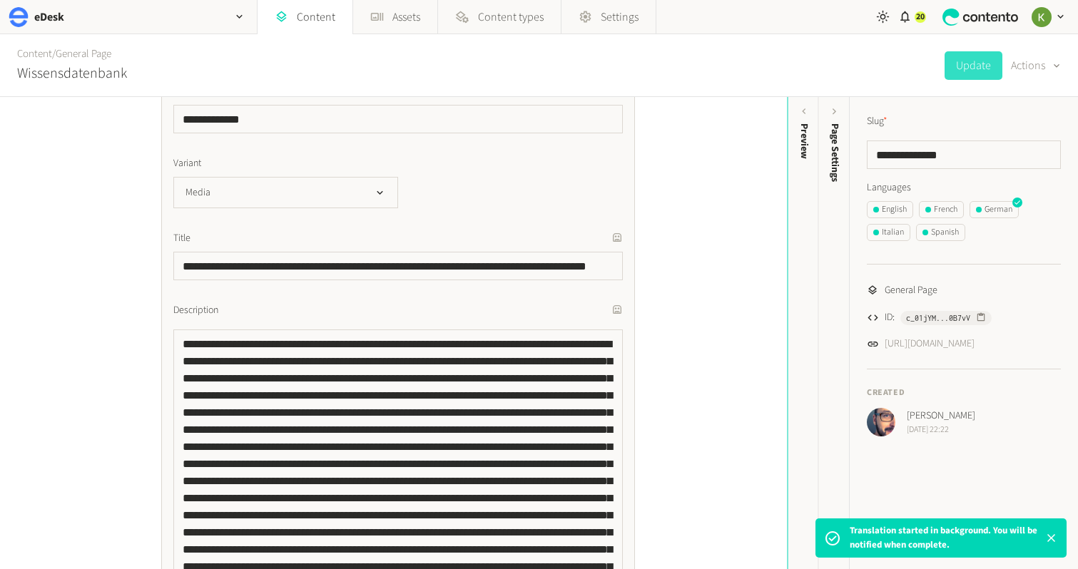
scroll to position [305, 0]
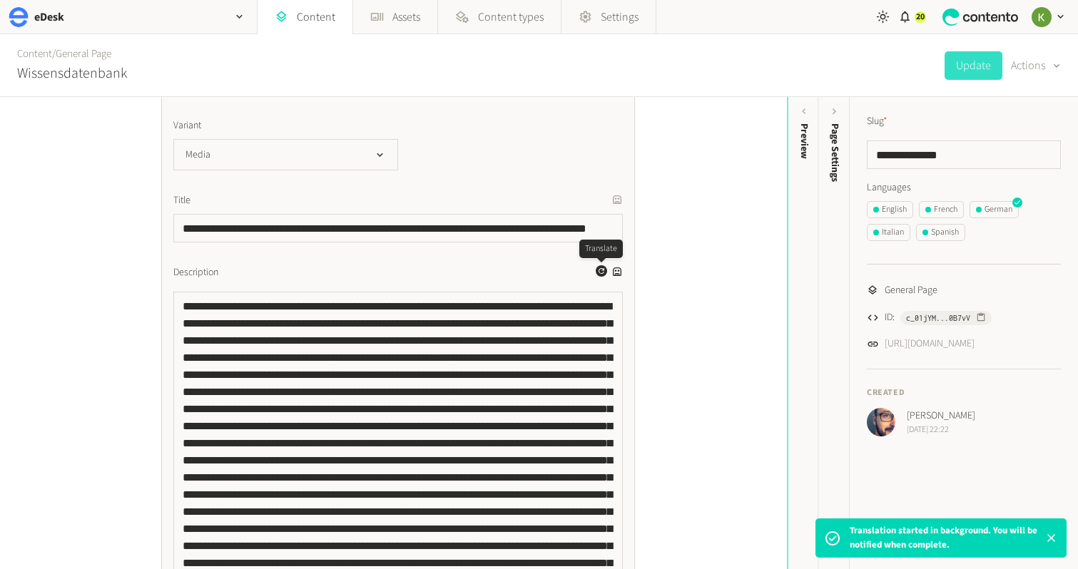
click at [597, 273] on icon "button" at bounding box center [601, 271] width 9 height 9
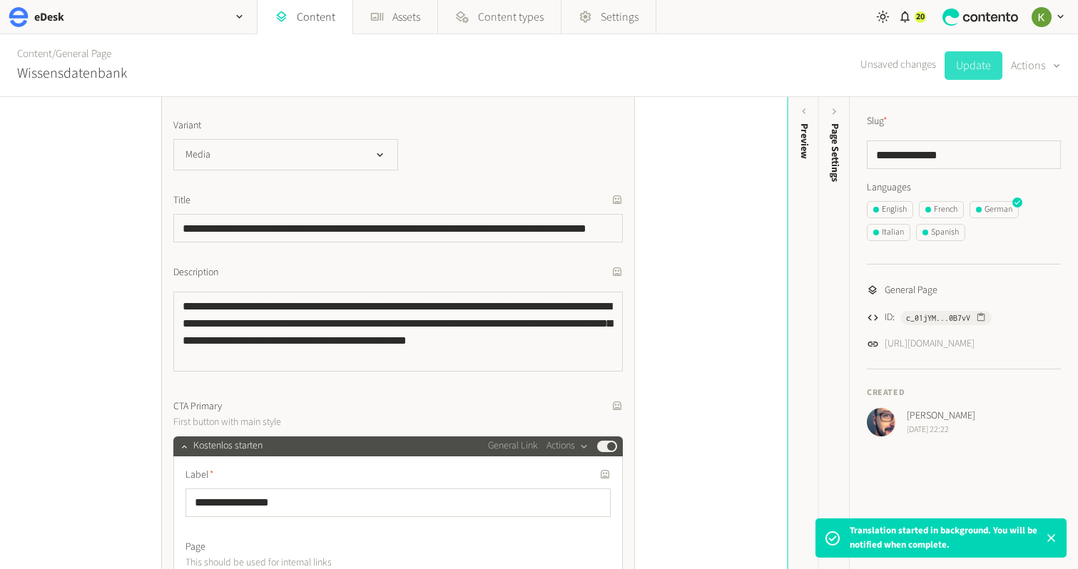
click at [981, 71] on button "Update" at bounding box center [973, 65] width 58 height 29
